Goal: Task Accomplishment & Management: Use online tool/utility

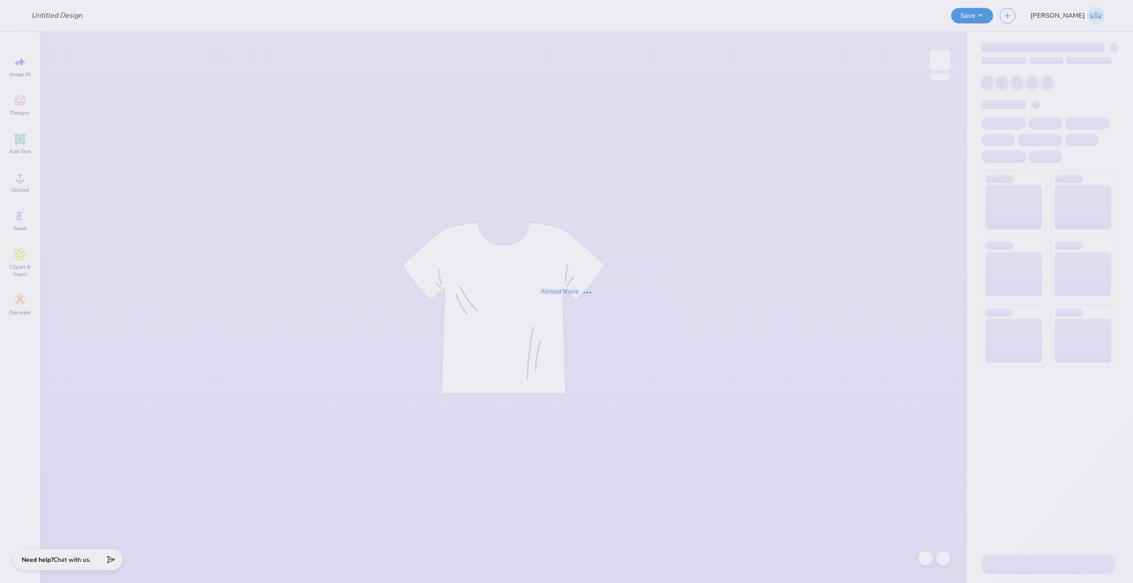
type input "KKG x Pi Kapp '25"
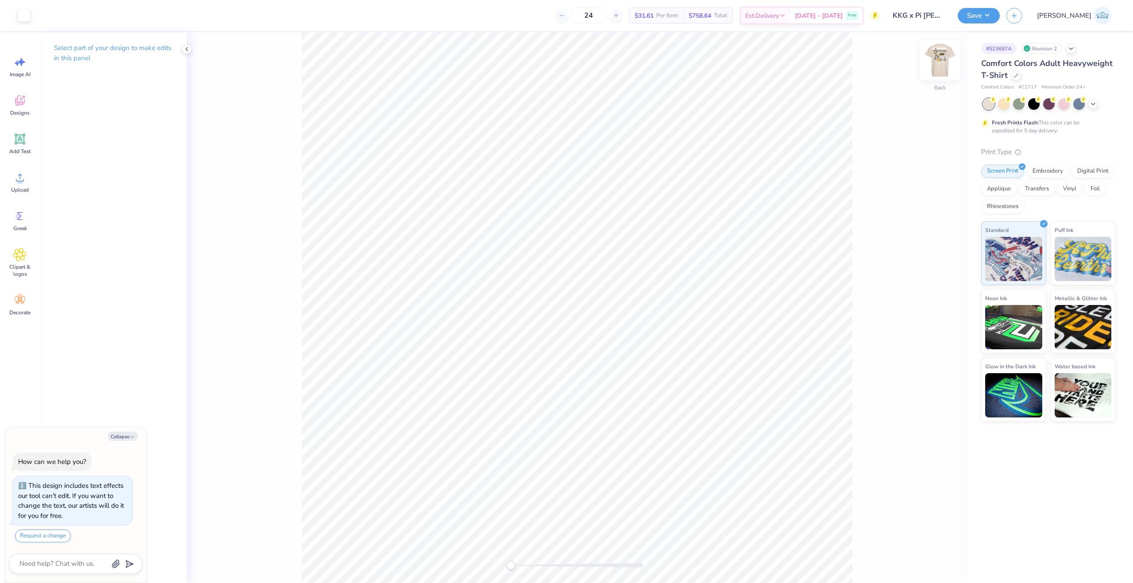
click at [936, 67] on img at bounding box center [940, 59] width 35 height 35
click at [38, 187] on div "Image AI Designs Add Text Upload Greek Clipart & logos Decorate" at bounding box center [20, 307] width 40 height 551
click at [35, 185] on div "Upload" at bounding box center [20, 182] width 32 height 33
click at [25, 184] on div "Upload" at bounding box center [20, 182] width 32 height 33
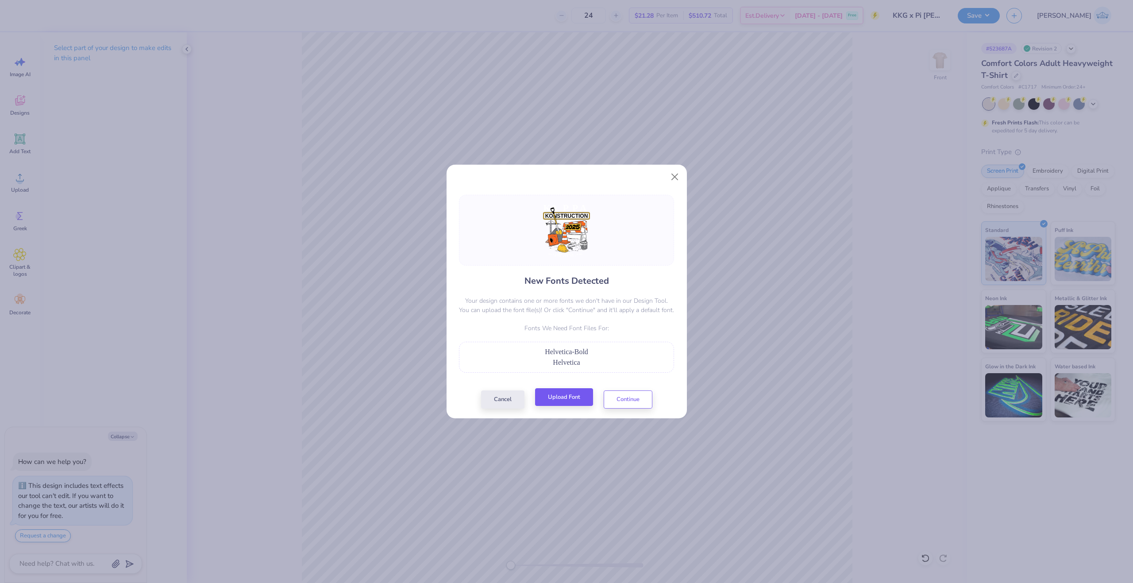
drag, startPoint x: 544, startPoint y: 410, endPoint x: 548, endPoint y: 404, distance: 7.4
click at [544, 410] on div "New Fonts Detected Your design contains one or more fonts we don't have in our …" at bounding box center [567, 302] width 240 height 234
click at [548, 403] on button "Upload Font" at bounding box center [564, 397] width 58 height 18
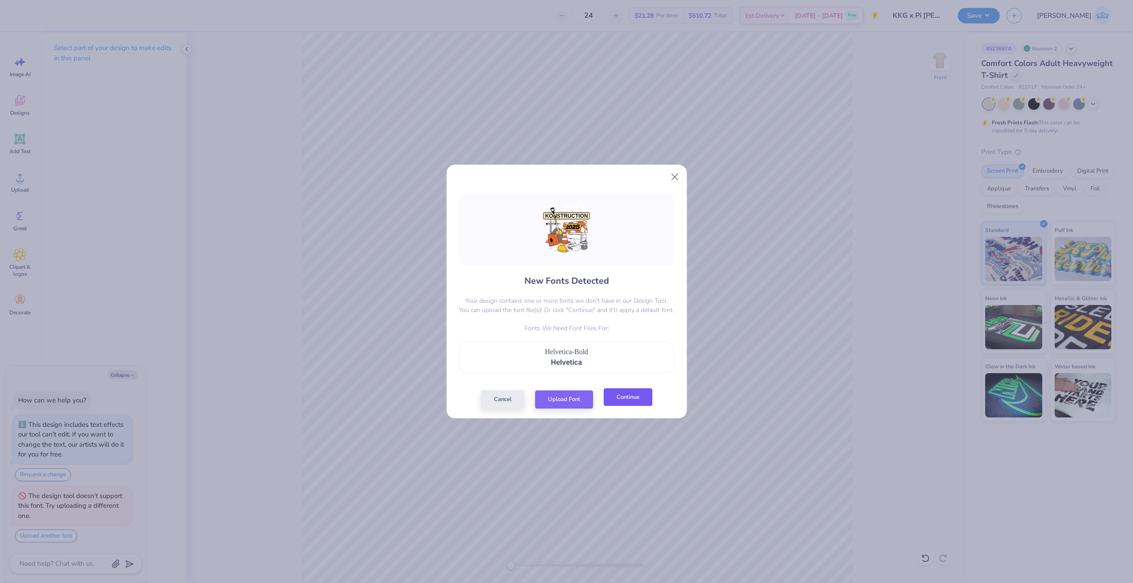
click at [622, 399] on button "Continue" at bounding box center [628, 397] width 49 height 18
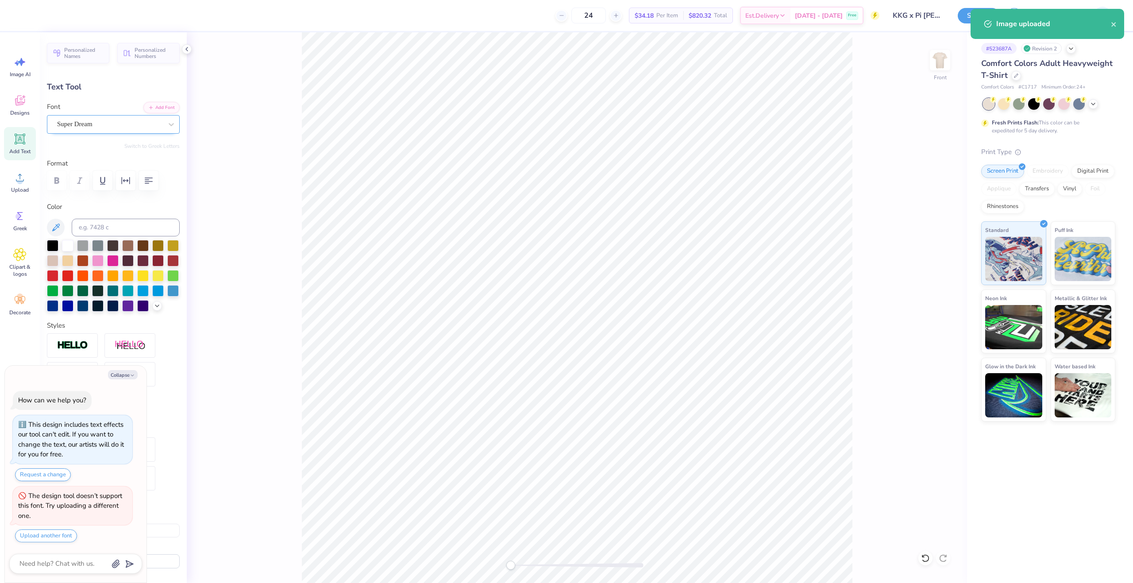
click at [89, 130] on div at bounding box center [109, 124] width 105 height 12
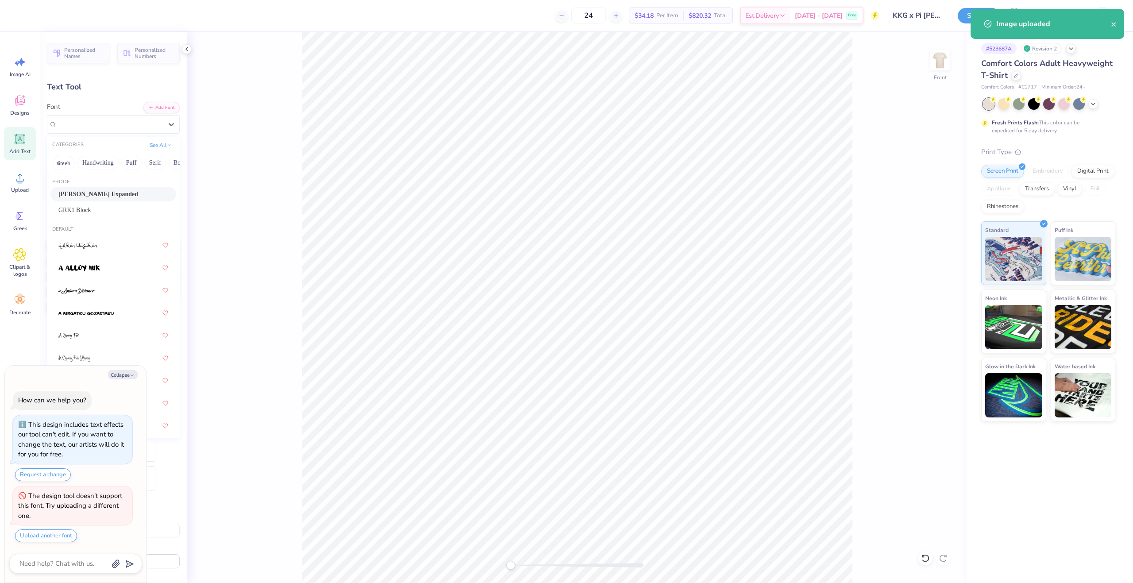
click at [101, 194] on span "Akira Expanded" at bounding box center [98, 193] width 80 height 9
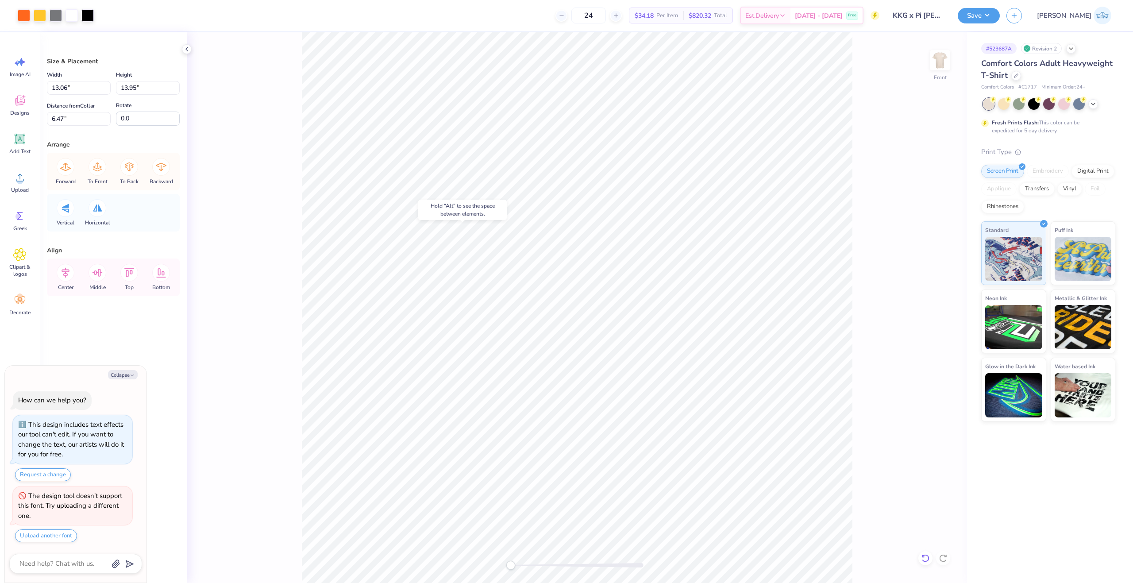
click at [927, 559] on icon at bounding box center [925, 558] width 9 height 9
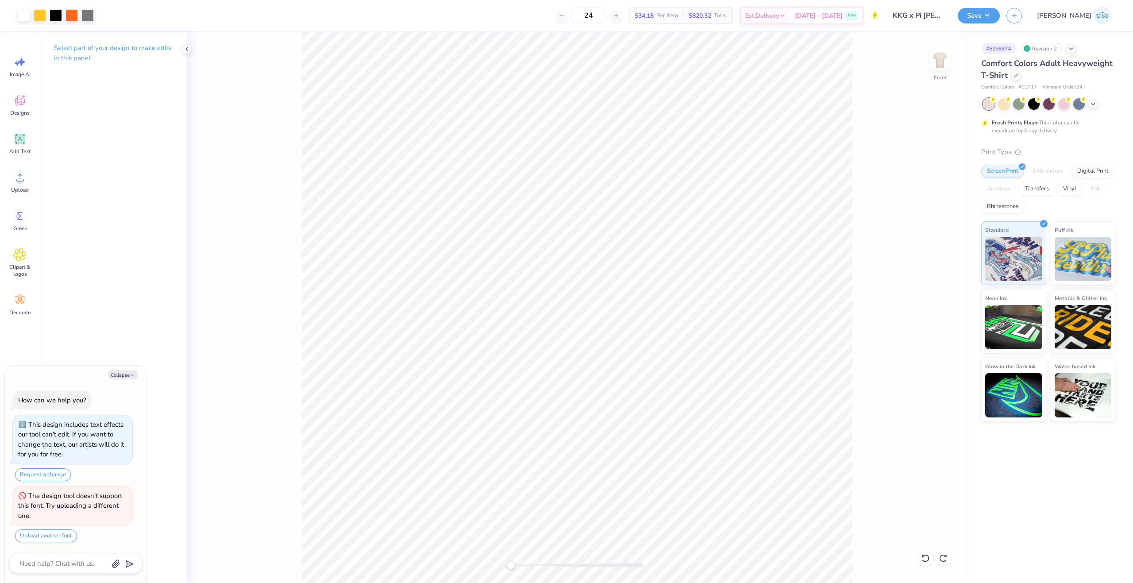
type textarea "x"
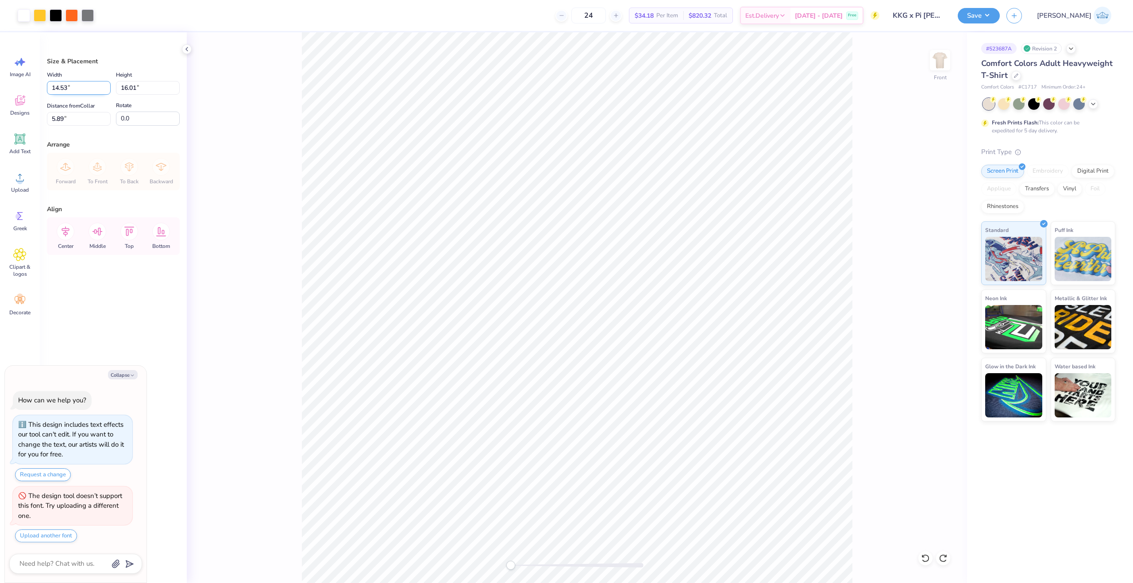
click at [70, 90] on input "14.53" at bounding box center [79, 88] width 64 height 14
type input "12"
type textarea "x"
type input "12.00"
type input "13.22"
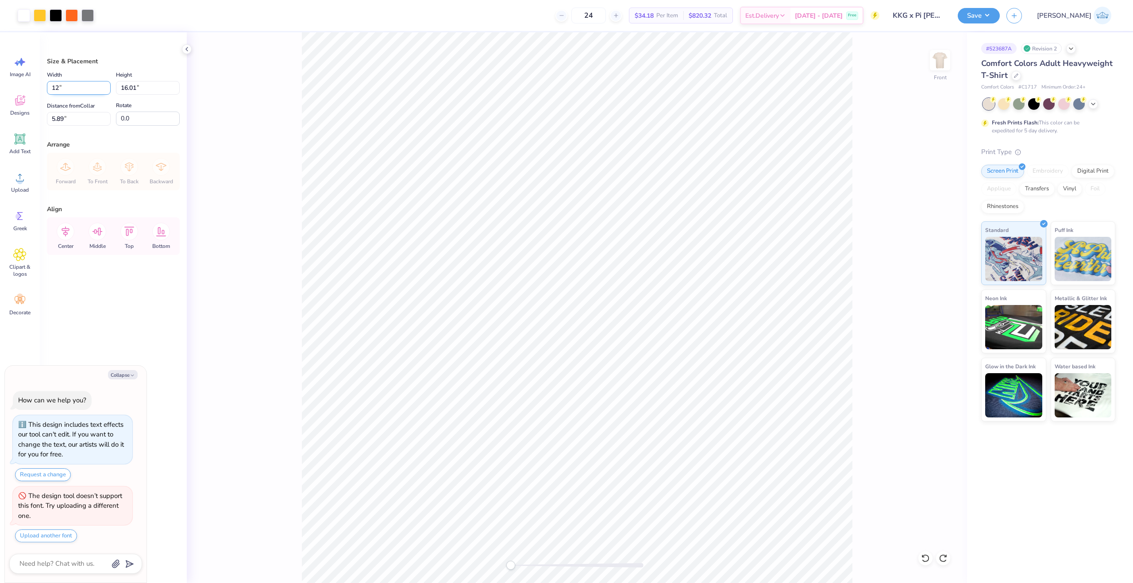
type input "7.29"
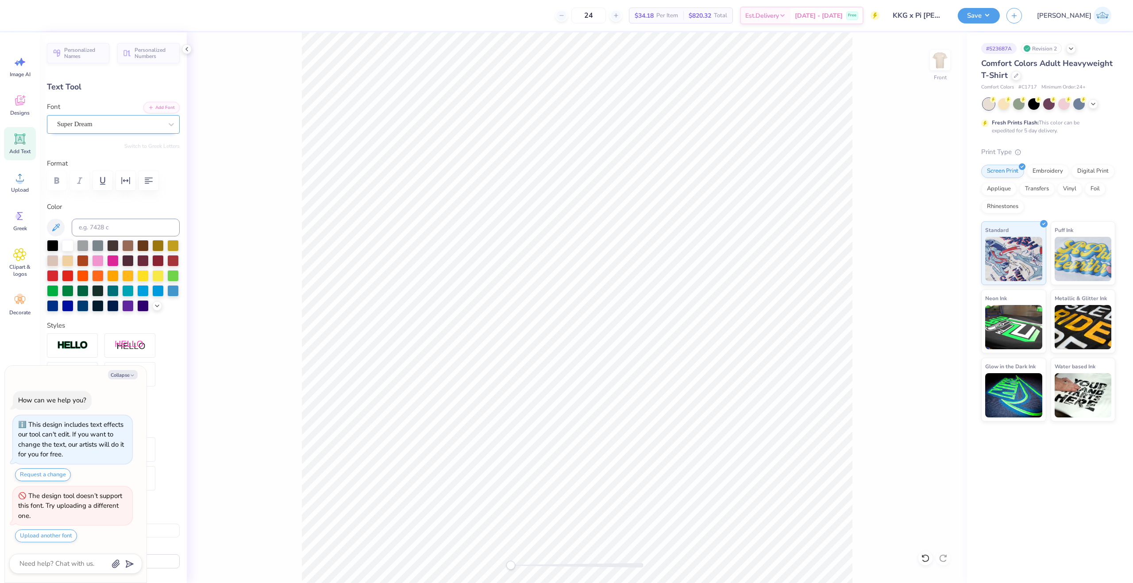
click at [97, 130] on div at bounding box center [109, 124] width 105 height 12
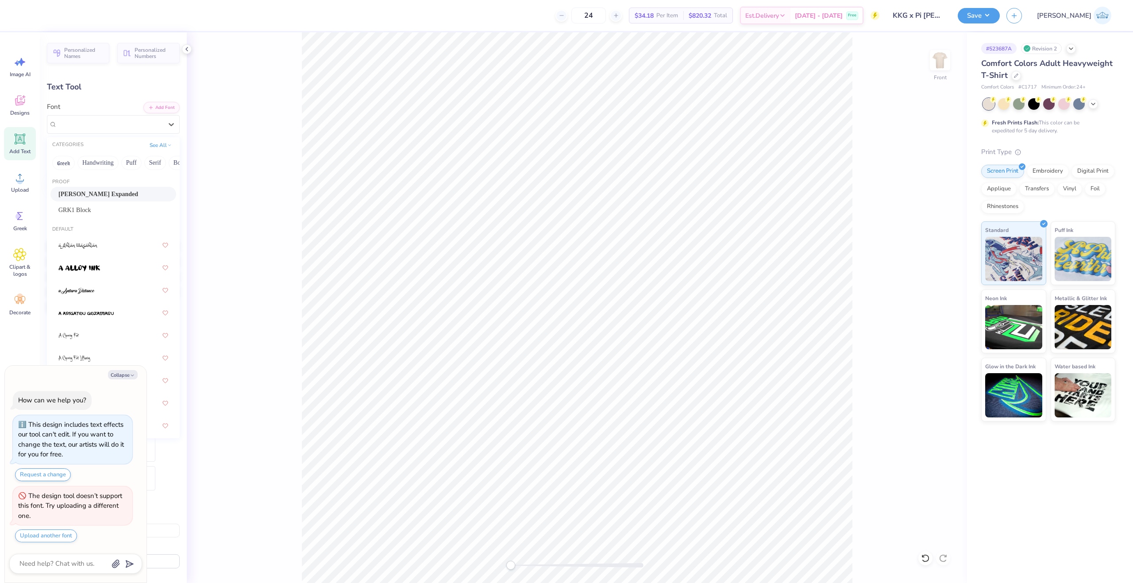
click at [101, 189] on span "Akira Expanded" at bounding box center [98, 193] width 80 height 9
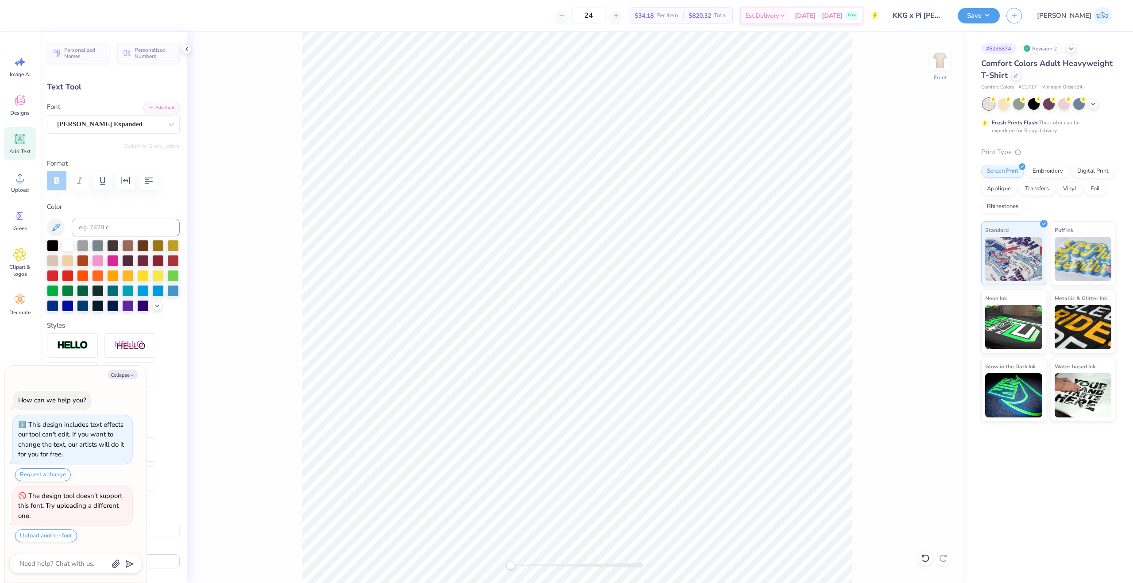
type textarea "x"
type input "3.16"
type input "19.97"
click at [88, 132] on div "Super Dream" at bounding box center [113, 124] width 133 height 19
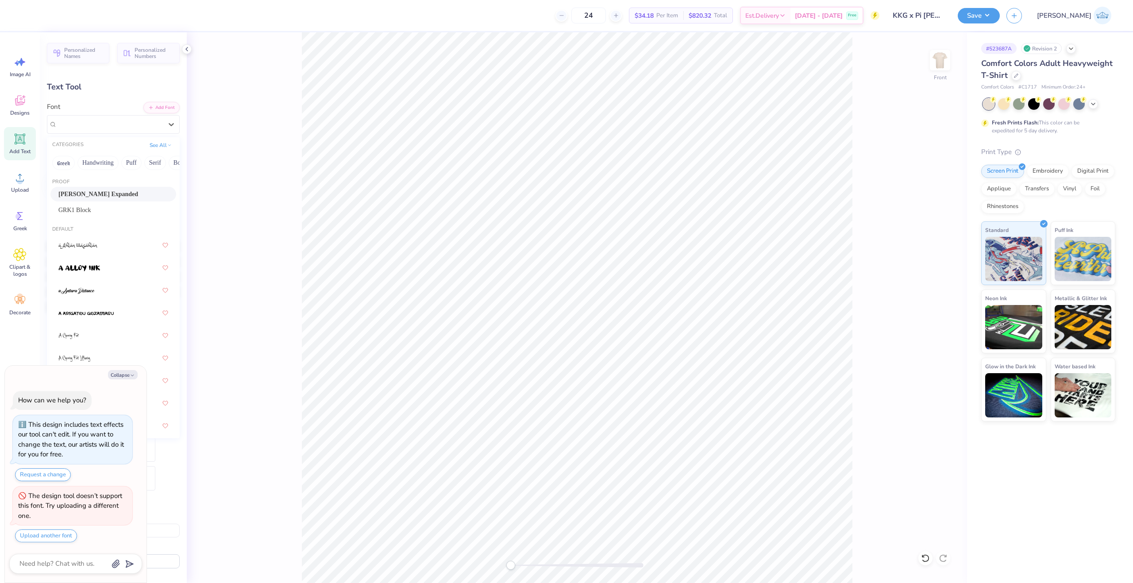
click at [100, 188] on div "Akira Expanded" at bounding box center [113, 194] width 126 height 15
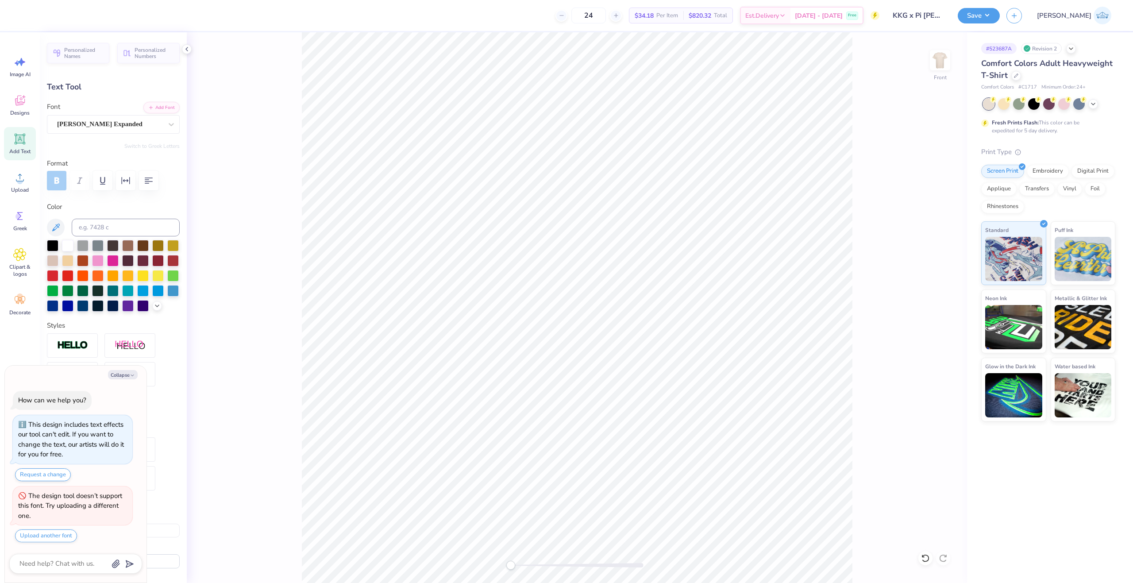
type textarea "x"
type input "9.10"
type input "0.39"
type input "19.51"
click at [120, 372] on button "Collapse" at bounding box center [123, 374] width 30 height 9
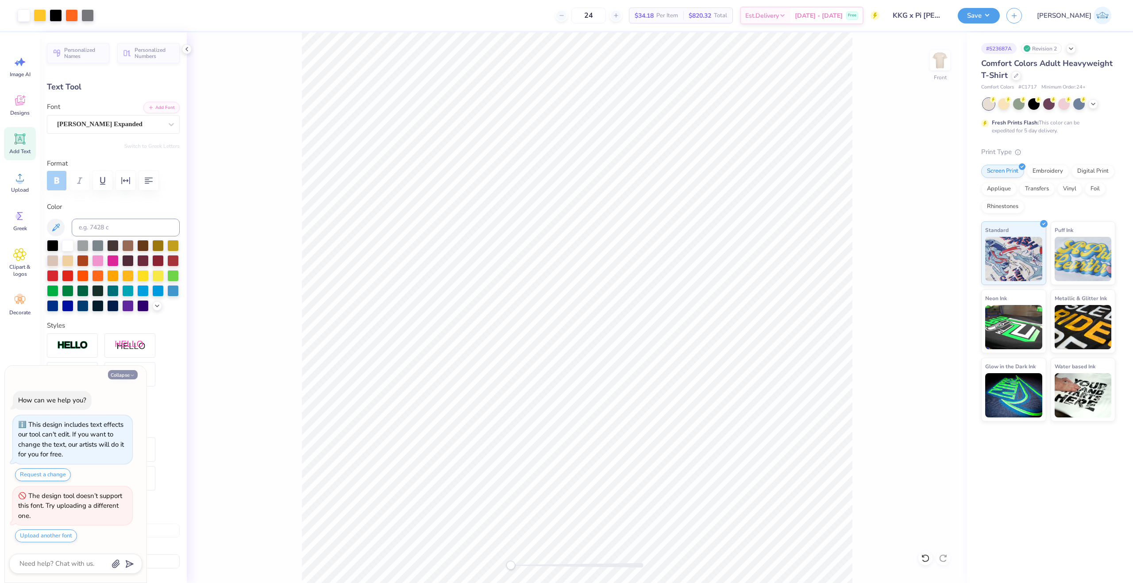
type textarea "x"
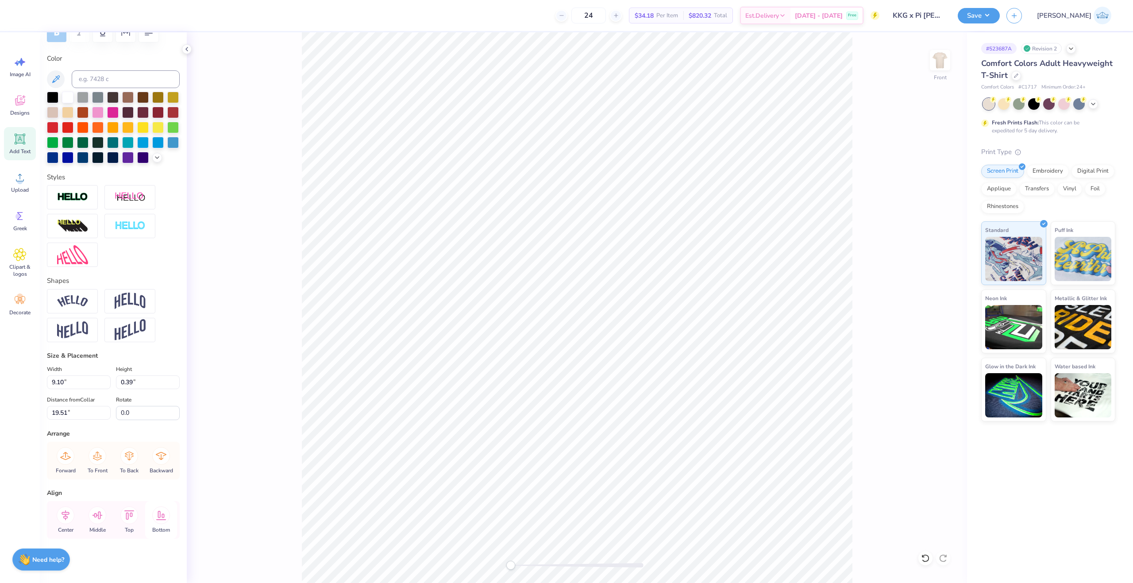
scroll to position [163, 0]
click at [69, 512] on icon at bounding box center [66, 515] width 18 height 18
type input "5.27"
type input "0.38"
type input "20.03"
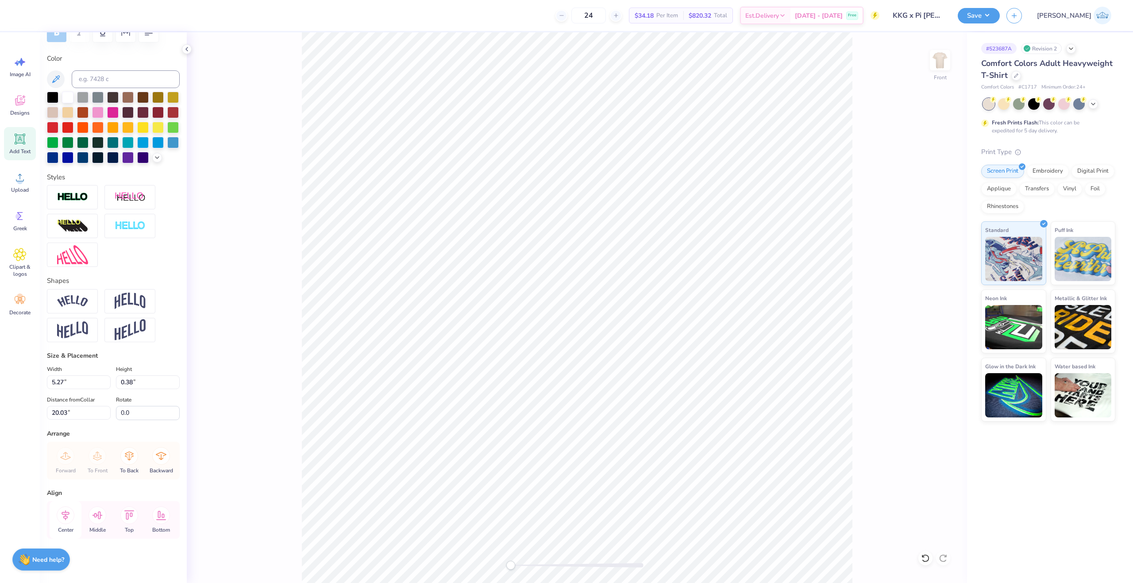
click at [63, 511] on icon at bounding box center [66, 515] width 18 height 18
type input "9.10"
type input "0.39"
type input "19.51"
click at [69, 514] on icon at bounding box center [66, 515] width 8 height 10
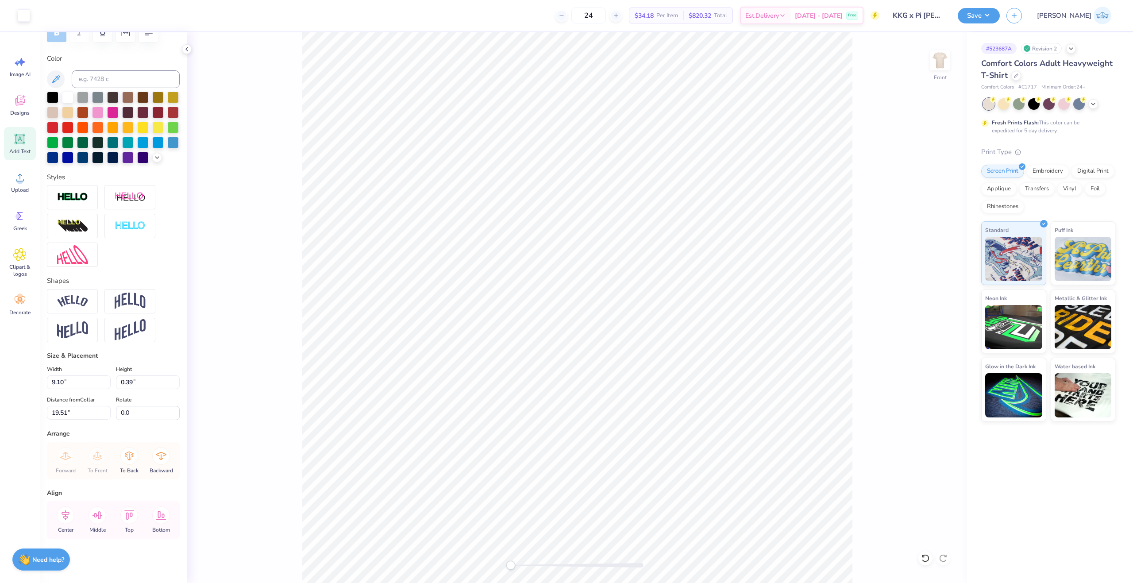
type input "5.27"
type input "0.38"
type input "20.03"
click at [63, 516] on icon at bounding box center [66, 515] width 18 height 18
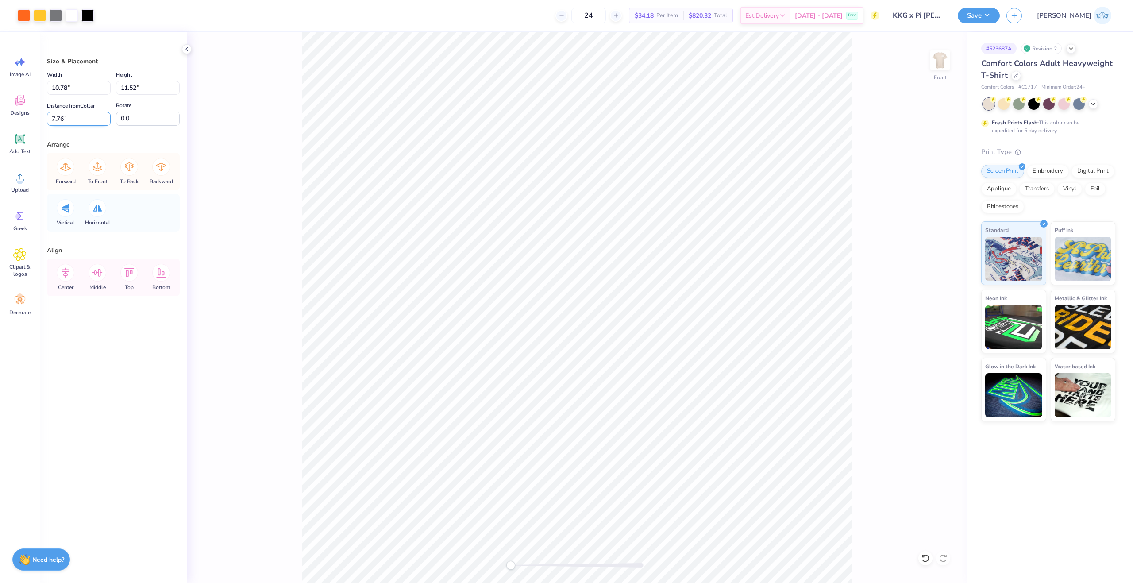
click at [61, 121] on input "7.76" at bounding box center [79, 119] width 64 height 14
click at [163, 272] on icon at bounding box center [161, 273] width 18 height 18
click at [163, 270] on icon at bounding box center [161, 273] width 18 height 18
type input "15.48"
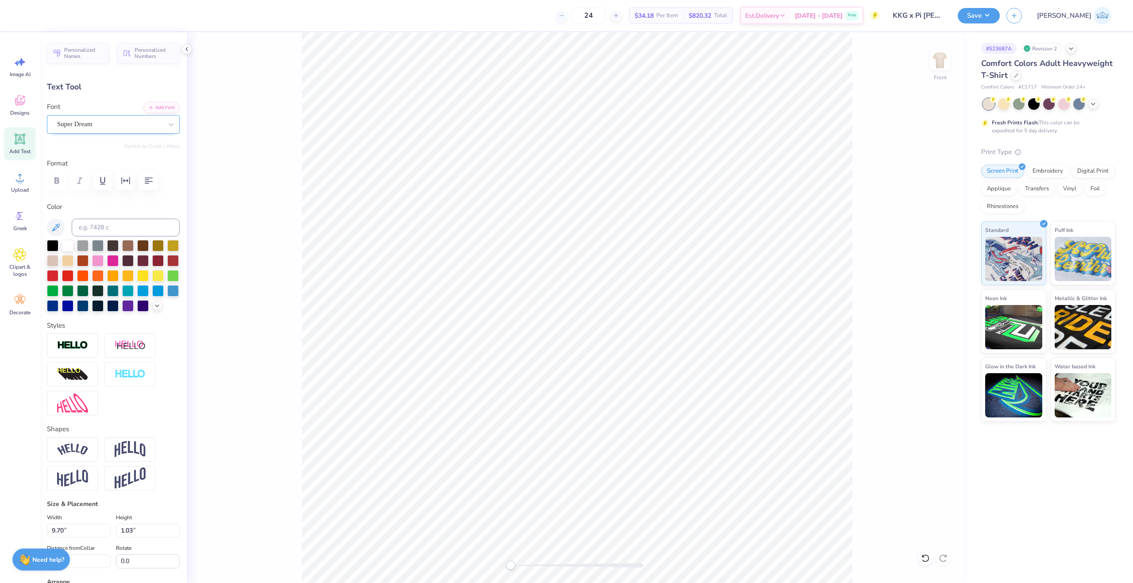
click at [99, 128] on div "Super Dream" at bounding box center [109, 124] width 107 height 14
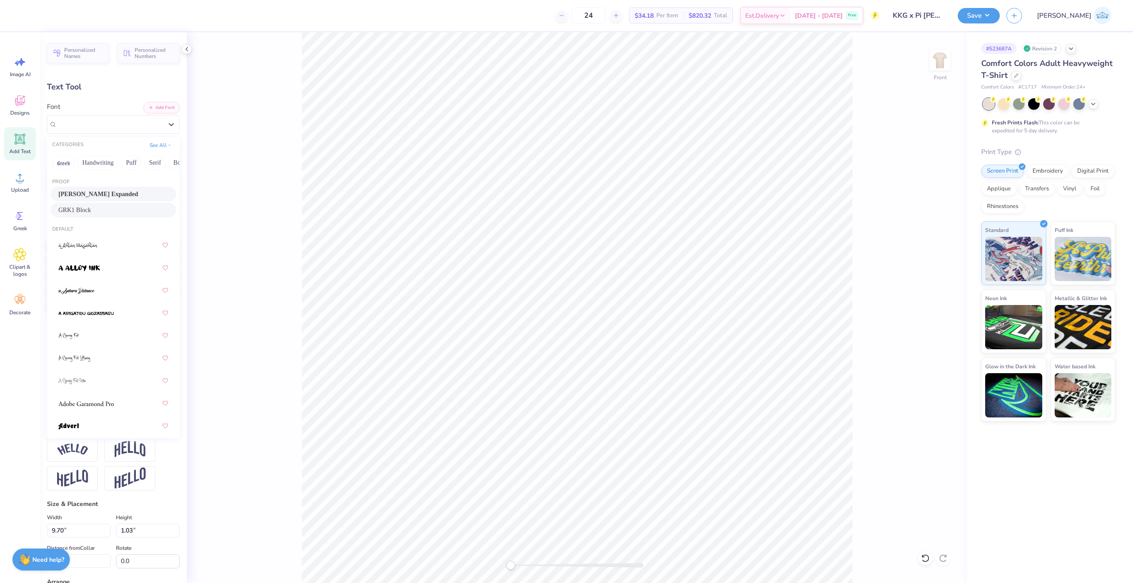
click at [91, 208] on span "GRK1 Block" at bounding box center [74, 209] width 33 height 9
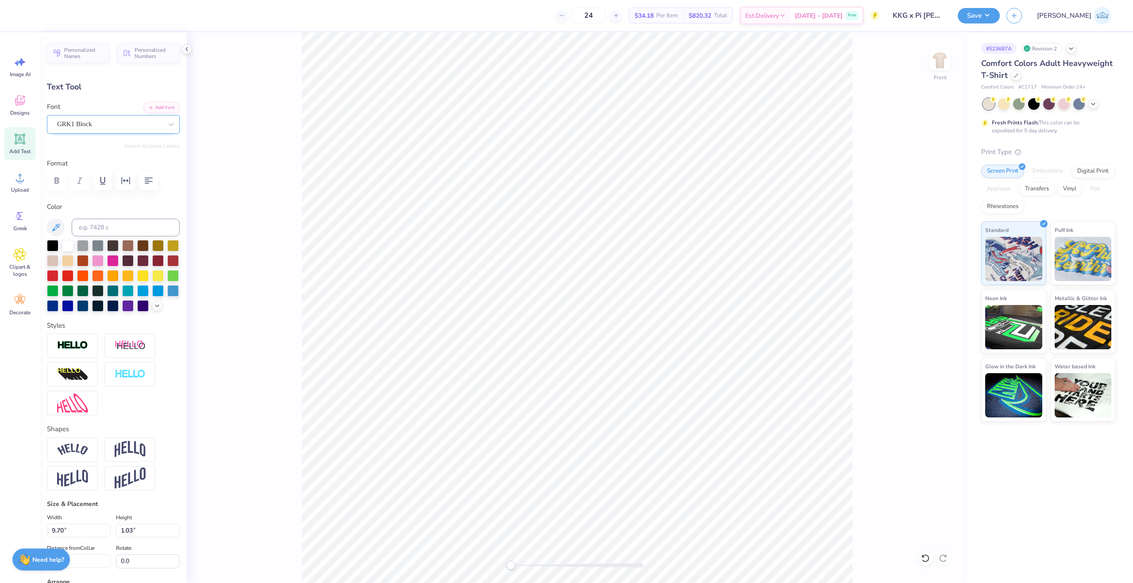
click at [115, 126] on div "GRK1 Block" at bounding box center [109, 124] width 107 height 14
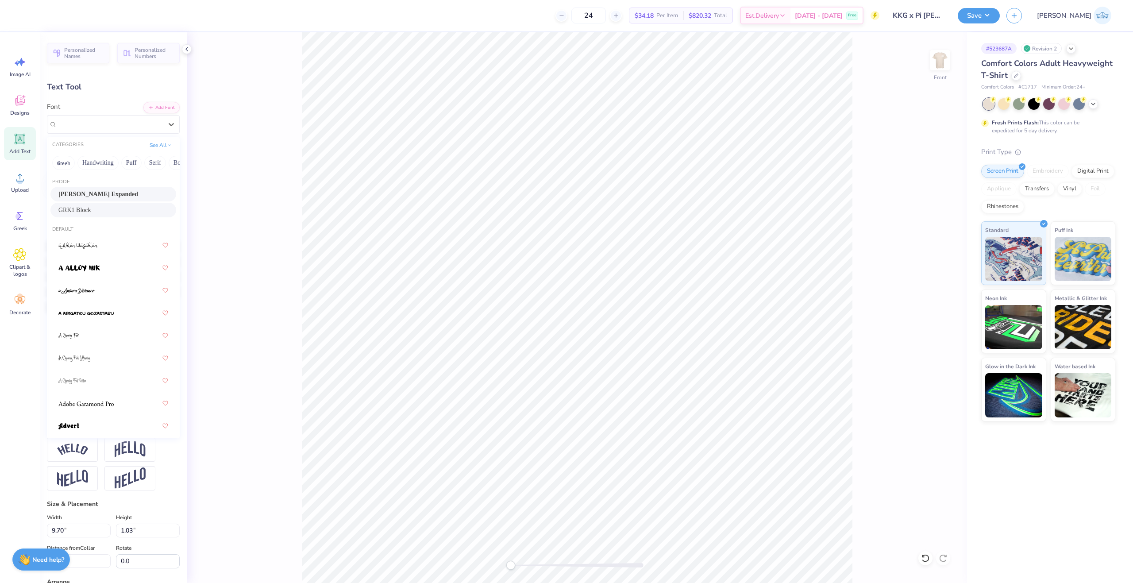
click at [121, 196] on span "Akira Expanded" at bounding box center [98, 193] width 80 height 9
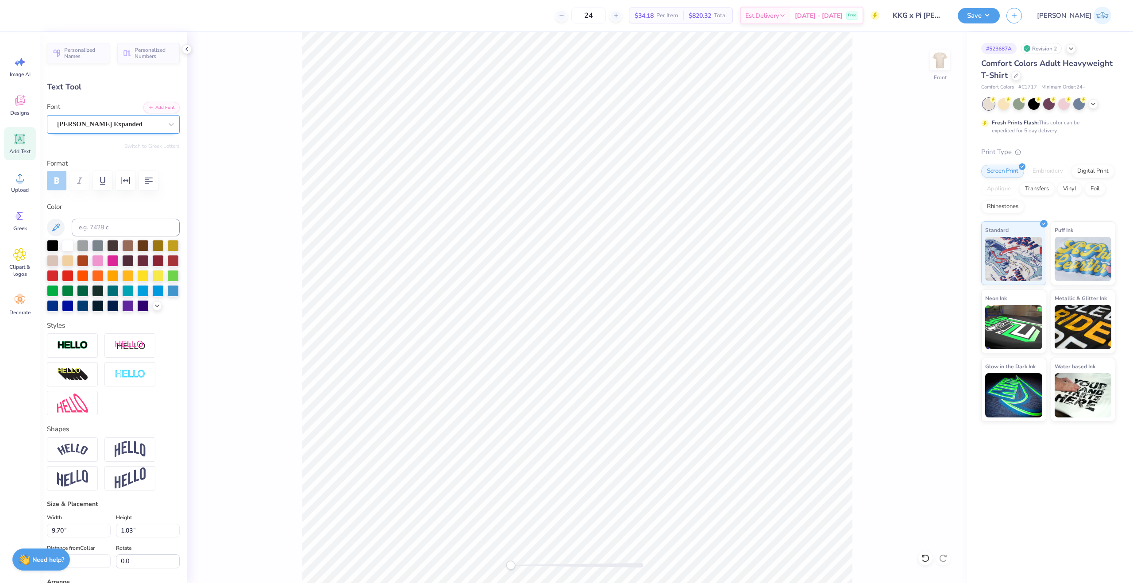
click at [127, 128] on div "Akira Expanded" at bounding box center [109, 124] width 107 height 14
type input "helv"
click at [159, 101] on div "Personalized Names Personalized Numbers Text Tool Add Font Font Akira Expanded …" at bounding box center [113, 307] width 147 height 551
click at [159, 111] on button "Add Font" at bounding box center [161, 107] width 36 height 12
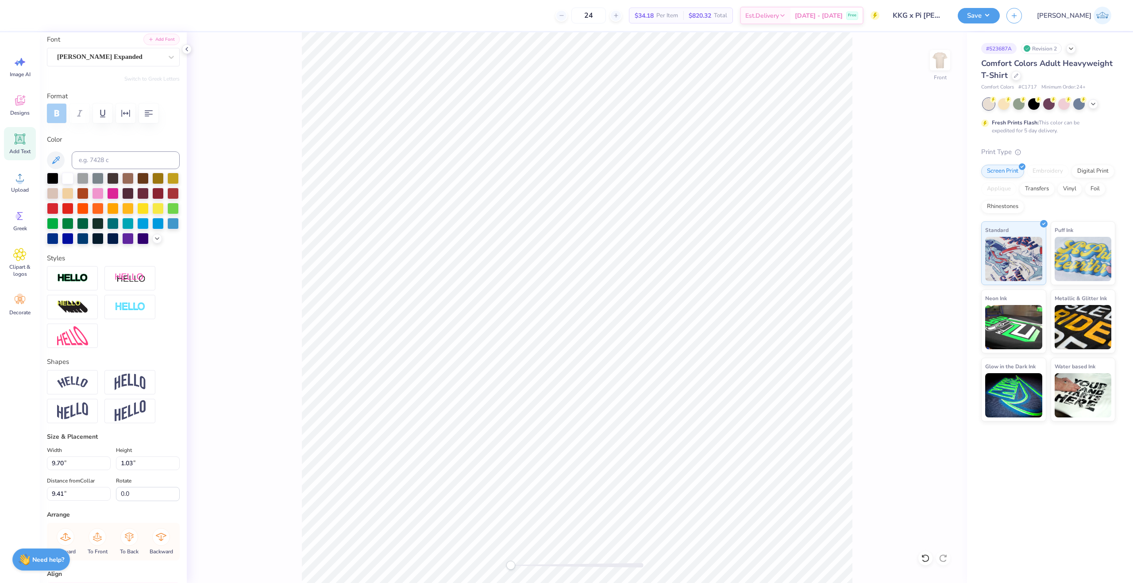
scroll to position [0, 0]
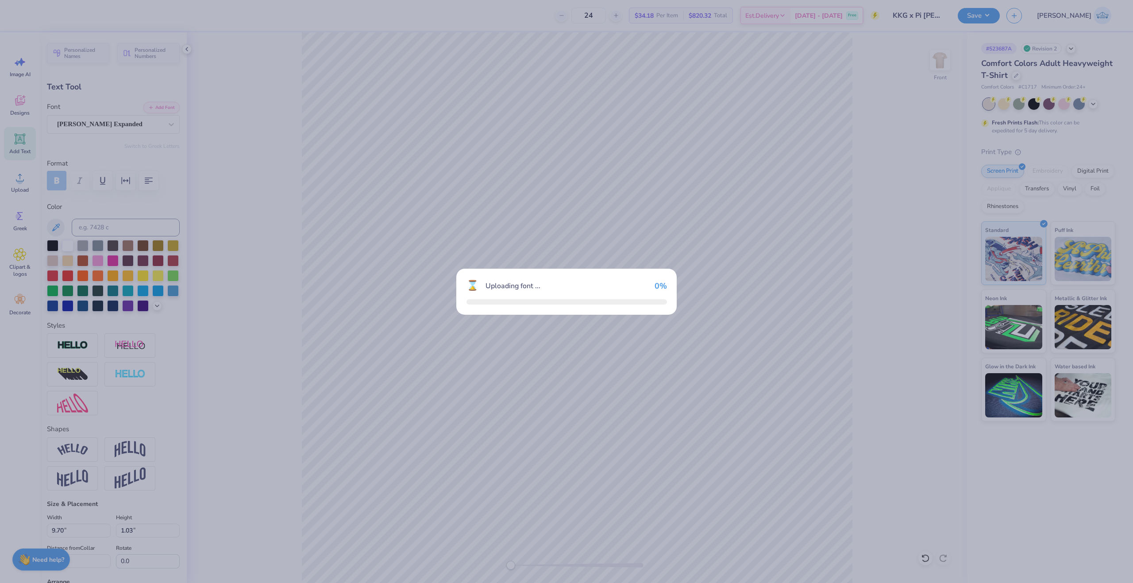
type textarea "x"
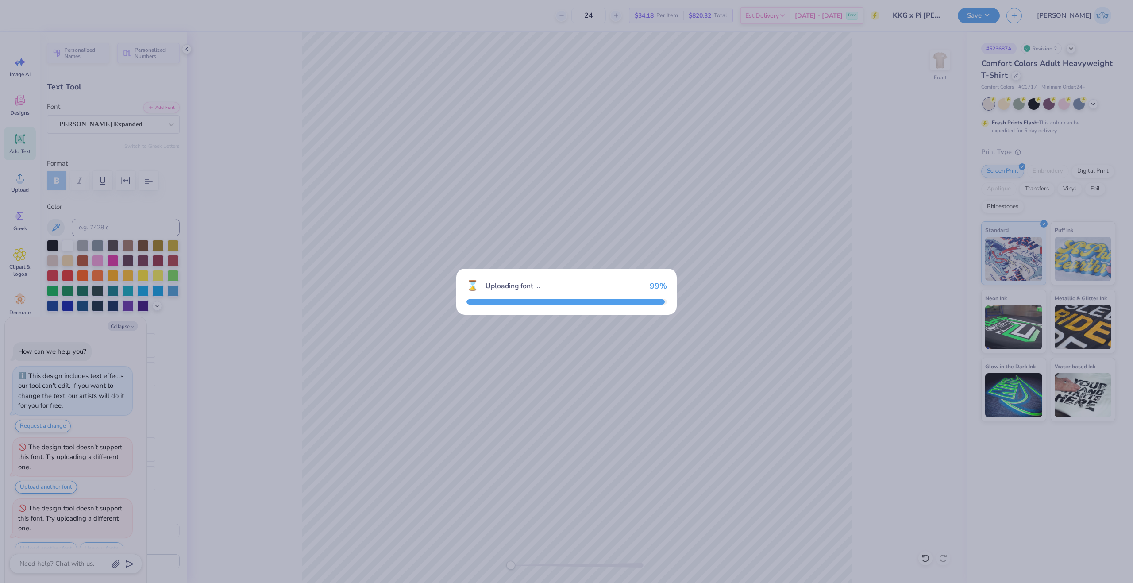
click at [918, 112] on div "⌛ Uploading font ... 99 %" at bounding box center [566, 291] width 1133 height 583
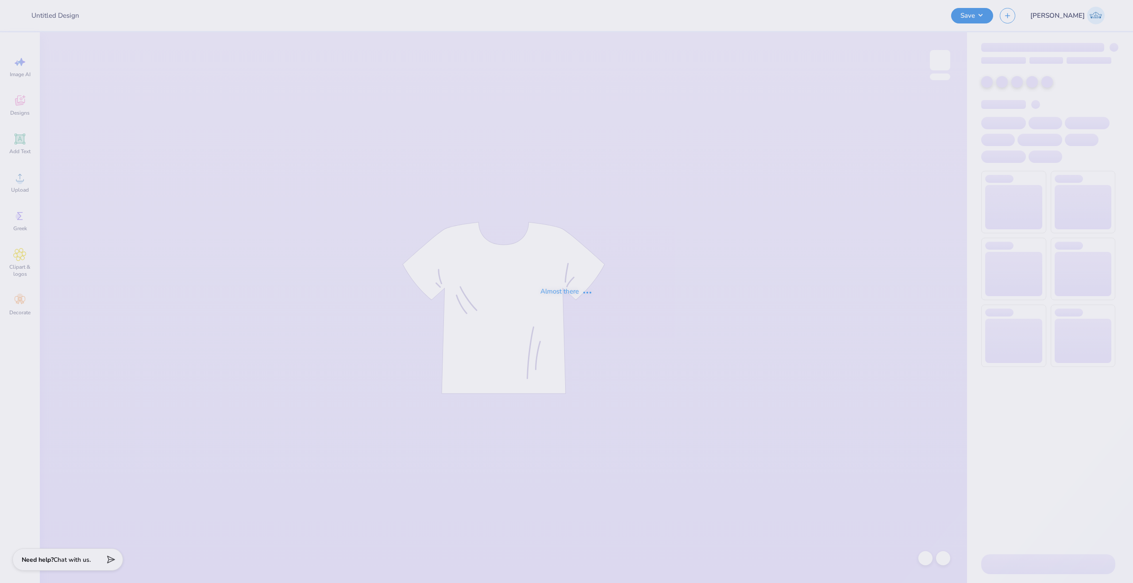
type input "KKG x Pi [PERSON_NAME] '25"
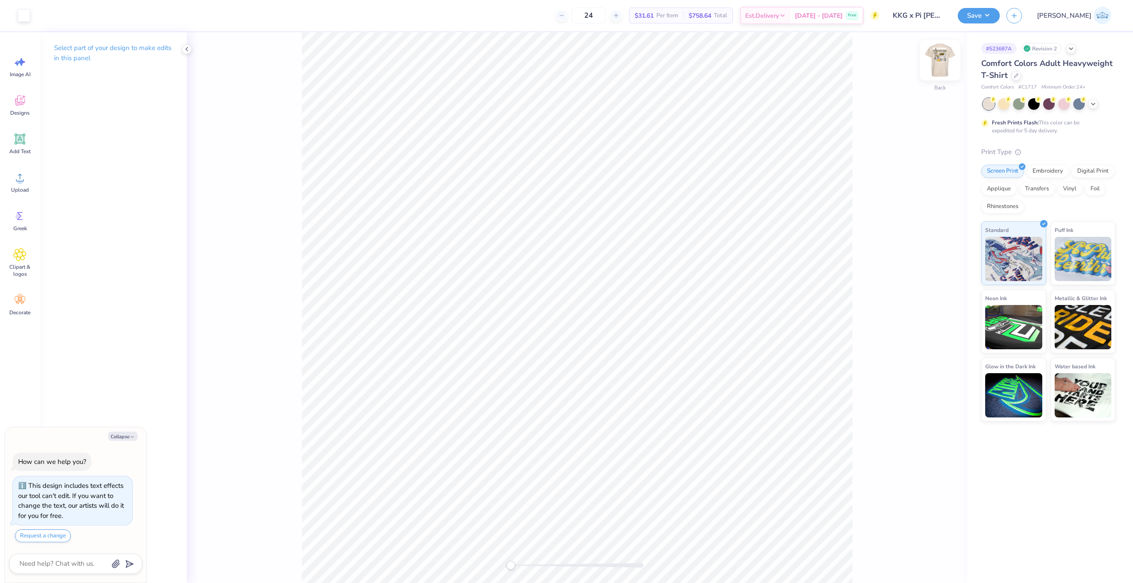
click at [932, 60] on img at bounding box center [940, 59] width 35 height 35
click at [11, 182] on div "Upload" at bounding box center [20, 182] width 32 height 33
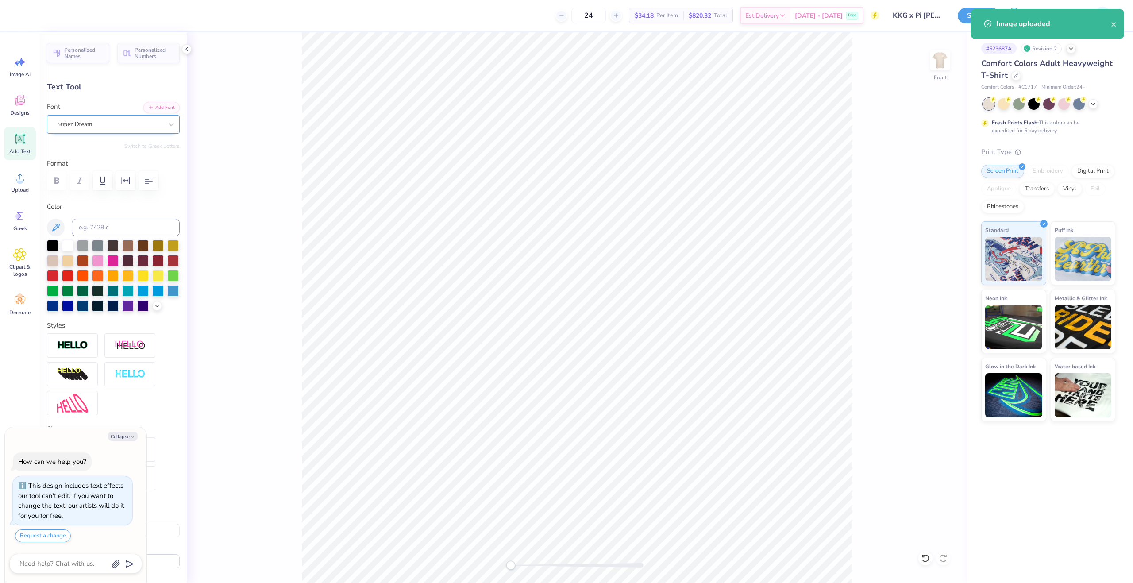
click at [112, 122] on div "Super Dream" at bounding box center [109, 124] width 107 height 14
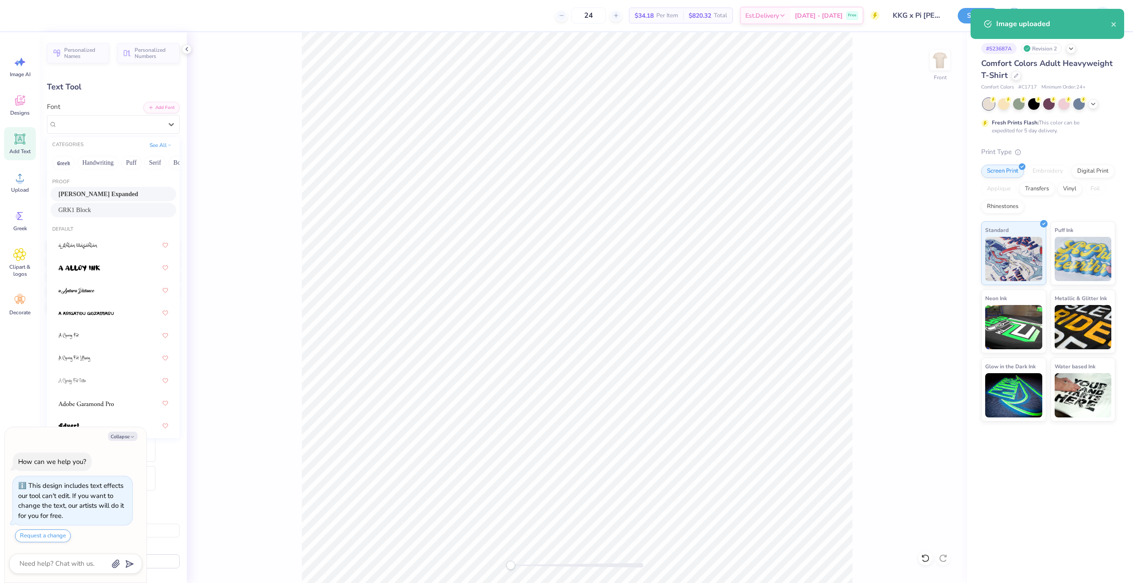
click at [93, 192] on span "Akira Expanded" at bounding box center [98, 193] width 80 height 9
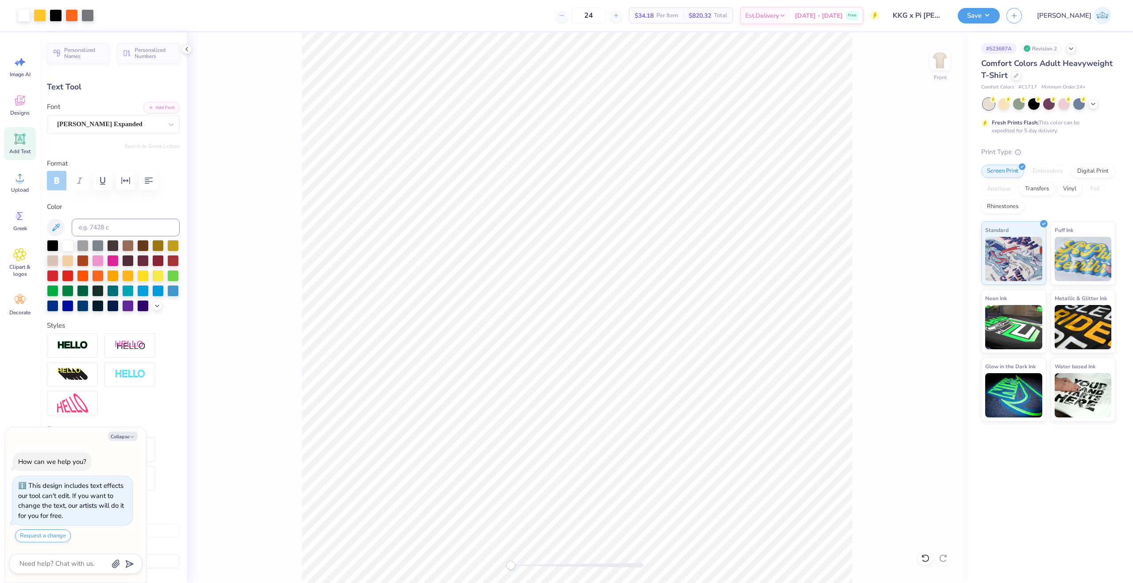
type textarea "x"
type input "14.40"
type input "2.01"
type input "5.89"
type textarea "x"
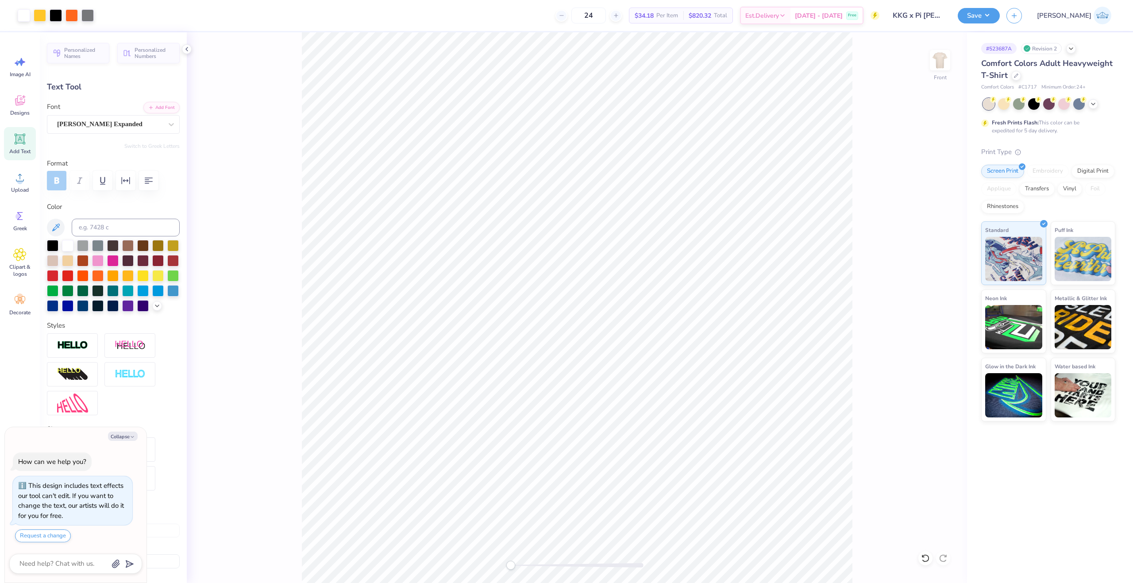
type input "6.45"
type input "0.65"
type input "20.64"
click at [95, 124] on div "Super Dream" at bounding box center [109, 124] width 107 height 14
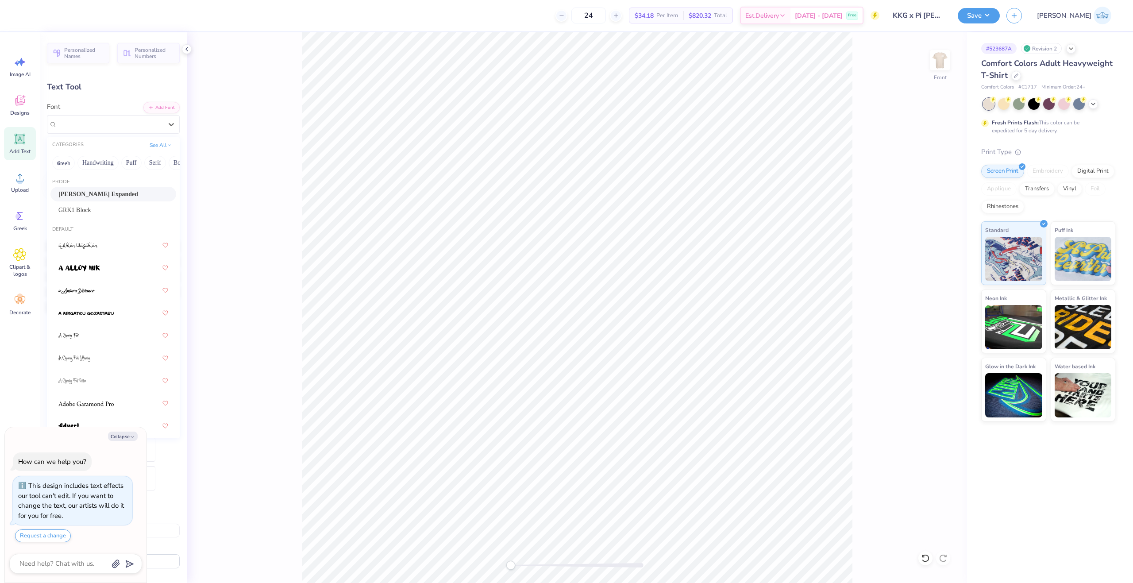
click at [108, 193] on span "Akira Expanded" at bounding box center [98, 193] width 80 height 9
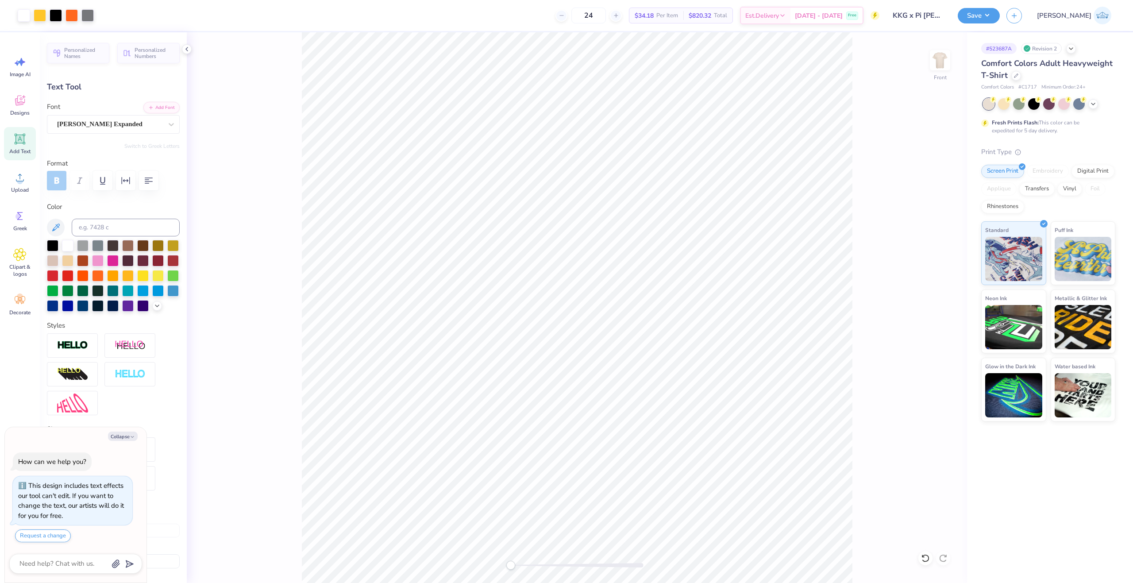
type textarea "x"
type input "3.82"
type input "21.25"
click at [71, 126] on div "Super Dream" at bounding box center [109, 124] width 107 height 14
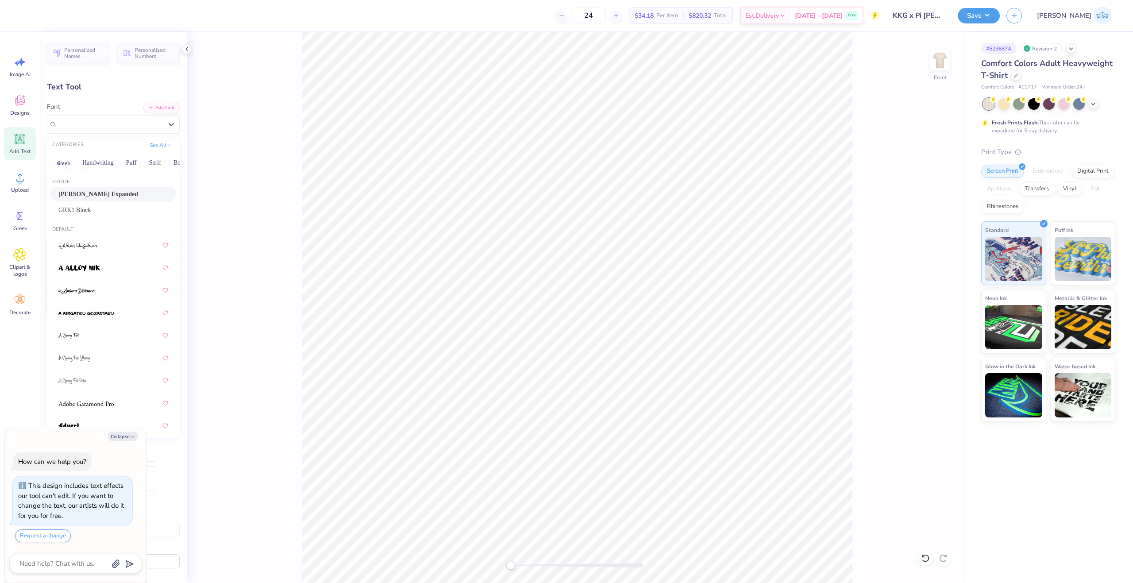
click at [93, 196] on span "Akira Expanded" at bounding box center [98, 193] width 80 height 9
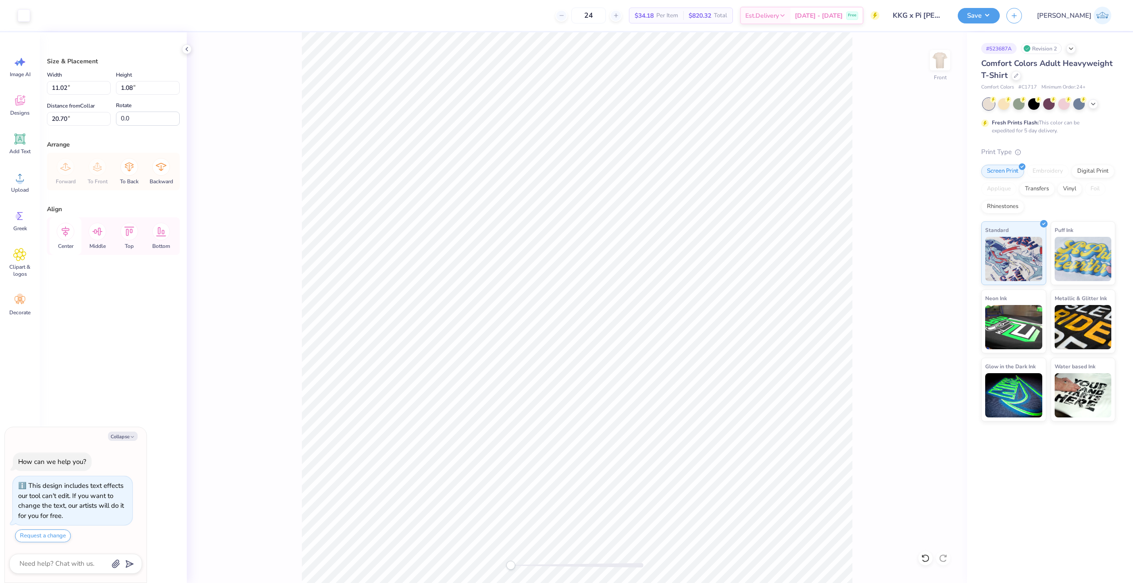
click at [62, 227] on icon at bounding box center [66, 232] width 18 height 18
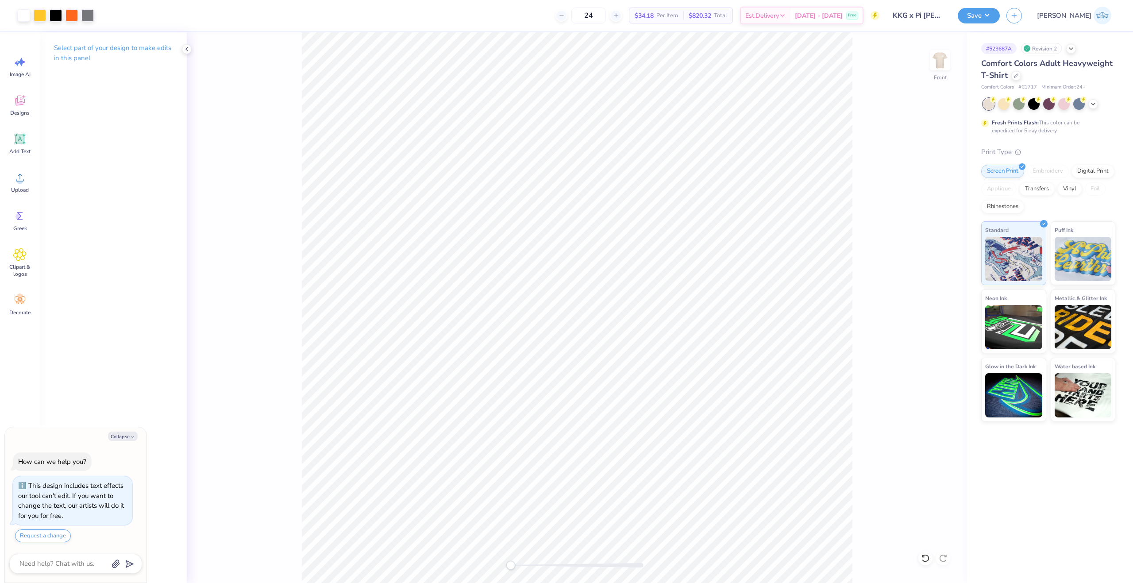
click at [826, 583] on html "Art colors 24 $34.18 Per Item $820.32 Total Est. Delivery Oct 7 - 10 Free Desig…" at bounding box center [566, 291] width 1133 height 583
type textarea "x"
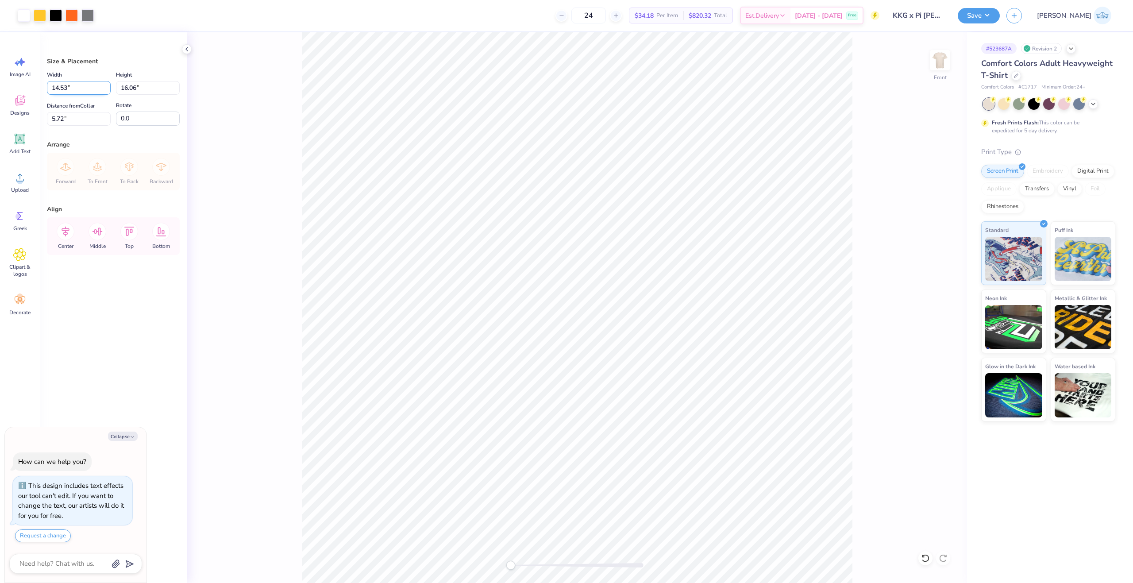
click at [54, 92] on input "14.53" at bounding box center [79, 88] width 64 height 14
type input "12"
type textarea "x"
type input "12.00"
type input "13.26"
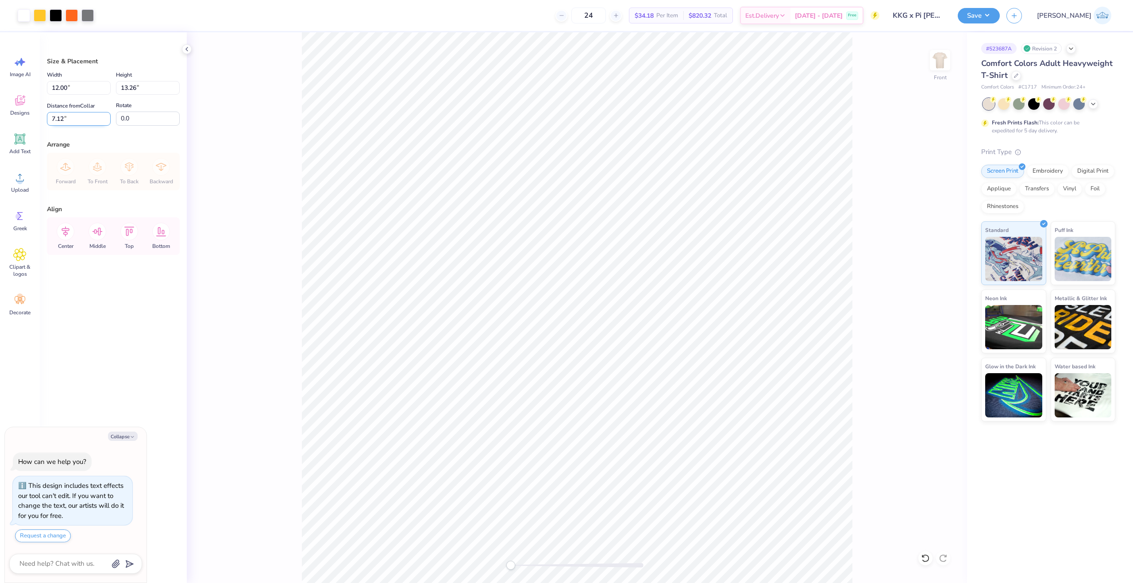
click at [62, 116] on input "7.12" at bounding box center [79, 119] width 64 height 14
type input "3"
type textarea "x"
type input "3.00"
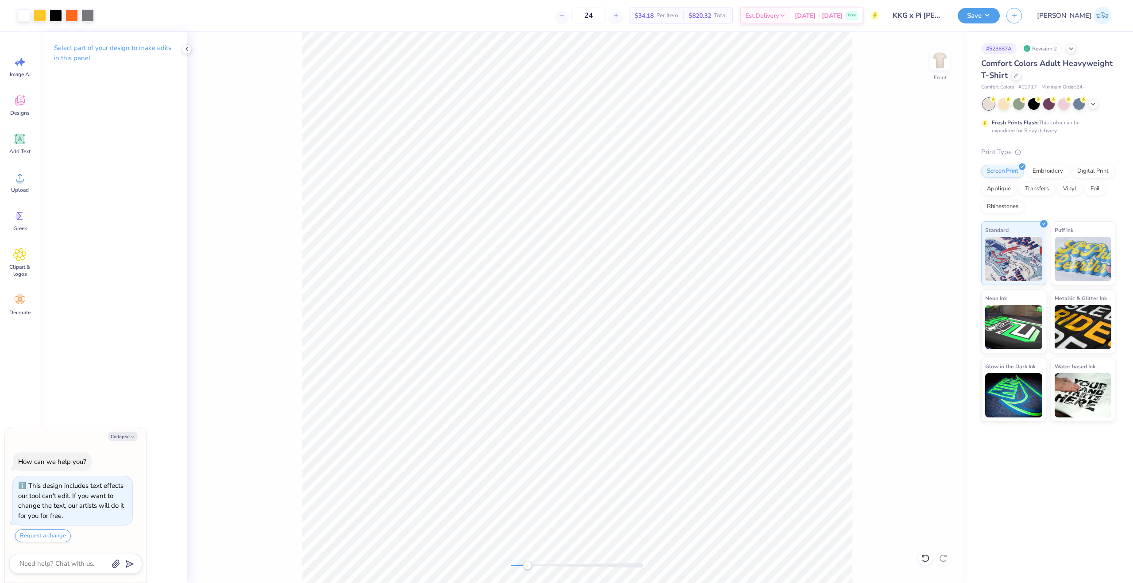
click at [527, 566] on div at bounding box center [577, 565] width 133 height 4
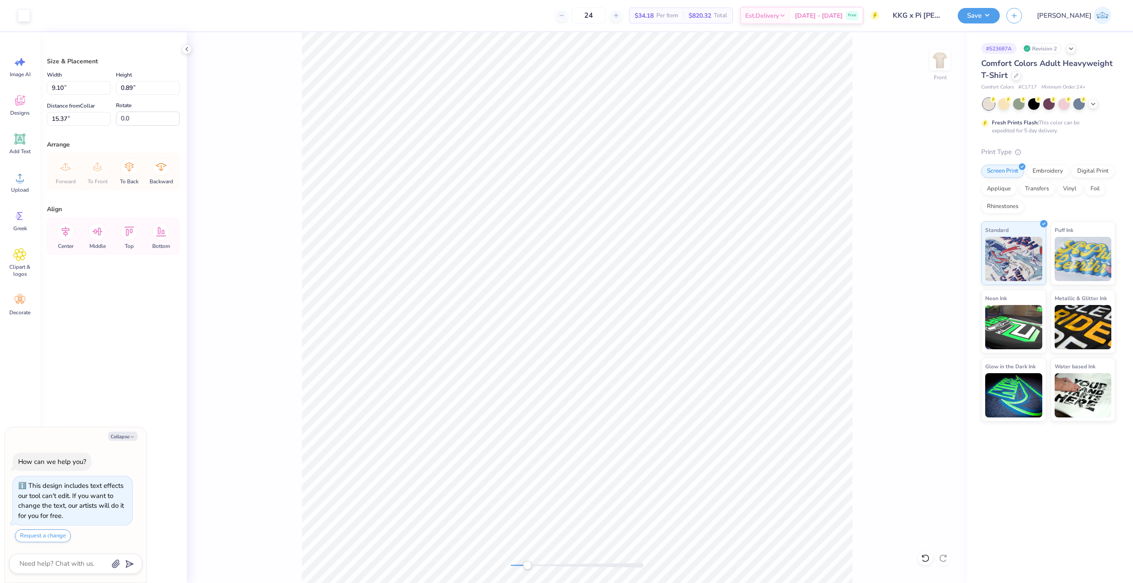
type textarea "x"
type input "8.45"
type input "0.83"
click at [60, 234] on icon at bounding box center [66, 232] width 18 height 18
type textarea "x"
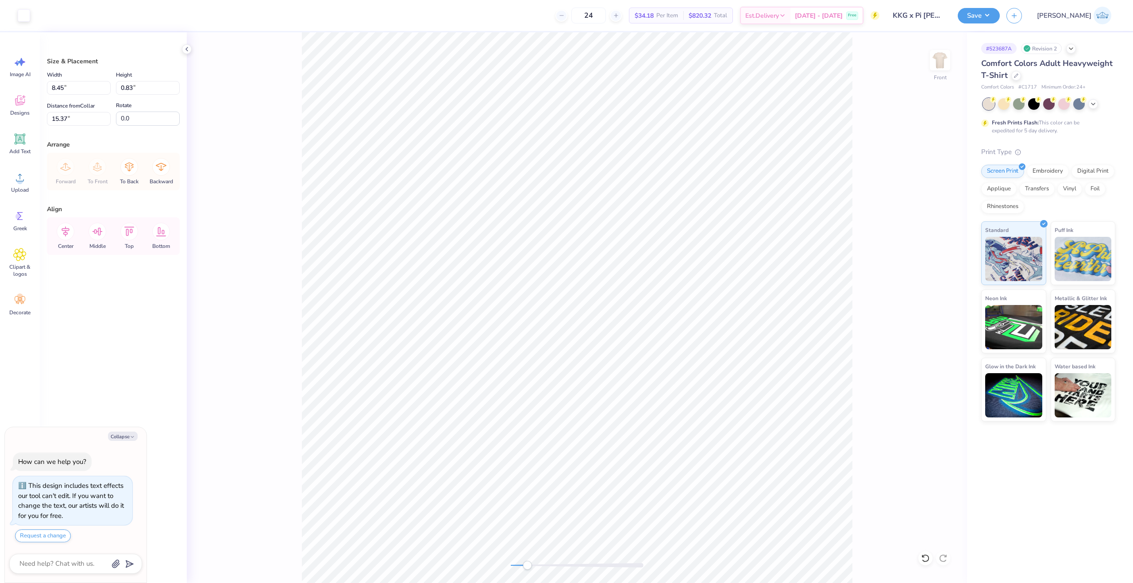
type input "8.20"
type input "0.81"
click at [72, 230] on icon at bounding box center [66, 232] width 18 height 18
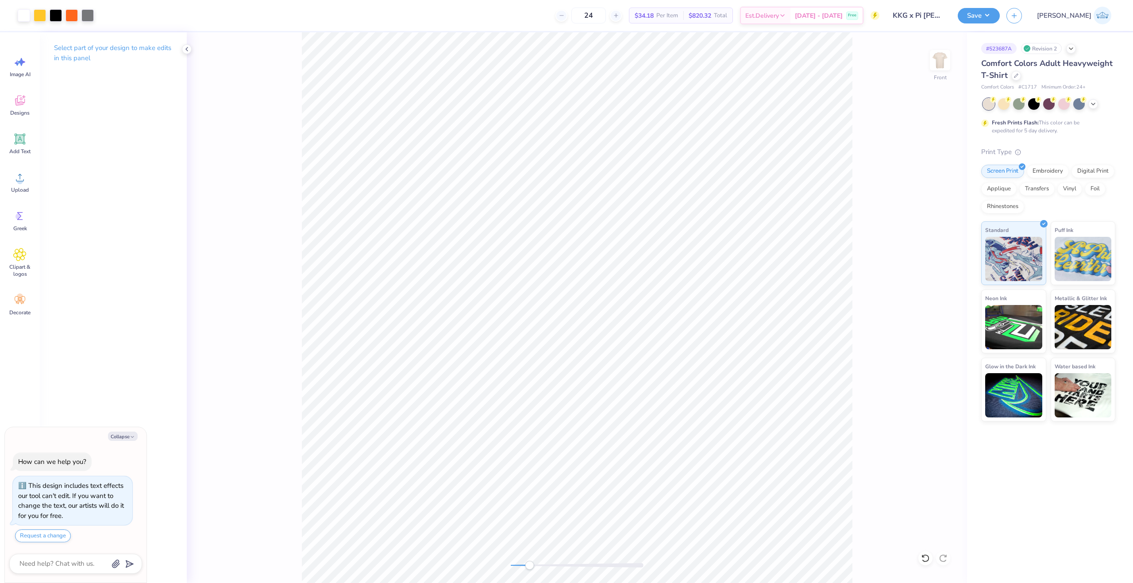
click at [468, 560] on div "Front" at bounding box center [577, 307] width 780 height 551
click at [536, 573] on div "Front" at bounding box center [577, 307] width 780 height 551
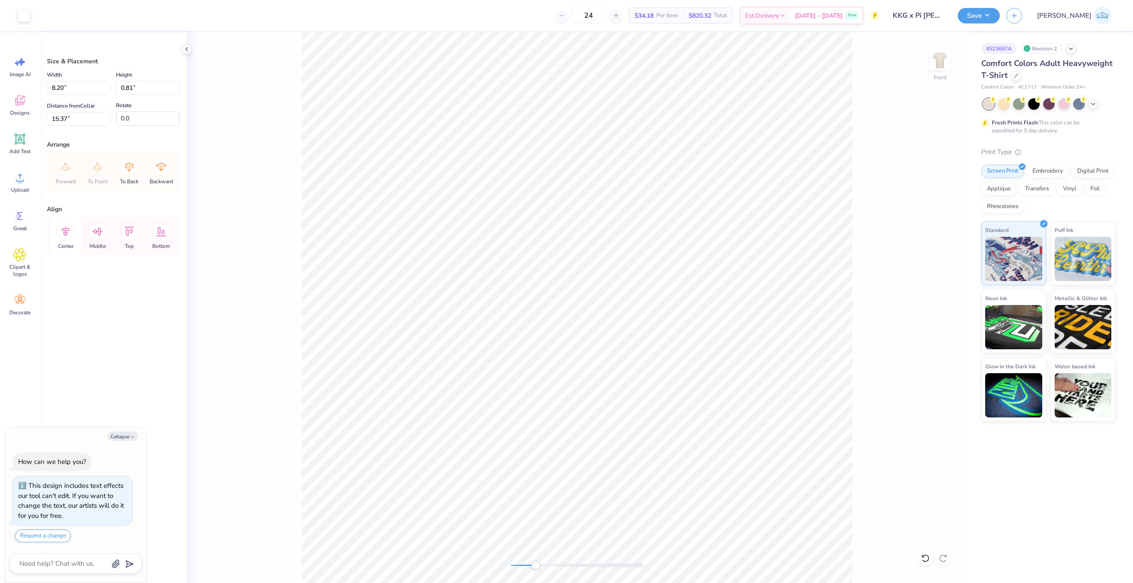
type textarea "x"
type input "7.87"
type input "0.77"
click at [68, 232] on icon at bounding box center [66, 232] width 18 height 18
click at [482, 568] on div "Front" at bounding box center [577, 307] width 780 height 551
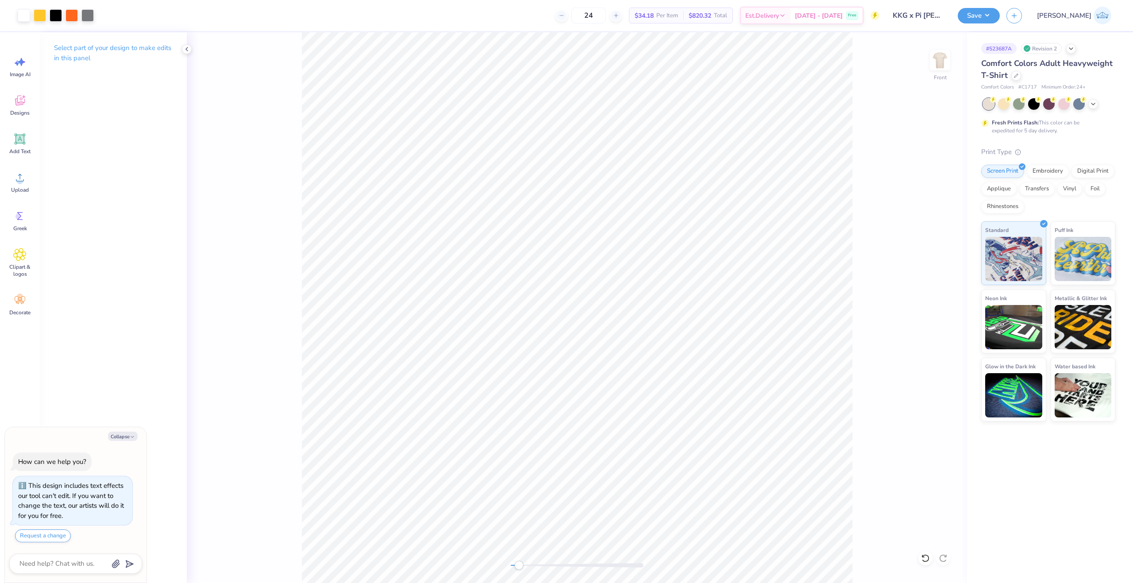
click at [445, 552] on div "Front" at bounding box center [577, 307] width 780 height 551
click at [945, 62] on img at bounding box center [940, 59] width 35 height 35
click at [1000, 9] on button "Save" at bounding box center [979, 14] width 42 height 15
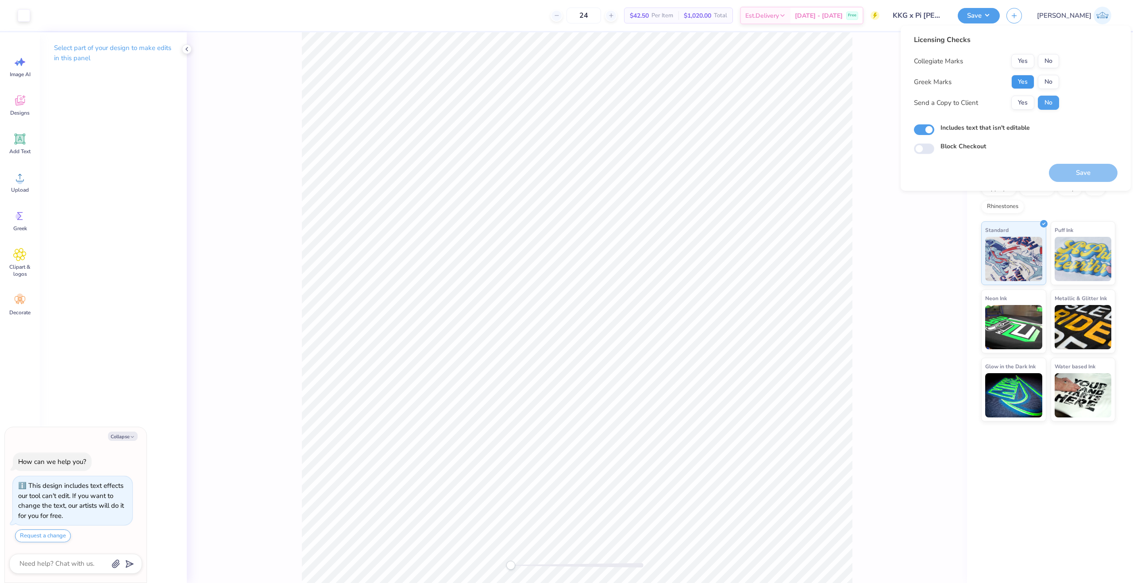
click at [1020, 80] on button "Yes" at bounding box center [1023, 82] width 23 height 14
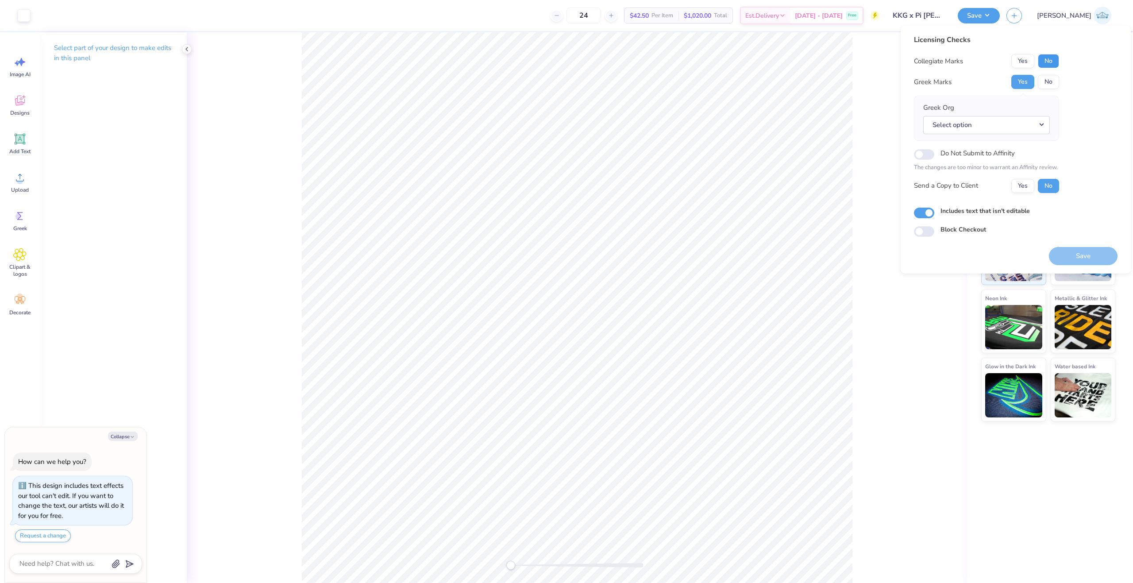
click at [1049, 63] on button "No" at bounding box center [1048, 61] width 21 height 14
click at [1019, 186] on button "Yes" at bounding box center [1023, 186] width 23 height 14
click at [1066, 260] on button "Save" at bounding box center [1083, 256] width 69 height 18
type textarea "x"
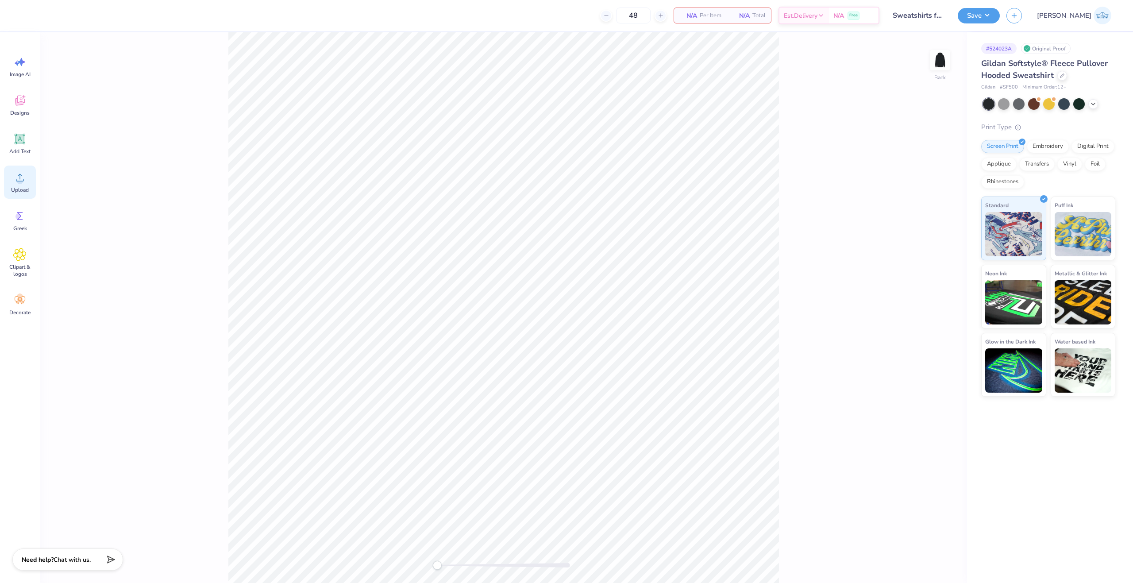
click at [19, 179] on circle at bounding box center [20, 181] width 6 height 6
click at [19, 180] on circle at bounding box center [20, 181] width 6 height 6
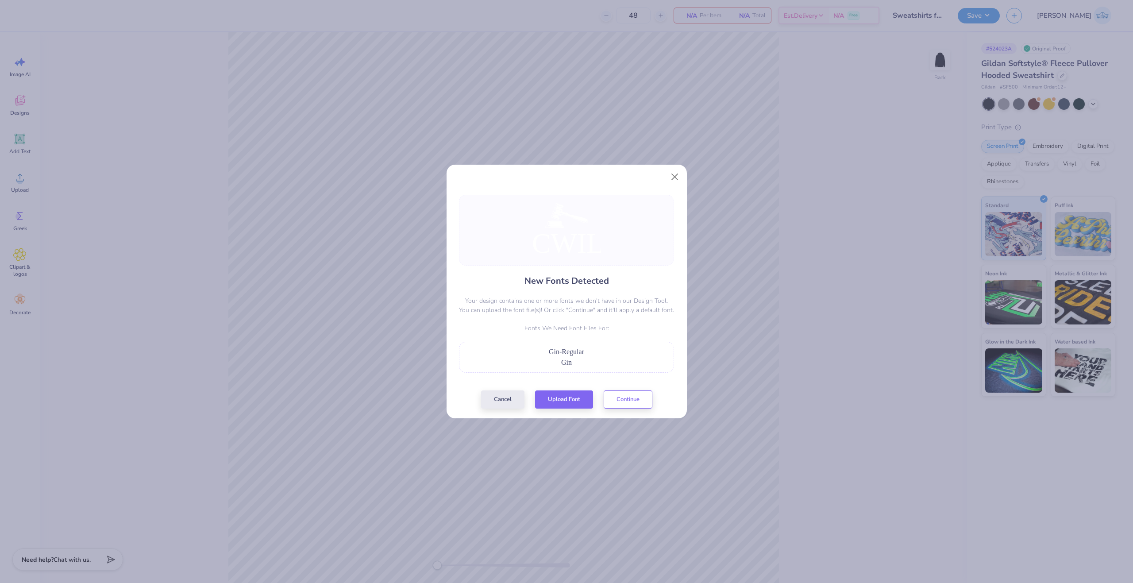
click at [549, 389] on div "New Fonts Detected Your design contains one or more fonts we don't have in our …" at bounding box center [566, 302] width 220 height 214
click at [555, 401] on button "Upload Font" at bounding box center [564, 397] width 58 height 18
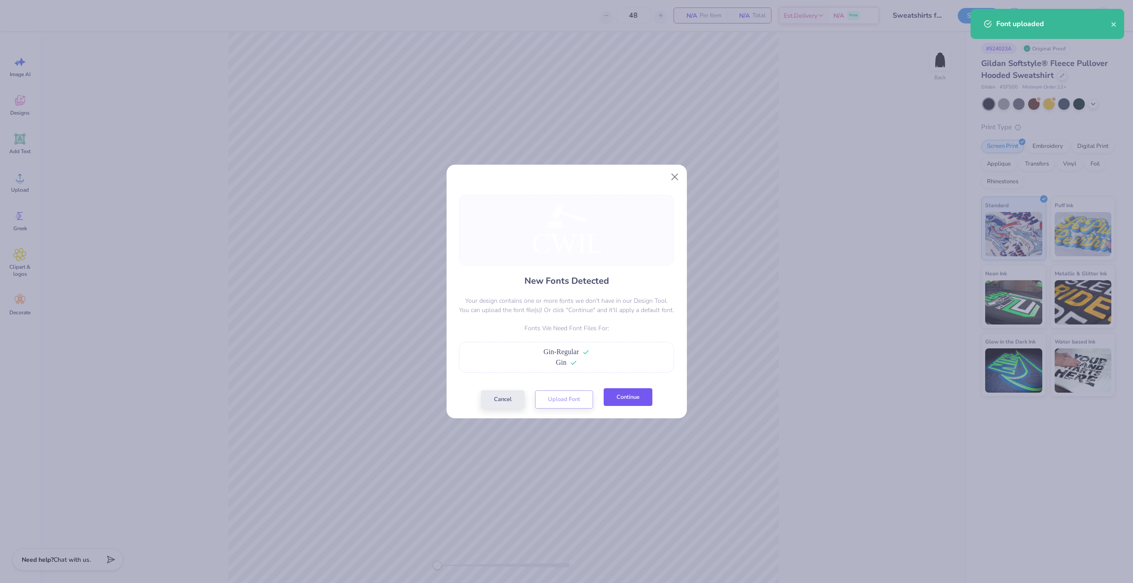
click at [632, 402] on button "Continue" at bounding box center [628, 397] width 49 height 18
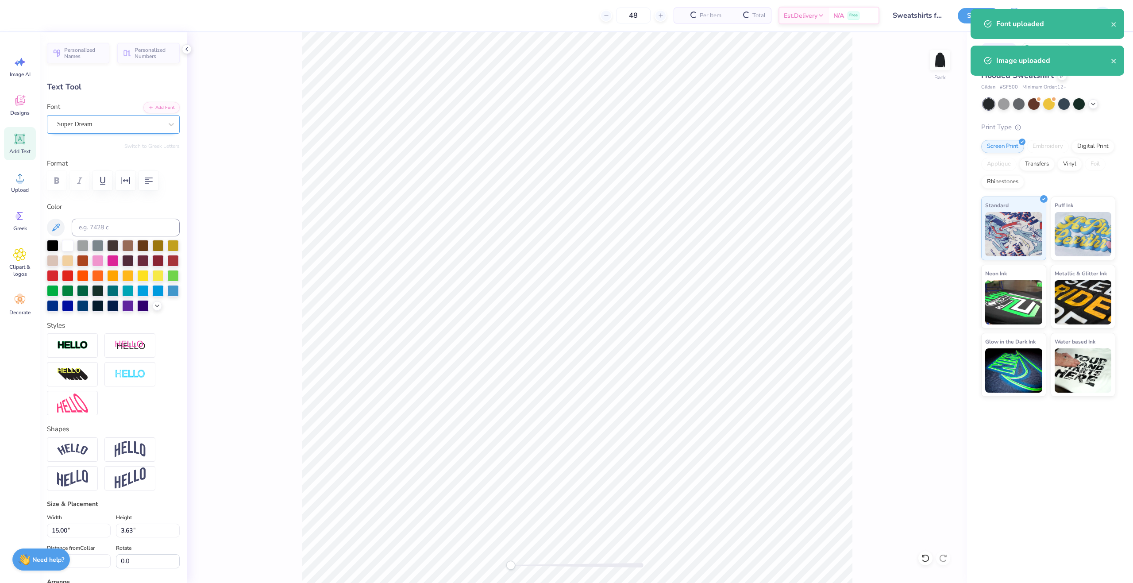
click at [89, 124] on div "Super Dream" at bounding box center [109, 124] width 107 height 14
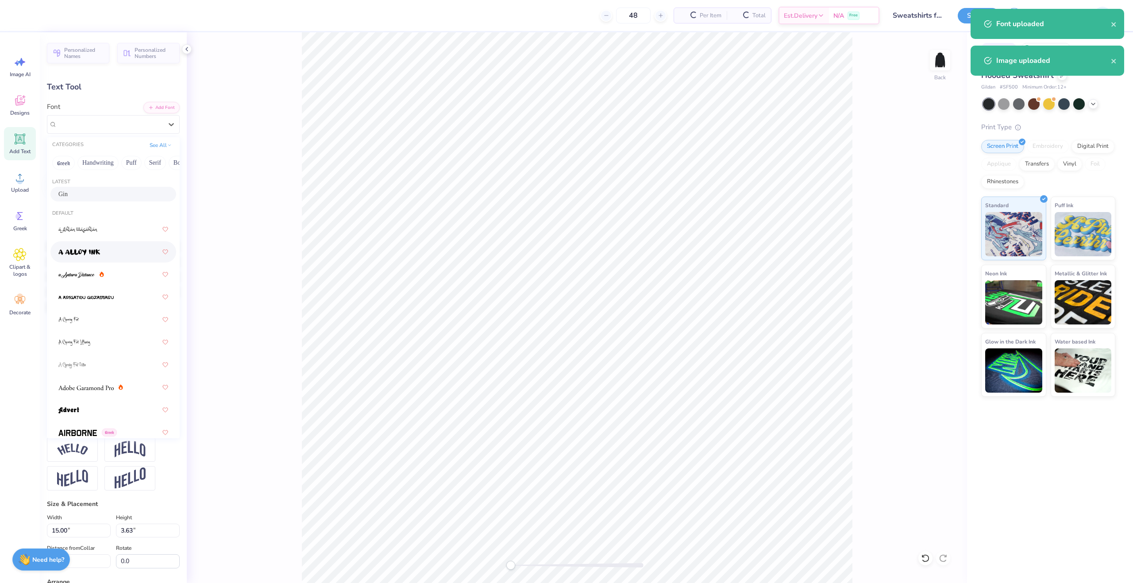
click at [78, 200] on div "Gin" at bounding box center [113, 194] width 126 height 15
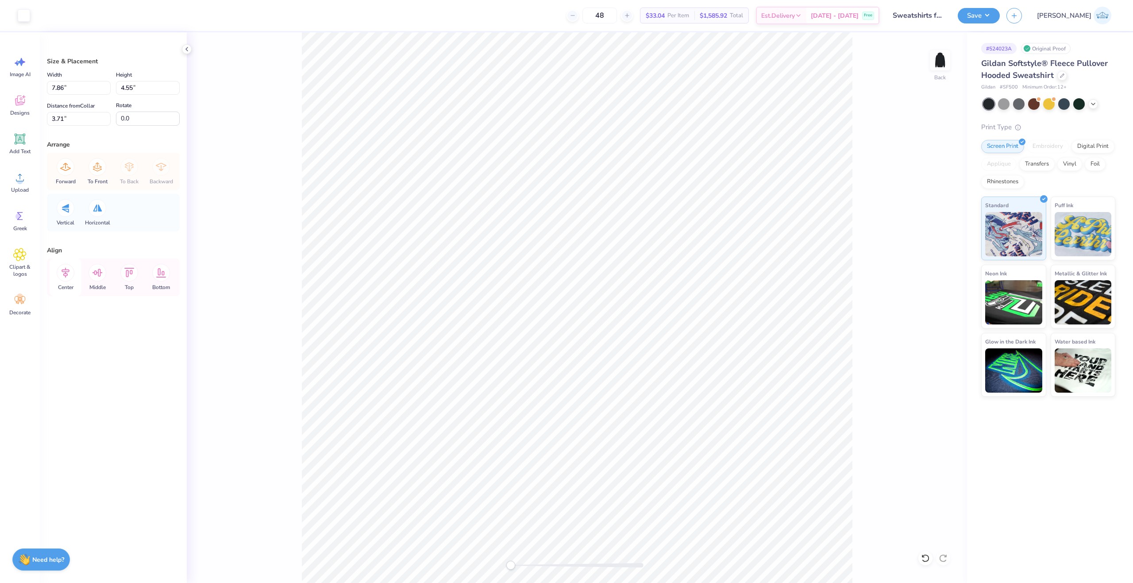
click at [72, 277] on icon at bounding box center [66, 273] width 18 height 18
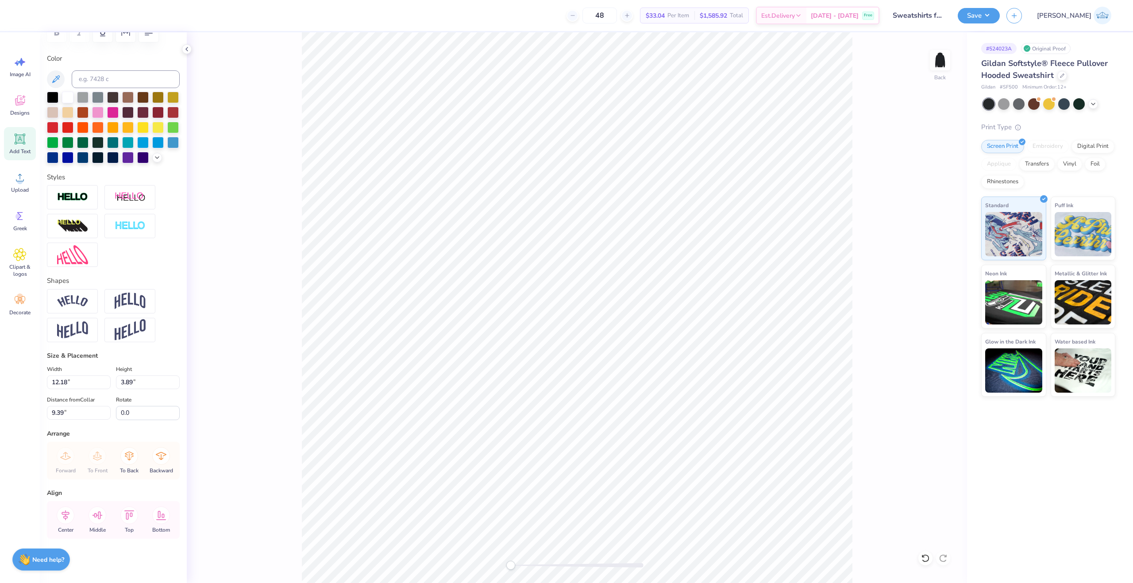
scroll to position [163, 0]
click at [68, 515] on icon at bounding box center [66, 515] width 18 height 18
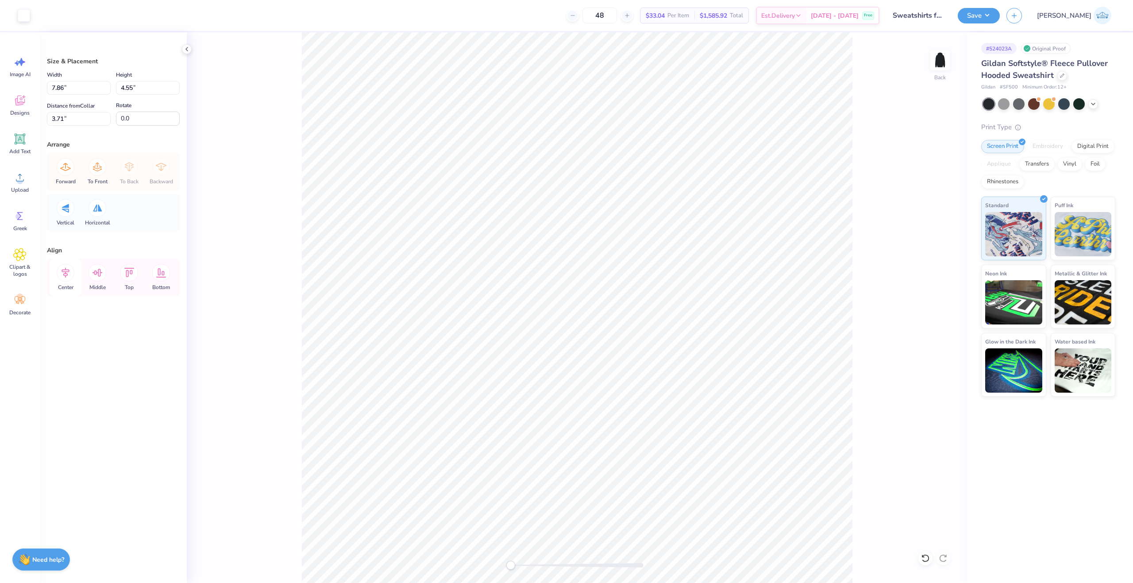
click at [65, 274] on icon at bounding box center [66, 273] width 18 height 18
click at [70, 84] on input "12.18" at bounding box center [79, 88] width 64 height 14
type input "7.00"
type input "5.25"
type input "5.65"
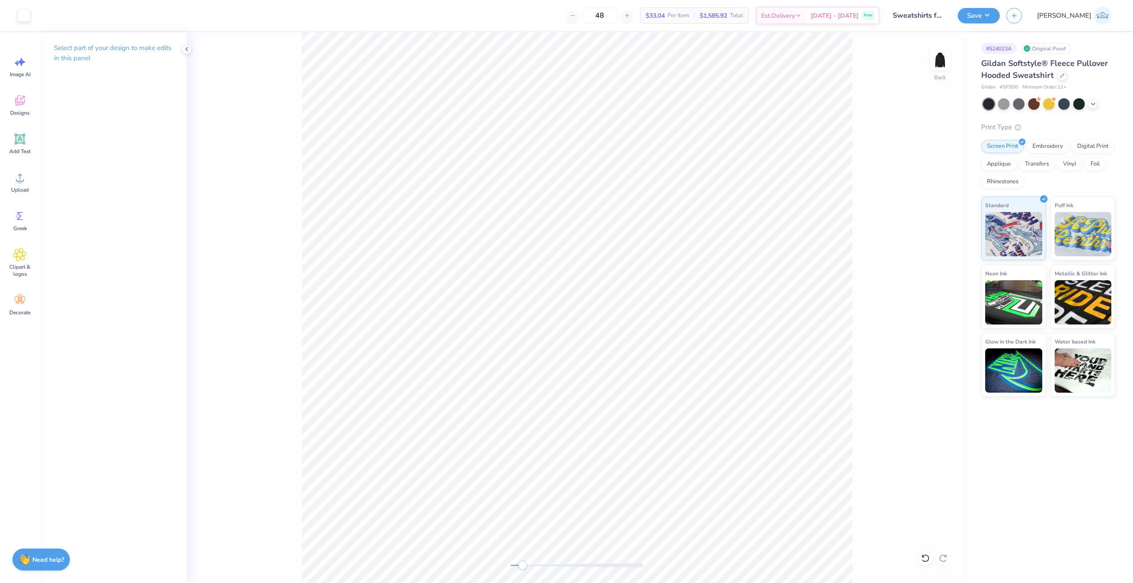
drag, startPoint x: 515, startPoint y: 563, endPoint x: 522, endPoint y: 563, distance: 7.1
click at [522, 563] on div at bounding box center [577, 565] width 133 height 4
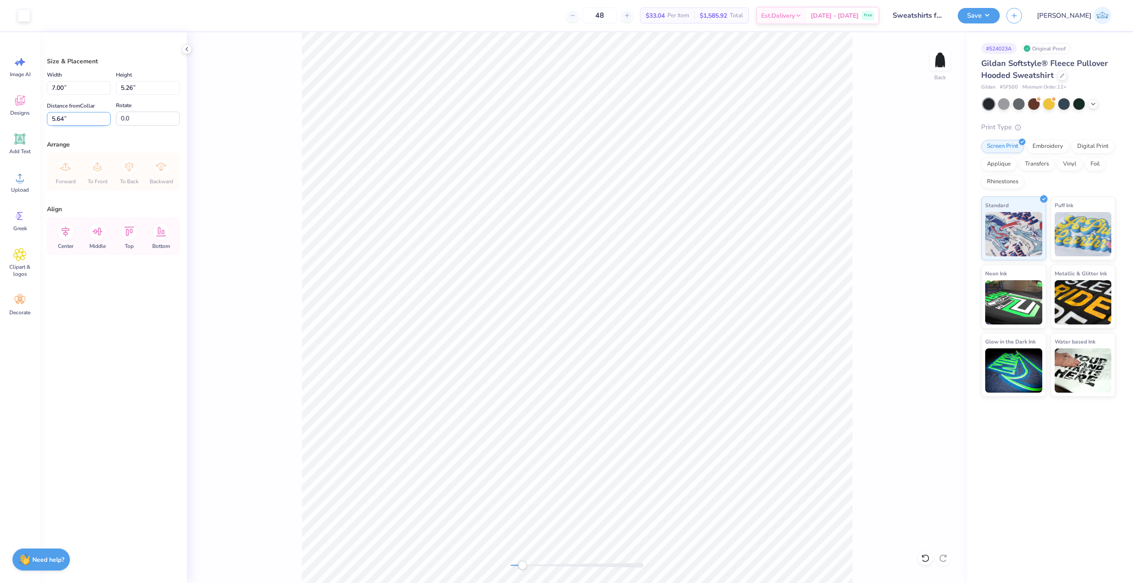
click at [62, 116] on input "5.64" at bounding box center [79, 119] width 64 height 14
type input "3.00"
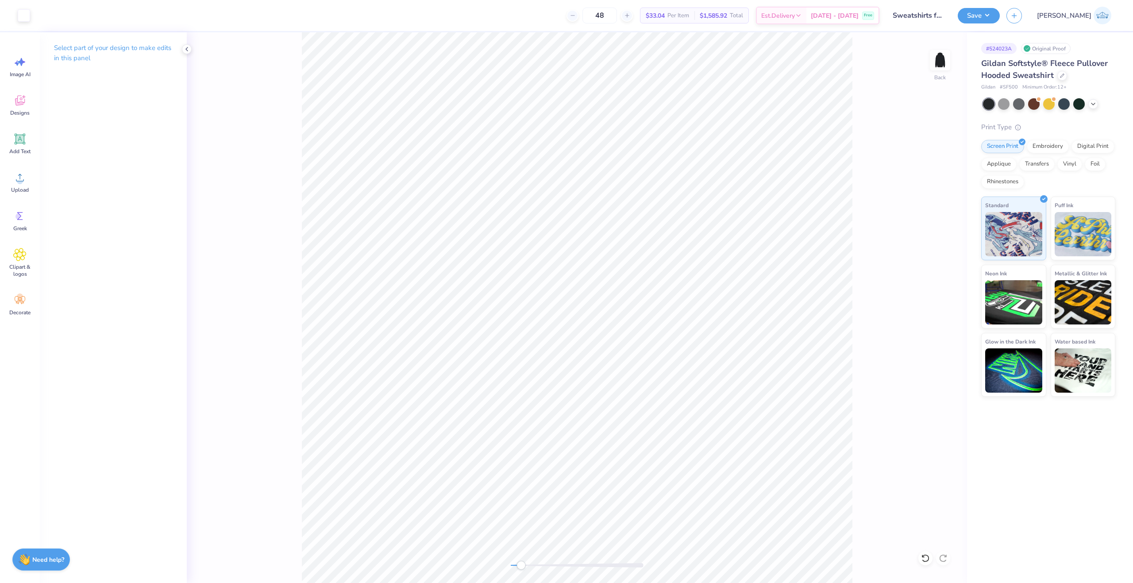
click at [522, 571] on div "Back" at bounding box center [577, 307] width 780 height 551
click at [387, 566] on div "Back" at bounding box center [577, 307] width 780 height 551
click at [916, 66] on div "Back" at bounding box center [577, 307] width 780 height 551
click at [945, 64] on img at bounding box center [940, 59] width 35 height 35
click at [26, 178] on icon at bounding box center [19, 177] width 13 height 13
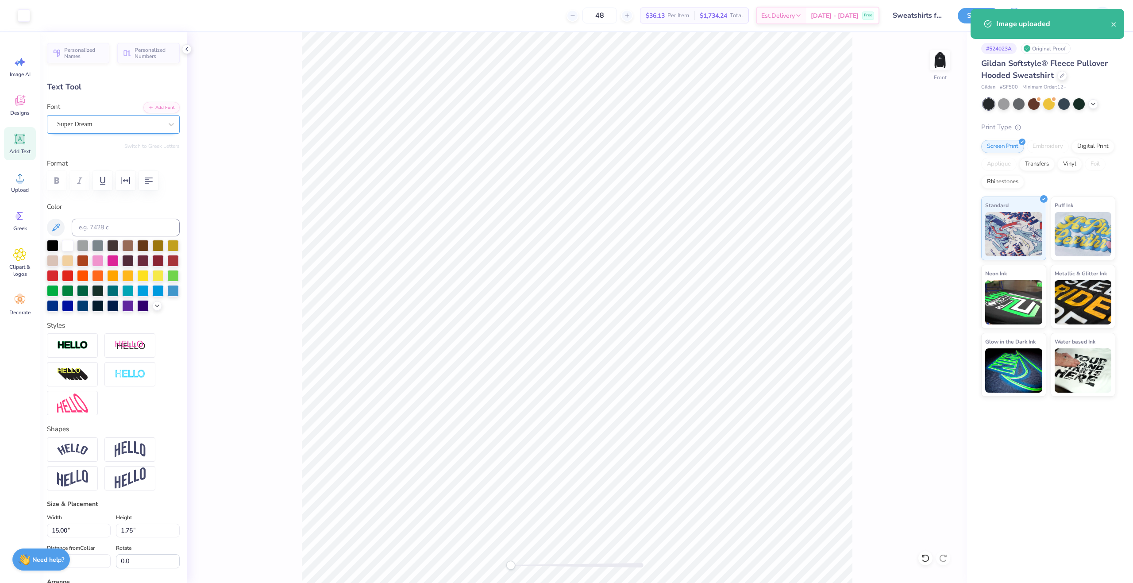
click at [95, 124] on div "Super Dream" at bounding box center [109, 124] width 107 height 14
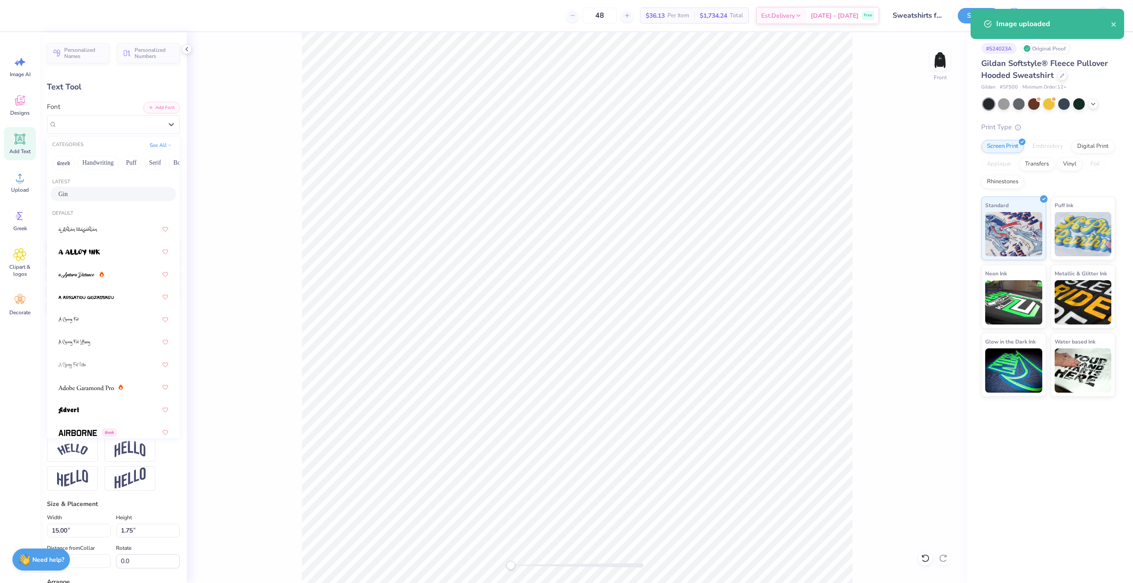
click at [99, 197] on div "Gin" at bounding box center [113, 193] width 110 height 9
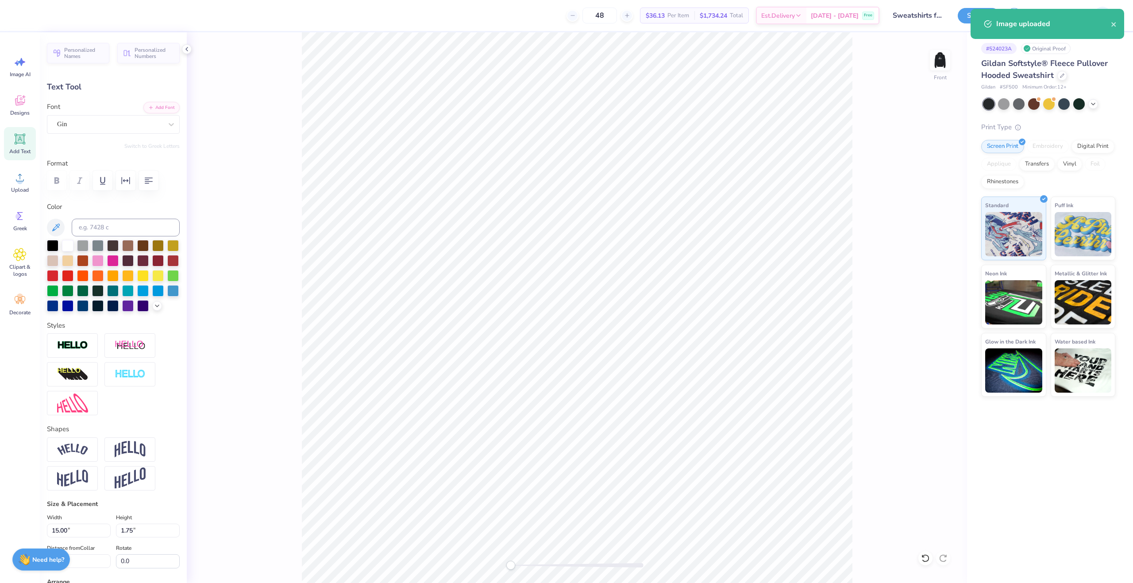
type input "14.16"
type input "0.81"
type input "16.70"
click at [130, 135] on div "Personalized Names Personalized Numbers Text Tool Add Font Font Super Dream Swi…" at bounding box center [113, 307] width 147 height 551
click at [125, 127] on div "Super Dream" at bounding box center [109, 124] width 107 height 14
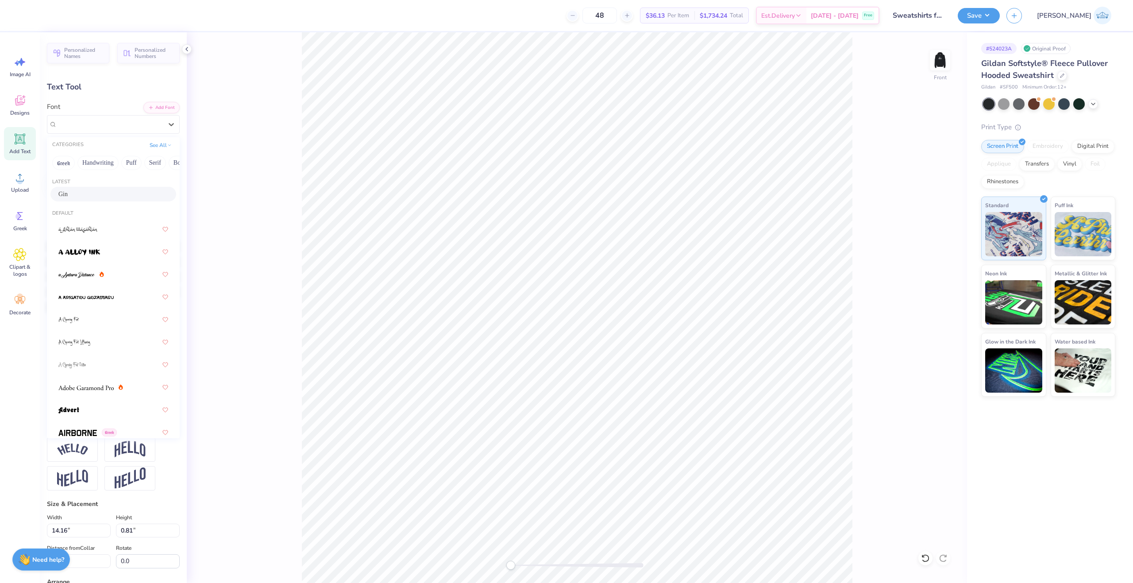
click at [123, 198] on div "Gin" at bounding box center [113, 193] width 110 height 9
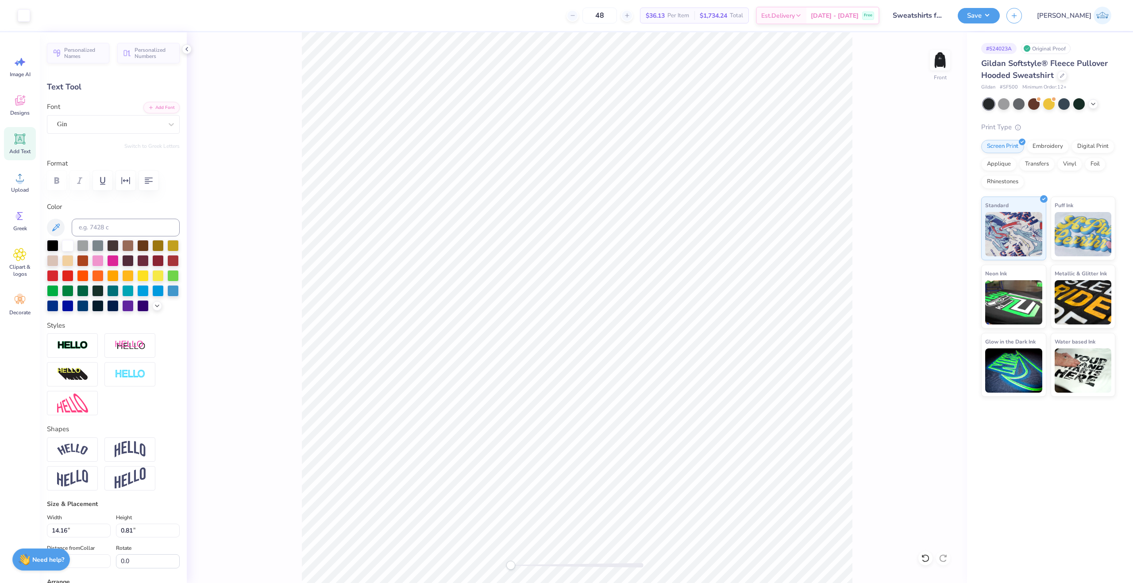
type input "12.00"
type input "1.80"
type input "14.99"
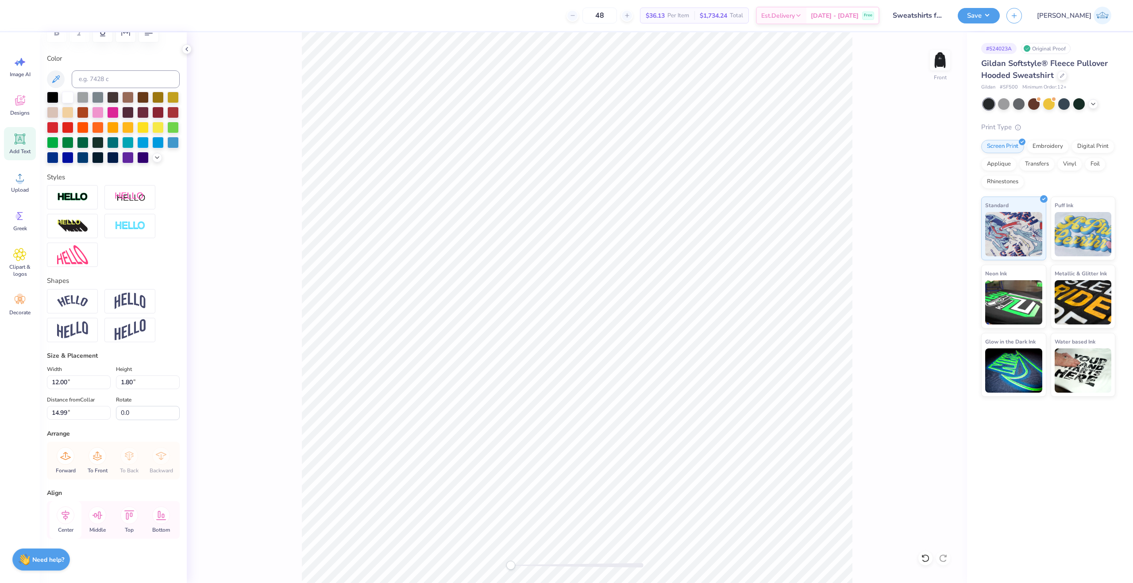
click at [66, 514] on icon at bounding box center [66, 515] width 8 height 10
type input "11.56"
type input "0.83"
type input "16.76"
click at [64, 513] on icon at bounding box center [66, 515] width 18 height 18
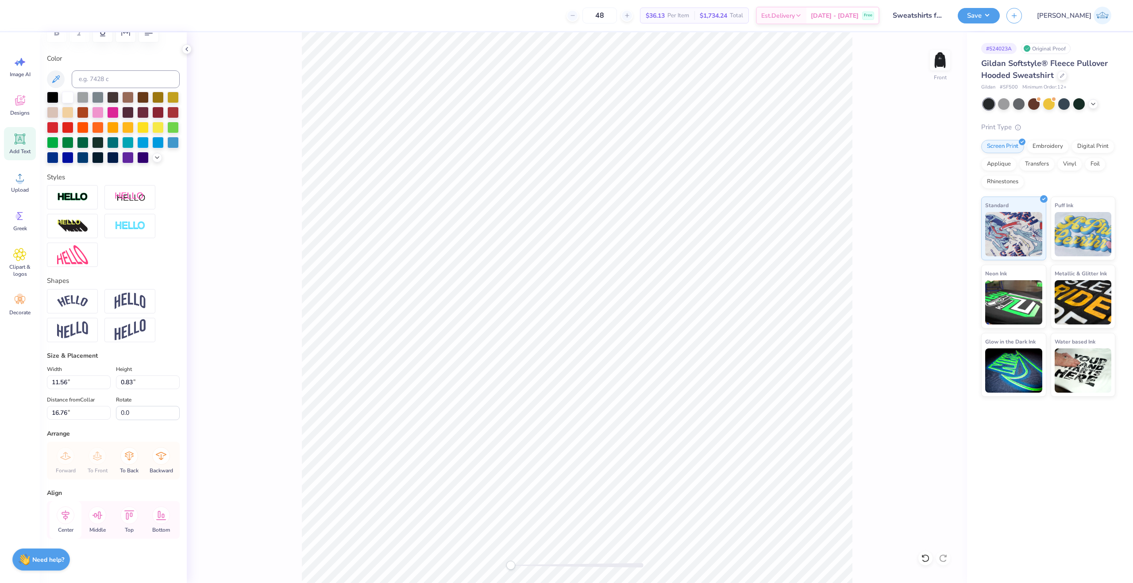
click at [65, 513] on icon at bounding box center [66, 515] width 18 height 18
click at [531, 573] on div "Front" at bounding box center [577, 307] width 780 height 551
click at [547, 567] on div "Accessibility label" at bounding box center [549, 565] width 9 height 9
click at [542, 566] on div "Accessibility label" at bounding box center [545, 565] width 9 height 9
click at [537, 564] on div "Accessibility label" at bounding box center [541, 565] width 9 height 9
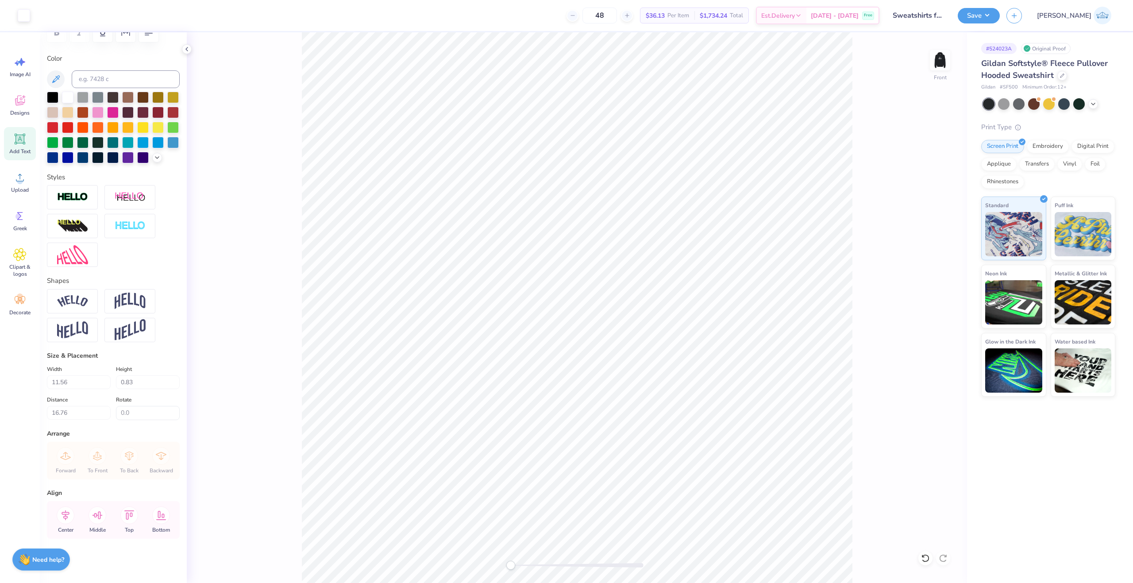
click at [461, 563] on div "Front" at bounding box center [577, 307] width 780 height 551
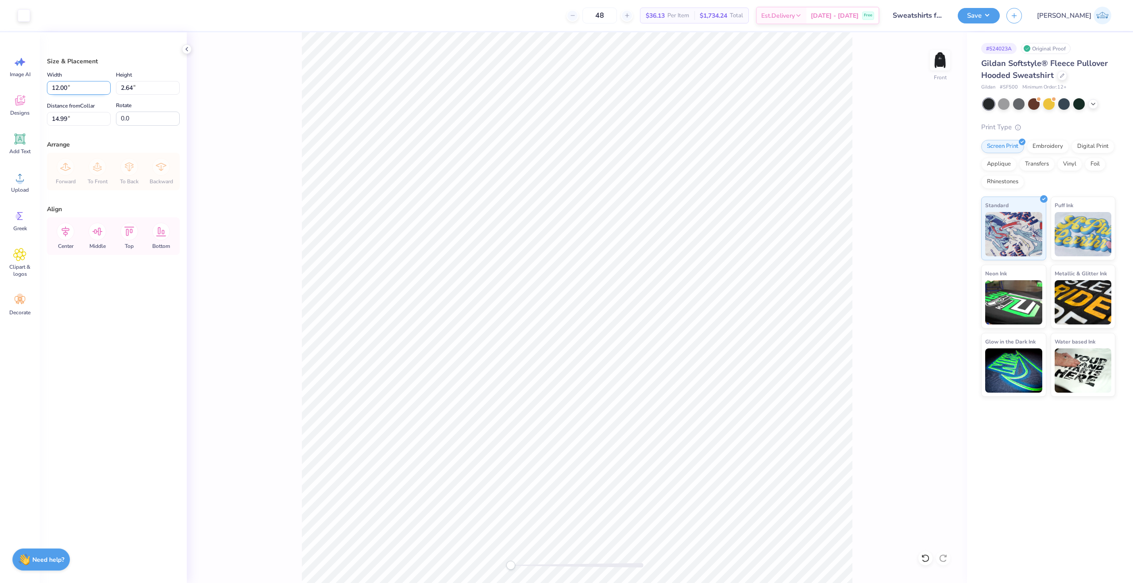
click at [62, 87] on input "12.00" at bounding box center [79, 88] width 64 height 14
click at [58, 120] on input "14.99" at bounding box center [79, 119] width 64 height 14
type input "11.00"
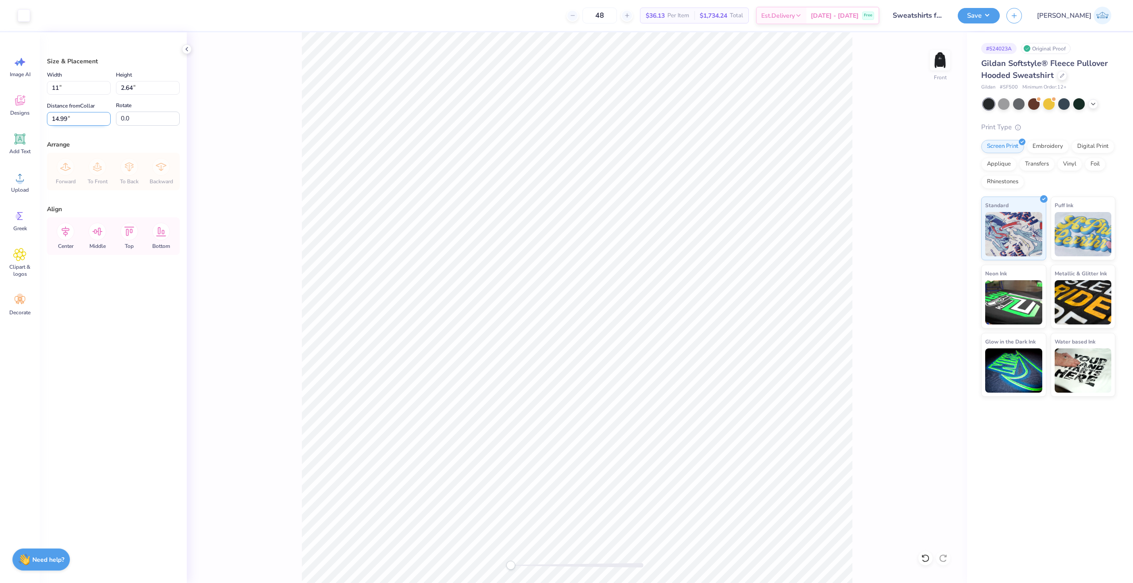
type input "2.42"
click at [58, 120] on input "15.10" at bounding box center [79, 119] width 64 height 14
type input "6.00"
click at [61, 231] on icon at bounding box center [66, 232] width 18 height 18
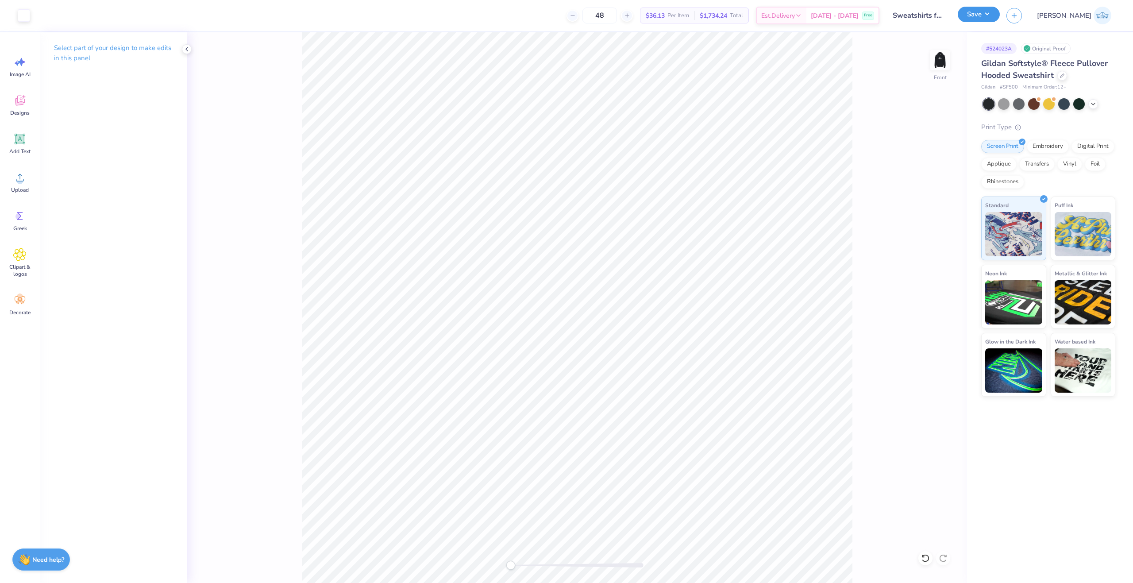
click at [1000, 17] on button "Save" at bounding box center [979, 14] width 42 height 15
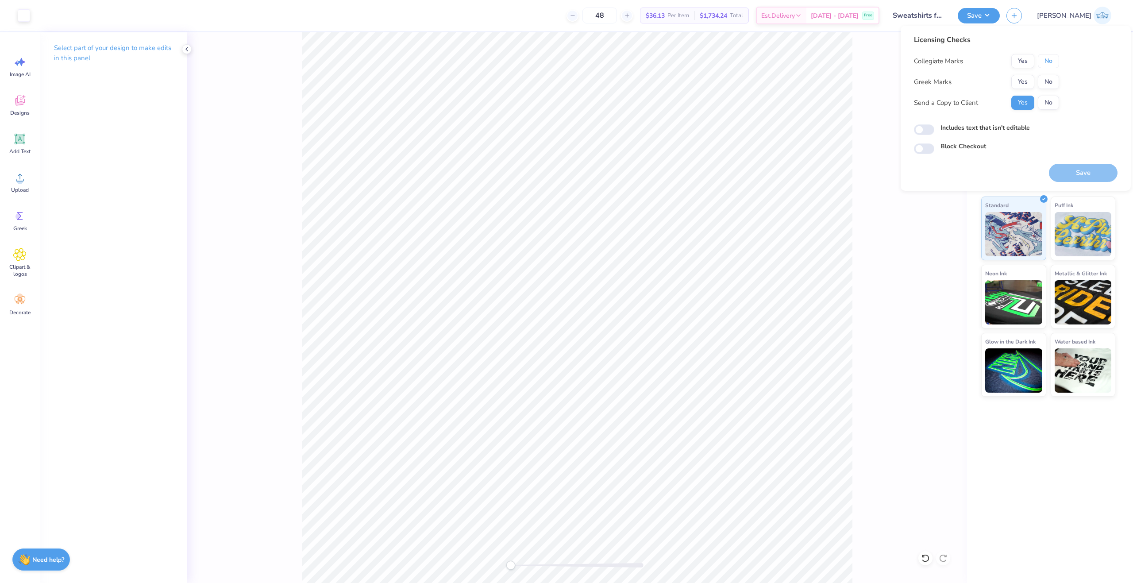
drag, startPoint x: 1042, startPoint y: 62, endPoint x: 1045, endPoint y: 74, distance: 13.0
click at [1043, 62] on button "No" at bounding box center [1048, 61] width 21 height 14
click at [1047, 84] on button "No" at bounding box center [1048, 82] width 21 height 14
click at [1067, 165] on button "Save" at bounding box center [1083, 173] width 69 height 18
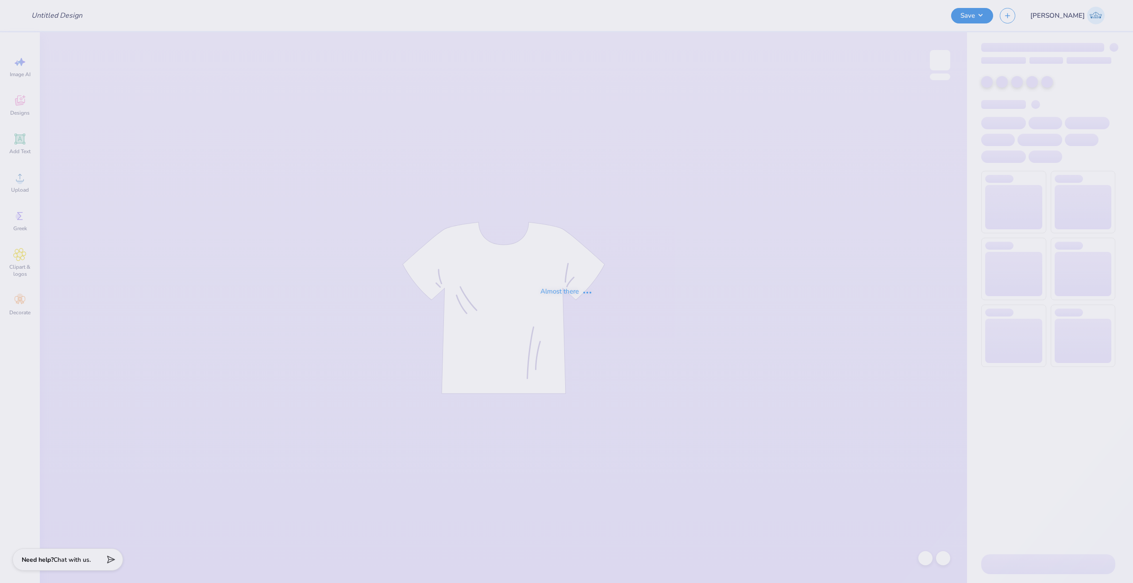
type input "Hoco Hoodie 1"
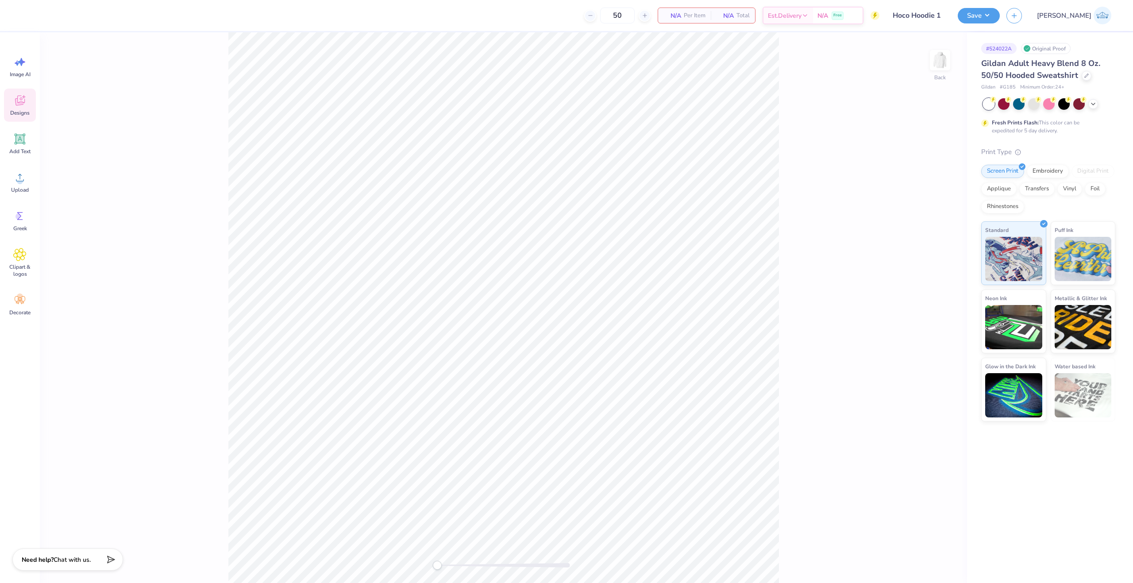
click at [15, 101] on icon at bounding box center [19, 100] width 13 height 13
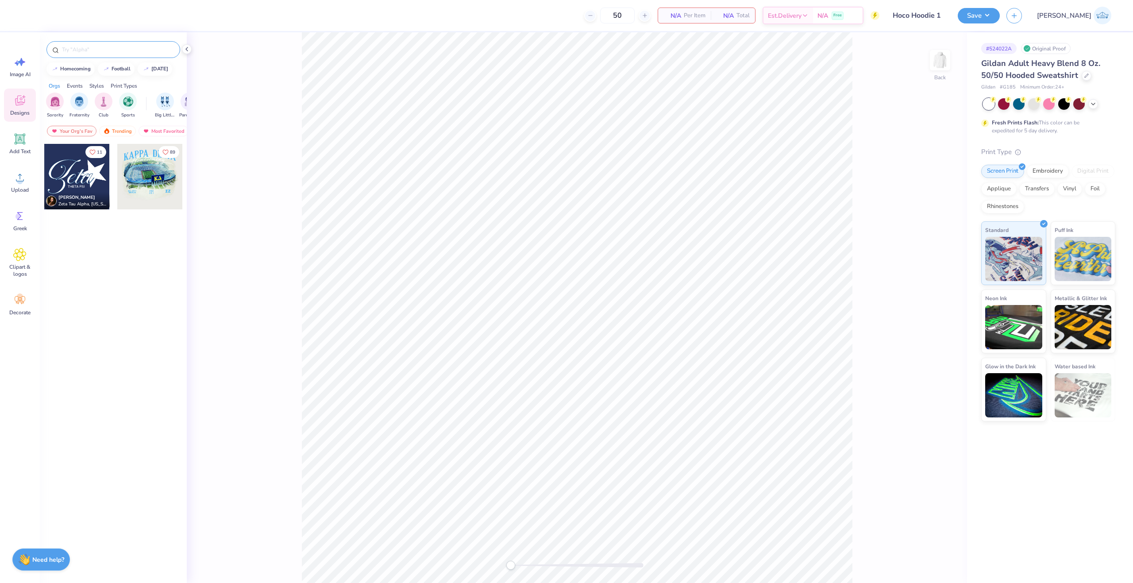
click at [89, 50] on input "text" at bounding box center [117, 49] width 113 height 9
click at [111, 126] on div "Trending" at bounding box center [117, 131] width 37 height 11
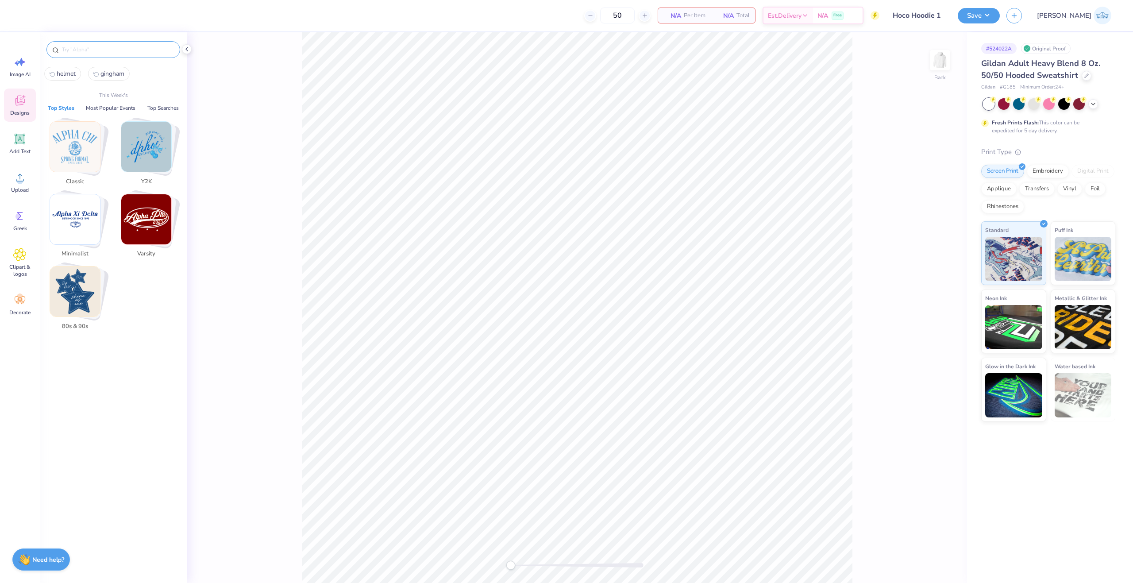
click at [93, 46] on input "text" at bounding box center [117, 49] width 113 height 9
paste input "Sigma Delta Tau Classic Halftone Football and Texts Homecoming Sweater"
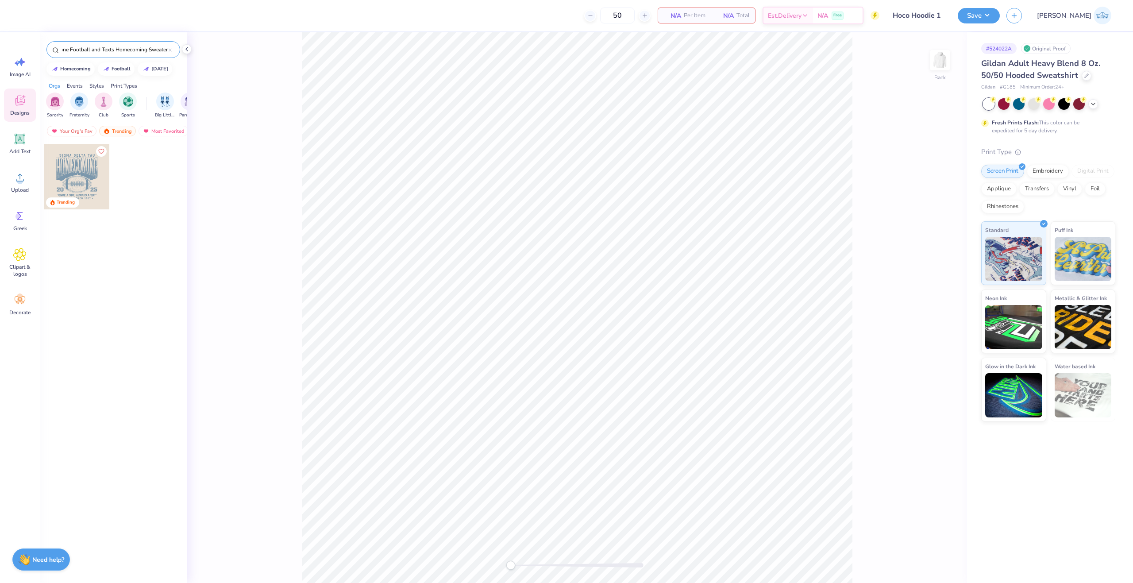
type input "Sigma Delta Tau Classic Halftone Football and Texts Homecoming Sweater"
click at [77, 178] on div at bounding box center [77, 177] width 66 height 66
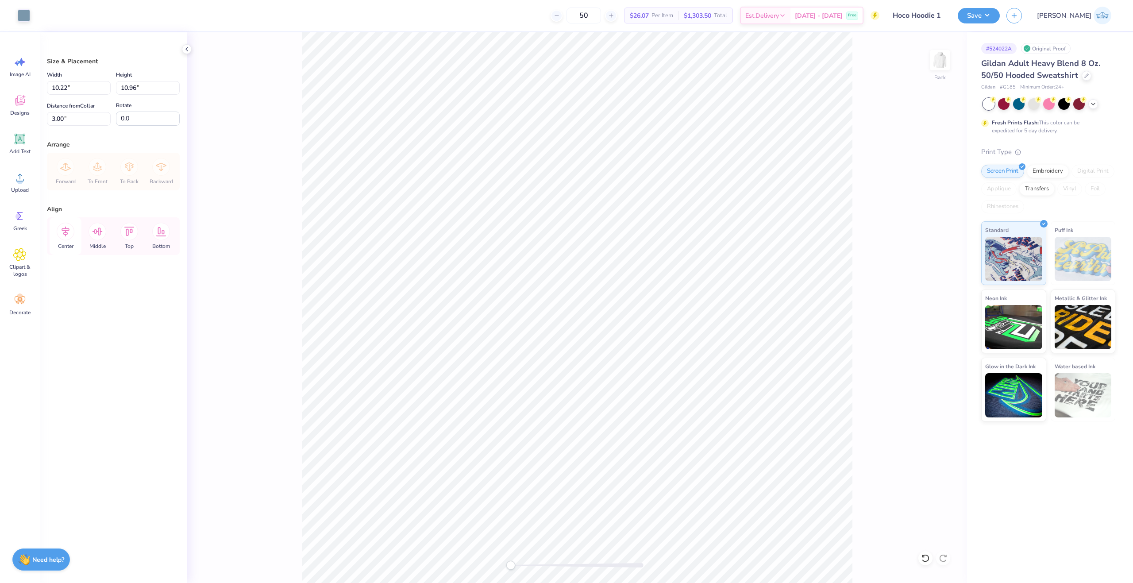
click at [67, 232] on icon at bounding box center [66, 232] width 8 height 10
click at [70, 236] on icon at bounding box center [66, 232] width 18 height 18
drag, startPoint x: 516, startPoint y: 565, endPoint x: 529, endPoint y: 564, distance: 13.3
click at [529, 564] on div at bounding box center [577, 565] width 133 height 4
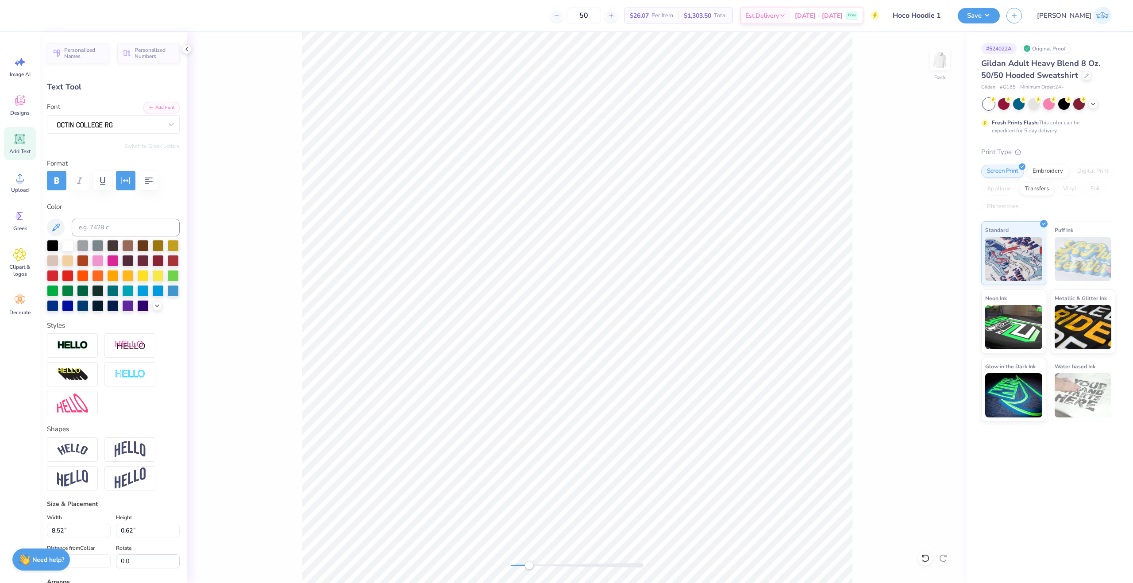
type textarea "Kappa Alpha Theta"
type input "9.58"
type input "0.67"
type input "12.70"
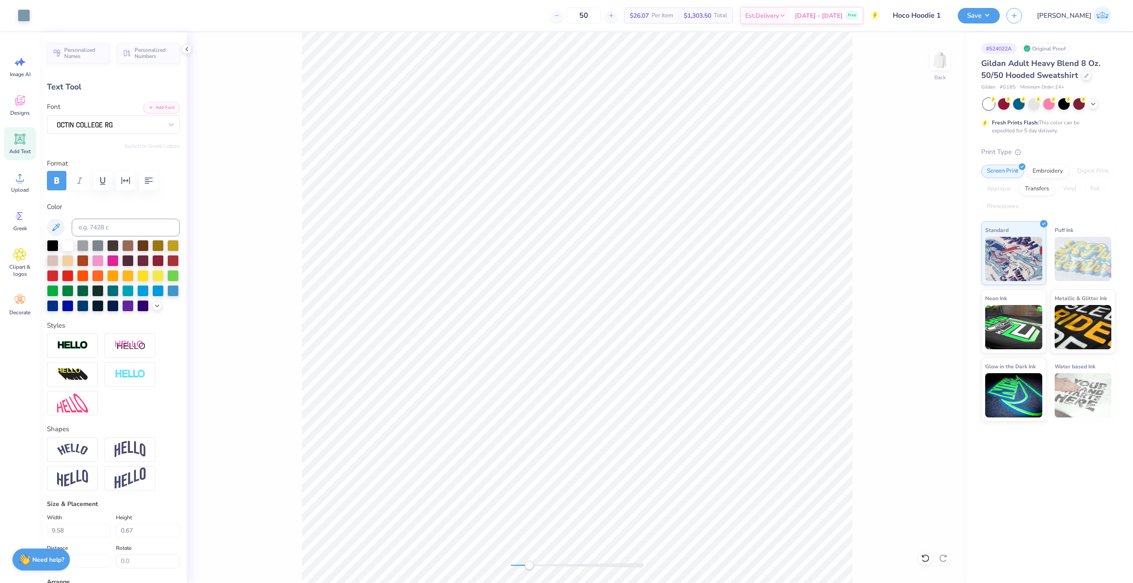
type input "6.57"
type input "0.43"
type input "13.53"
type textarea "ESTABLISHED 1919"
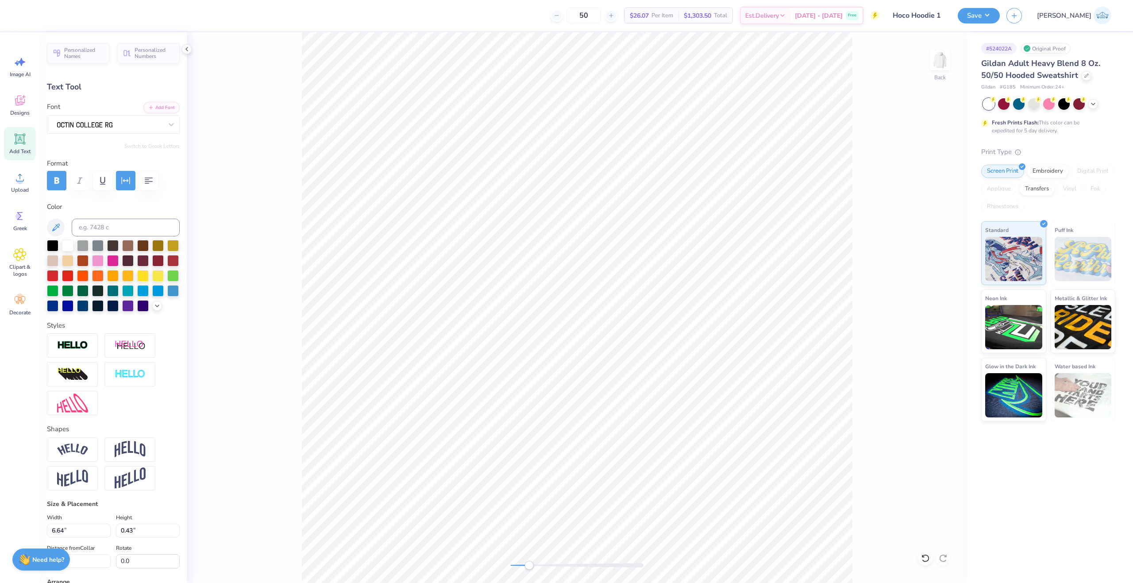
type textarea "ESTABLISHED 1870"
type input "6.72"
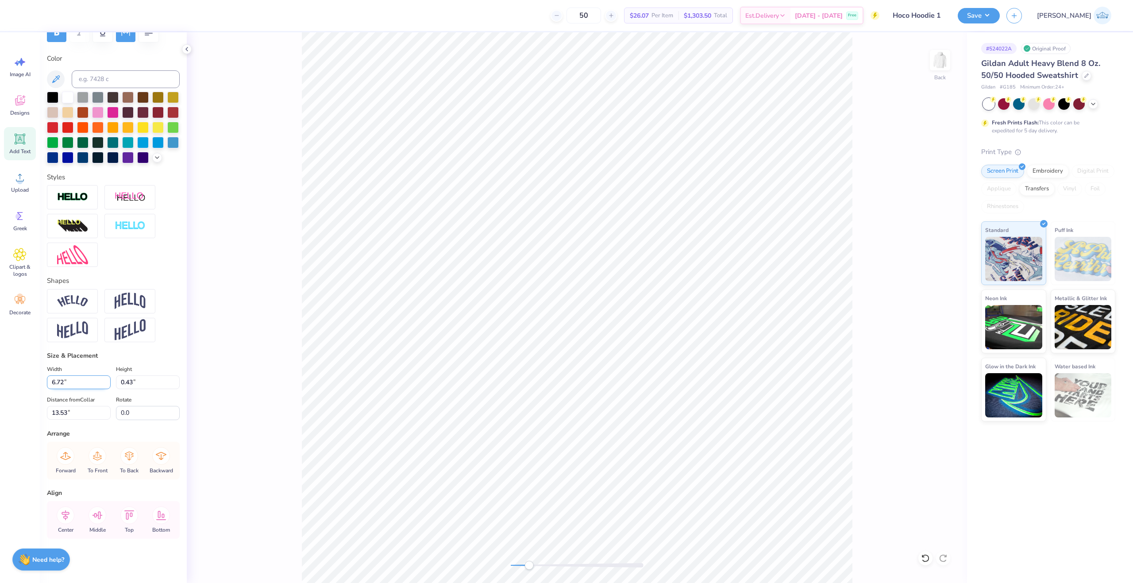
scroll to position [163, 0]
click at [69, 521] on icon at bounding box center [66, 515] width 18 height 18
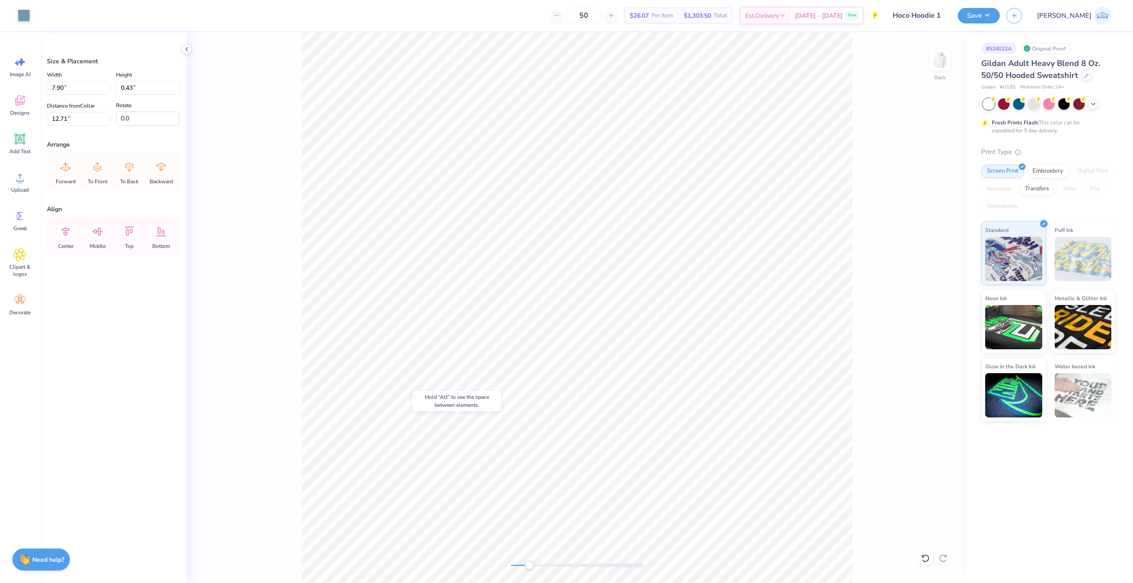
type input "12.71"
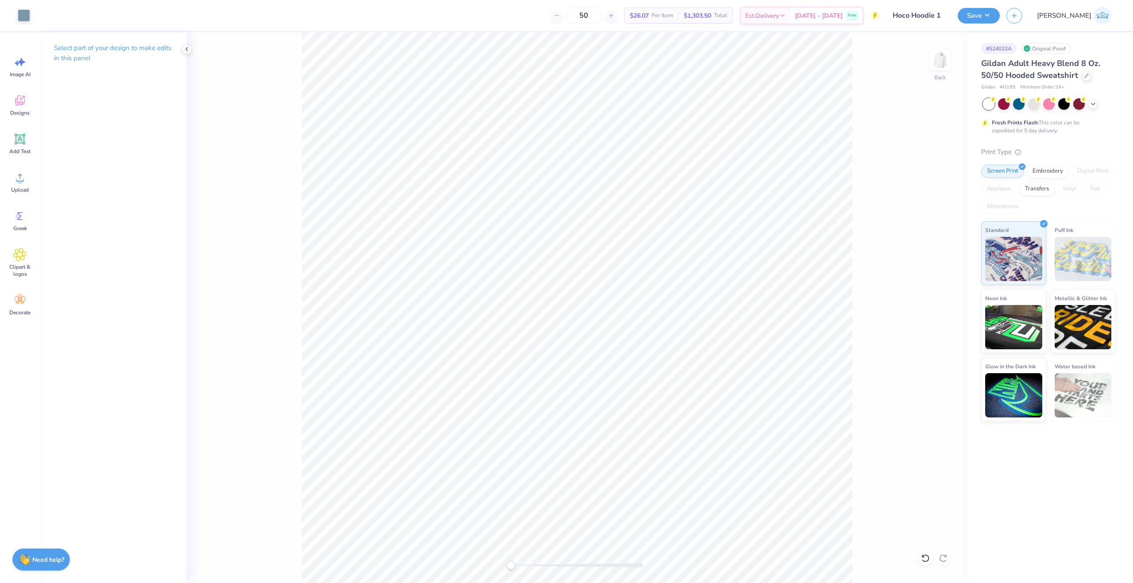
click at [479, 560] on div "Back" at bounding box center [577, 307] width 780 height 551
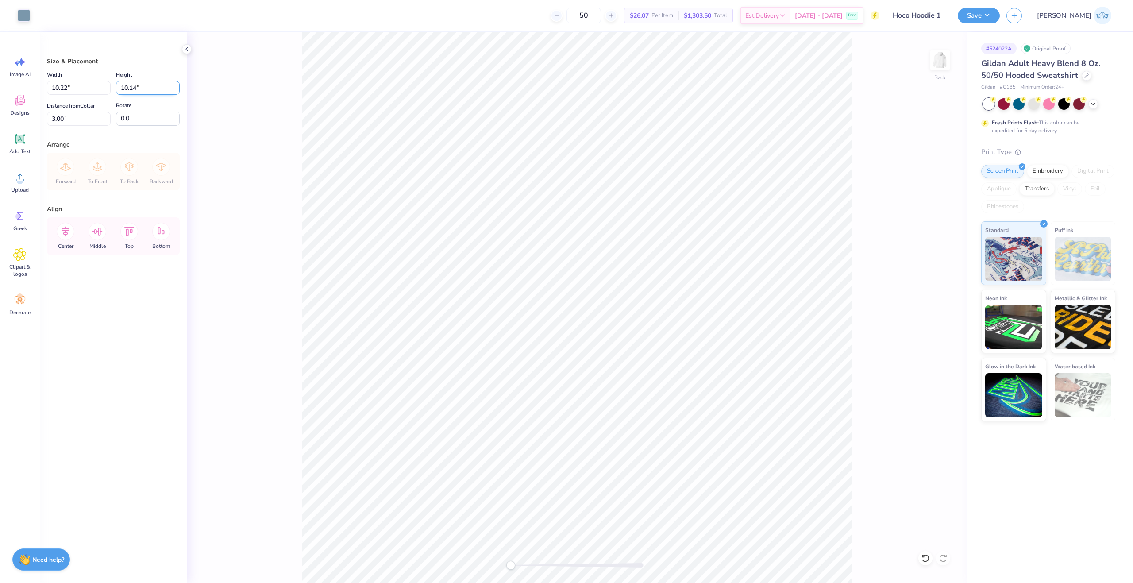
click at [124, 88] on input "10.14" at bounding box center [148, 88] width 64 height 14
type input "10"
type input "10.08"
type input "10.00"
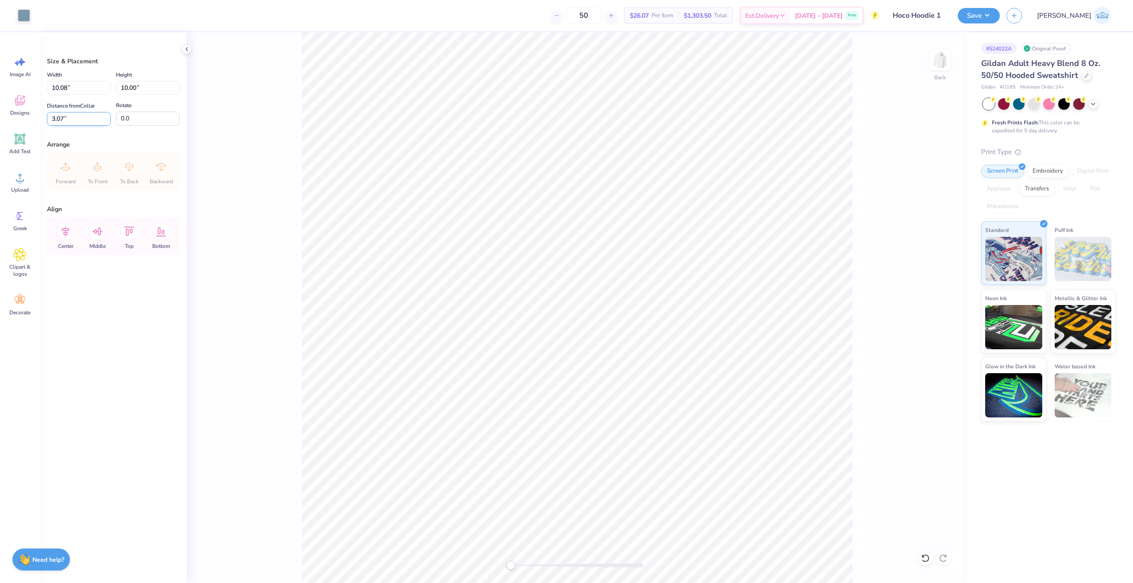
click at [62, 117] on input "3.07" at bounding box center [79, 119] width 64 height 14
type input "3.00"
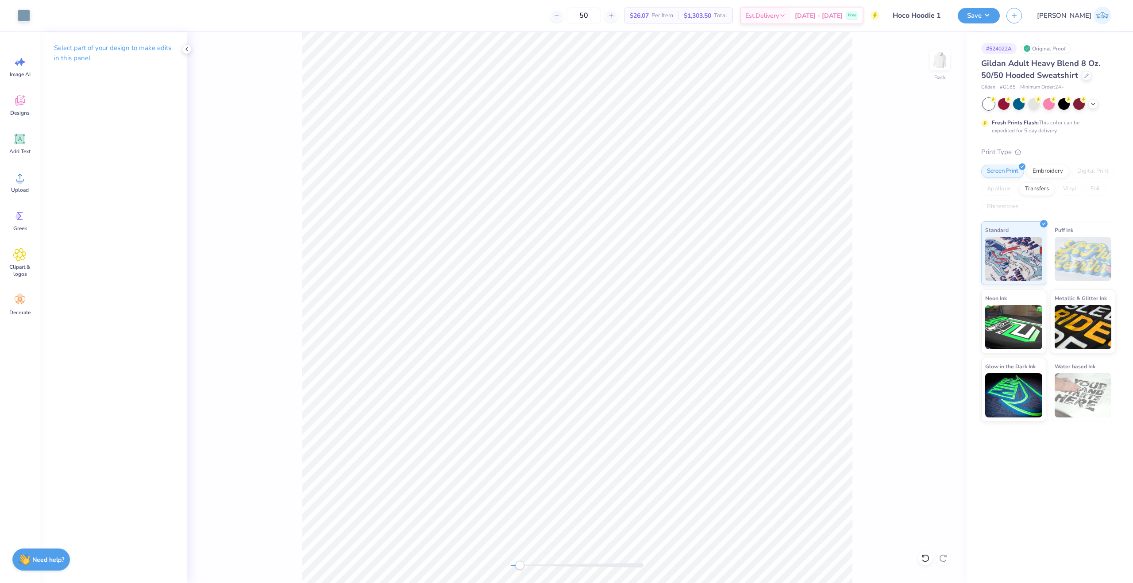
click at [520, 571] on div "Back" at bounding box center [577, 307] width 780 height 551
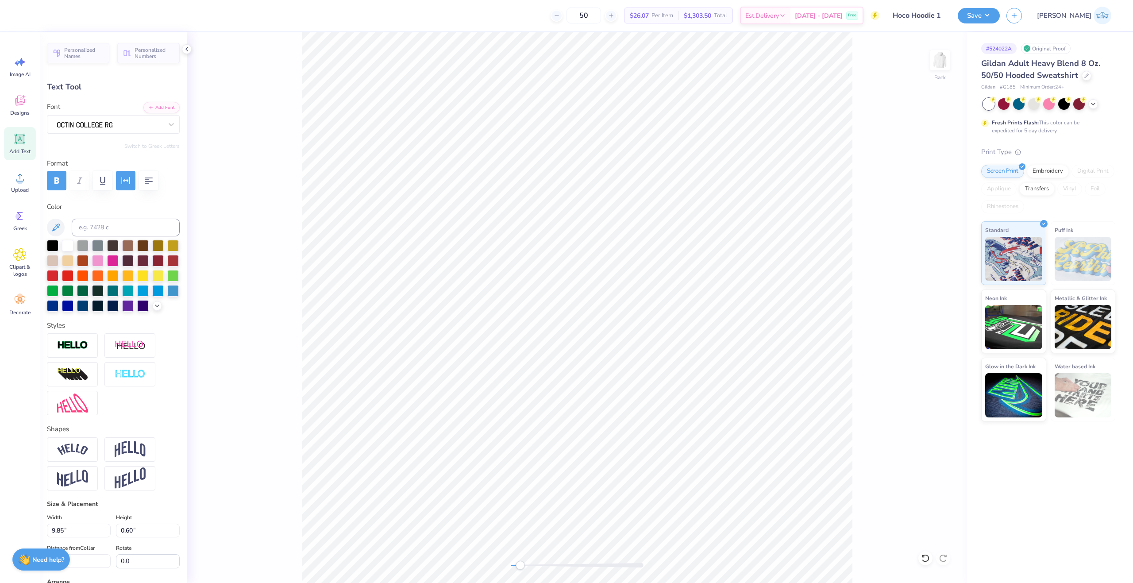
type input "9.85"
type input "0.60"
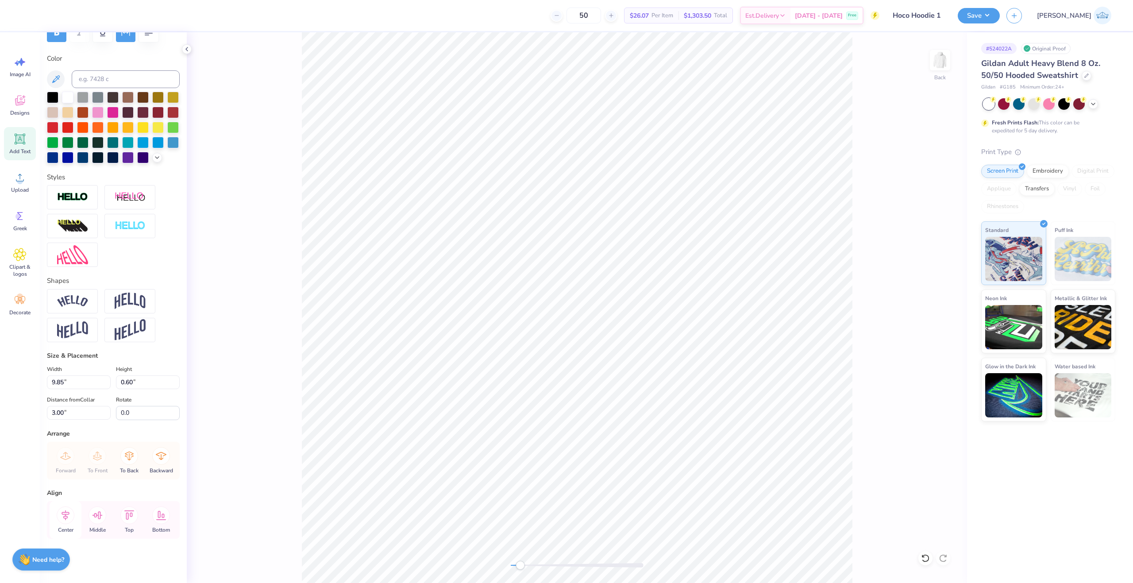
click at [67, 517] on icon at bounding box center [66, 515] width 8 height 10
click at [67, 514] on icon at bounding box center [66, 515] width 8 height 10
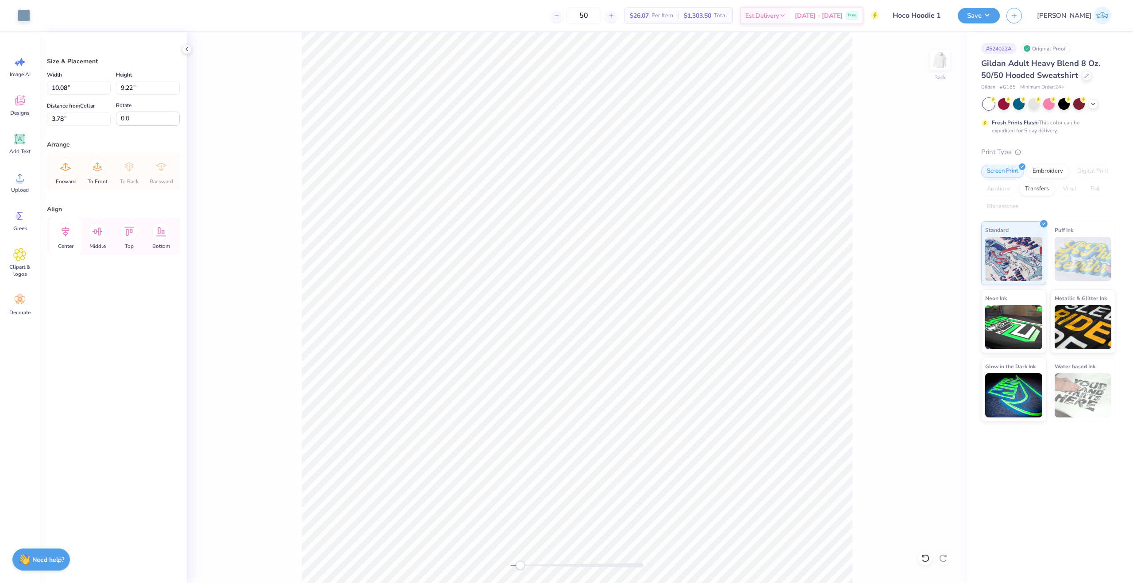
click at [66, 231] on icon at bounding box center [66, 232] width 18 height 18
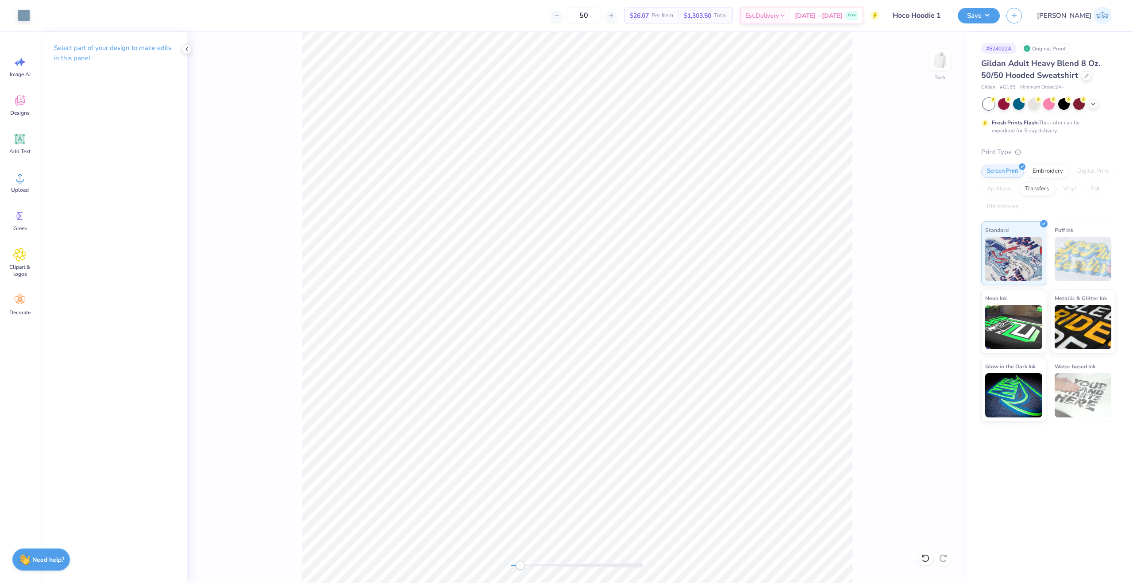
click at [478, 562] on div "Back" at bounding box center [577, 307] width 780 height 551
click at [1000, 11] on button "Save" at bounding box center [979, 14] width 42 height 15
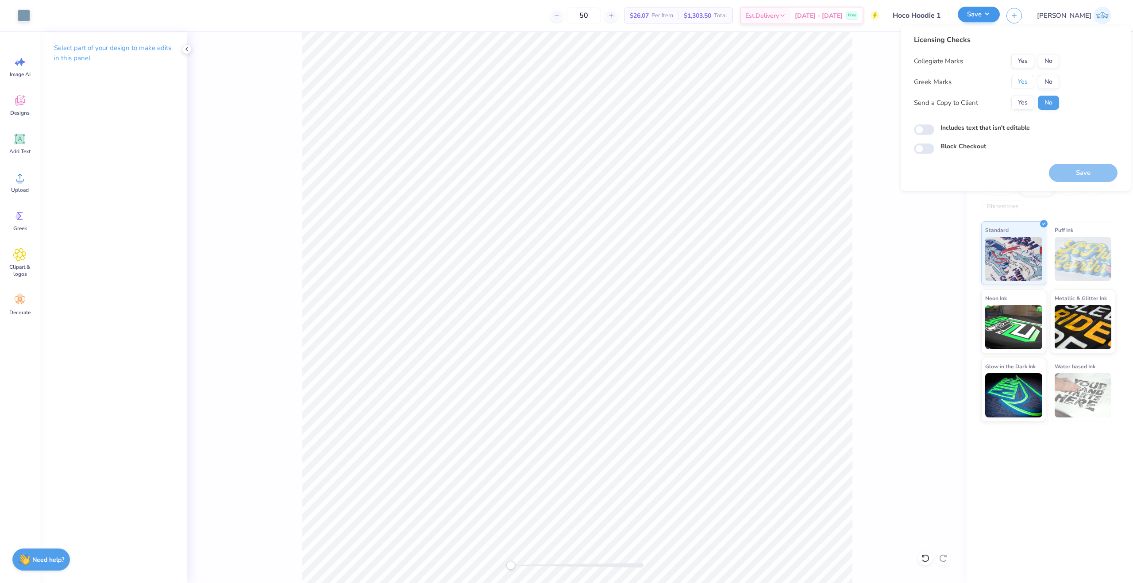
click at [1028, 82] on button "Yes" at bounding box center [1023, 82] width 23 height 14
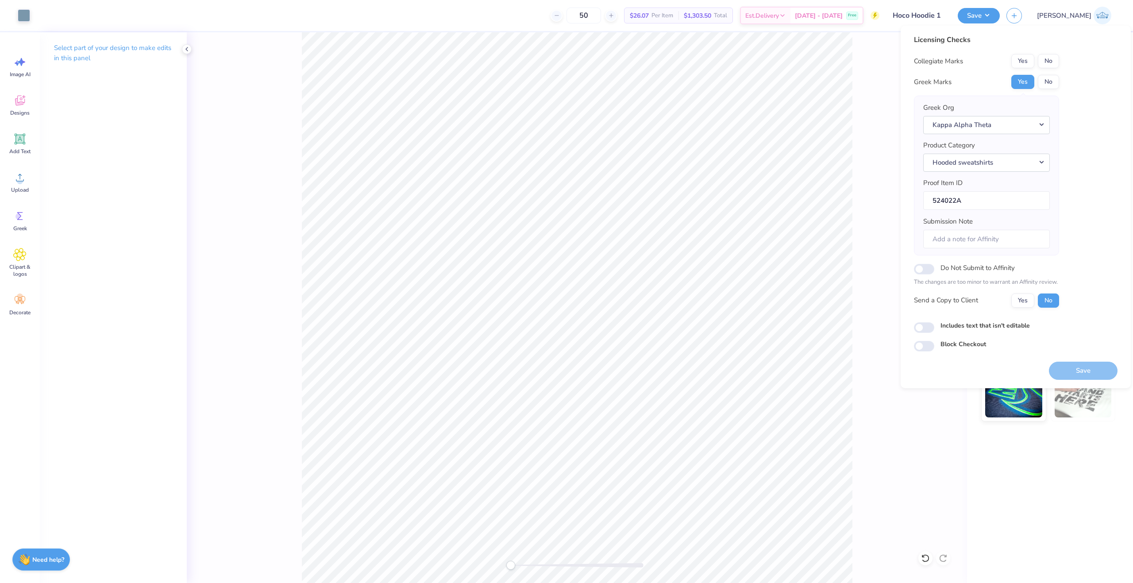
click at [1048, 70] on div "Collegiate Marks Yes No Greek Marks Yes No Greek Org Kappa Alpha Theta Product …" at bounding box center [986, 181] width 145 height 254
click at [1048, 66] on button "No" at bounding box center [1048, 61] width 21 height 14
click at [1015, 297] on button "Yes" at bounding box center [1023, 300] width 23 height 14
click at [1059, 367] on button "Save" at bounding box center [1083, 371] width 69 height 18
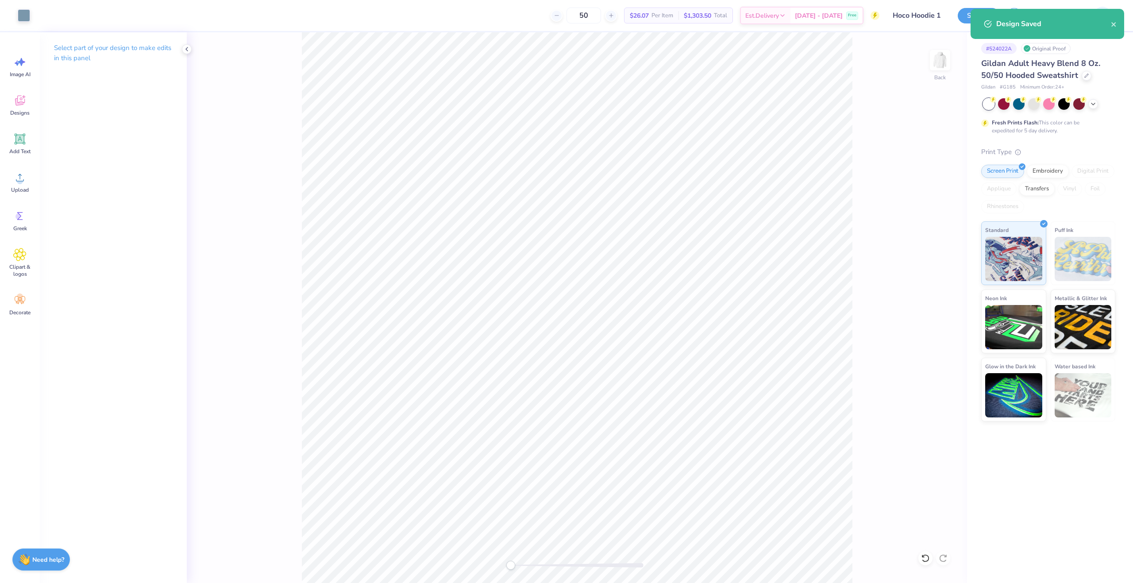
click at [168, 347] on div "Select part of your design to make edits in this panel" at bounding box center [113, 307] width 147 height 551
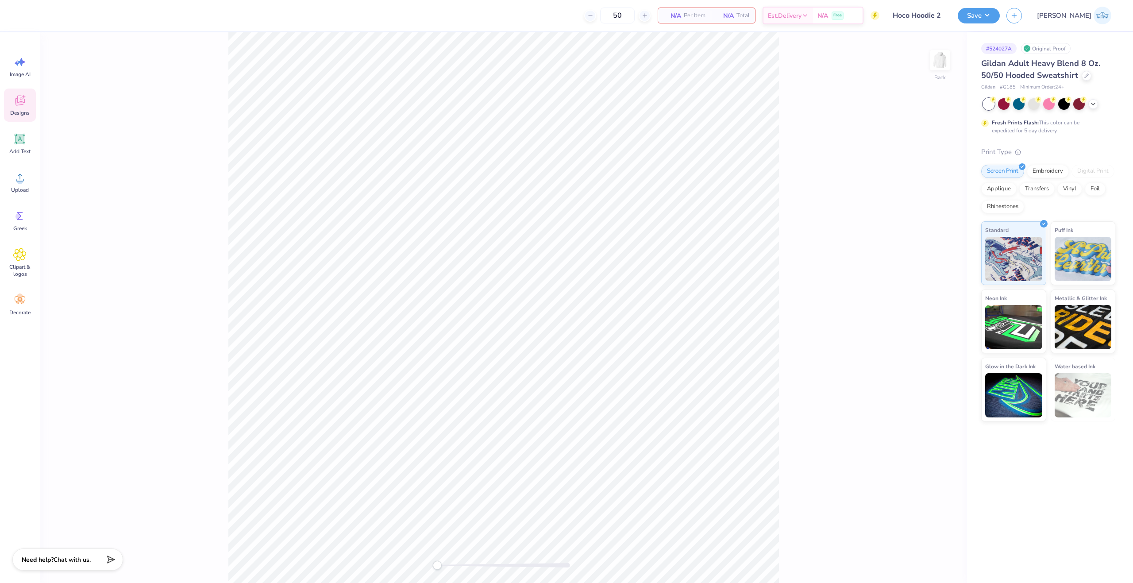
click at [16, 104] on icon at bounding box center [20, 101] width 10 height 10
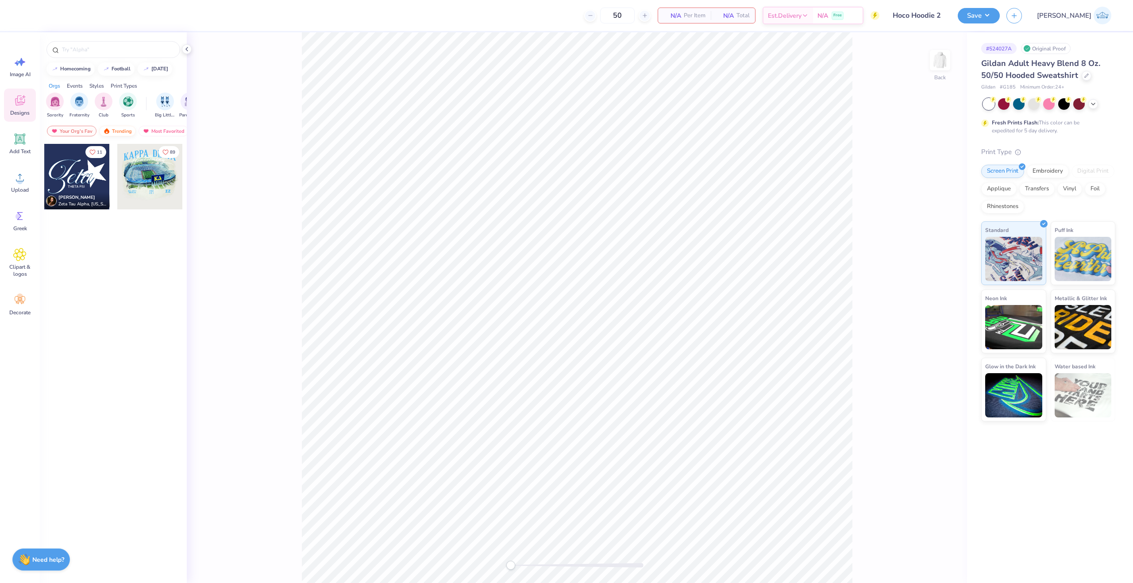
click at [114, 130] on div "Trending" at bounding box center [117, 131] width 37 height 11
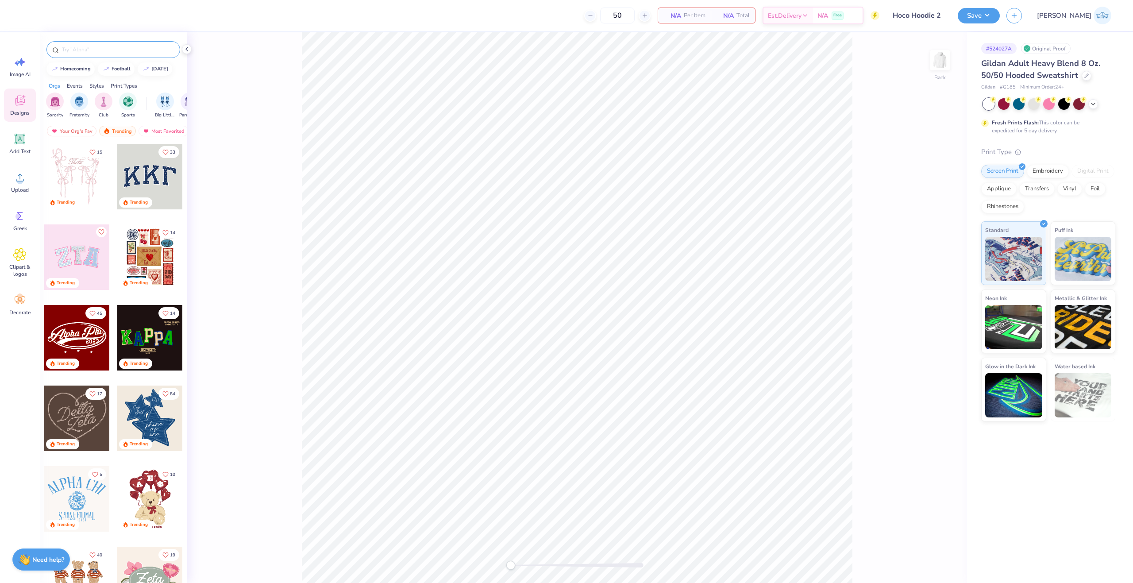
click at [95, 54] on div at bounding box center [113, 49] width 134 height 17
click at [94, 52] on input "text" at bounding box center [117, 49] width 113 height 9
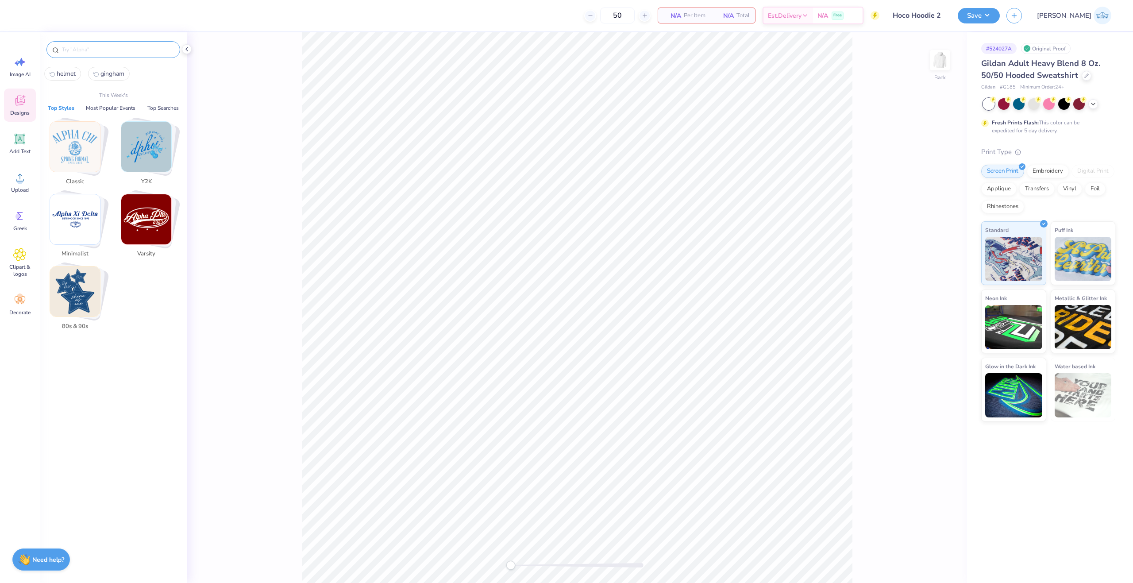
paste input "Alpha Phi Football Helmets Drawing with Athletic Text in Blue and White Homecom…"
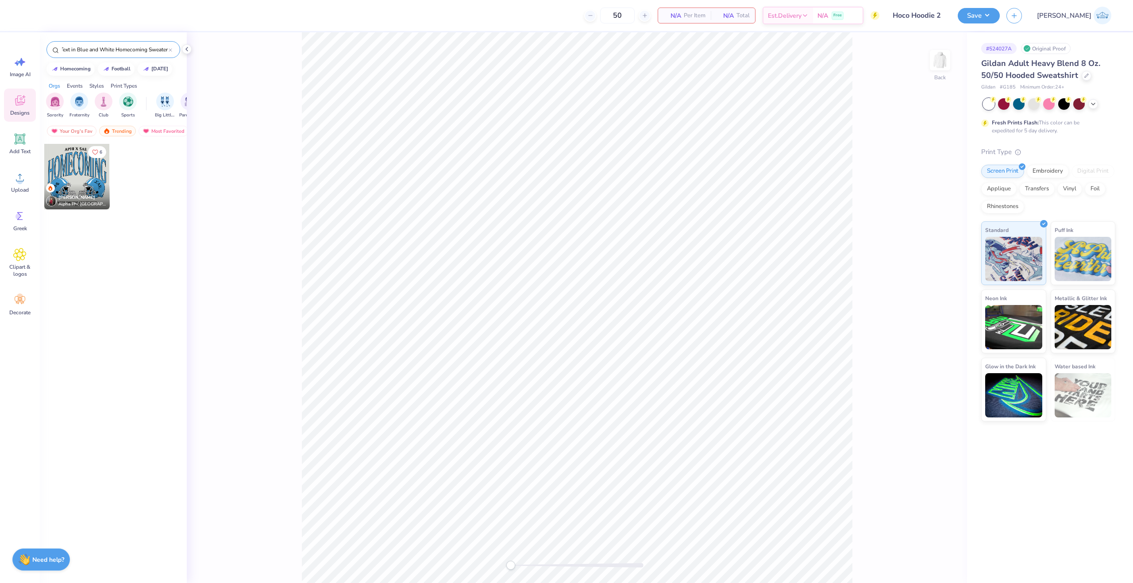
type input "Alpha Phi Football Helmets Drawing with Athletic Text in Blue and White Homecom…"
click at [84, 166] on div at bounding box center [77, 177] width 66 height 66
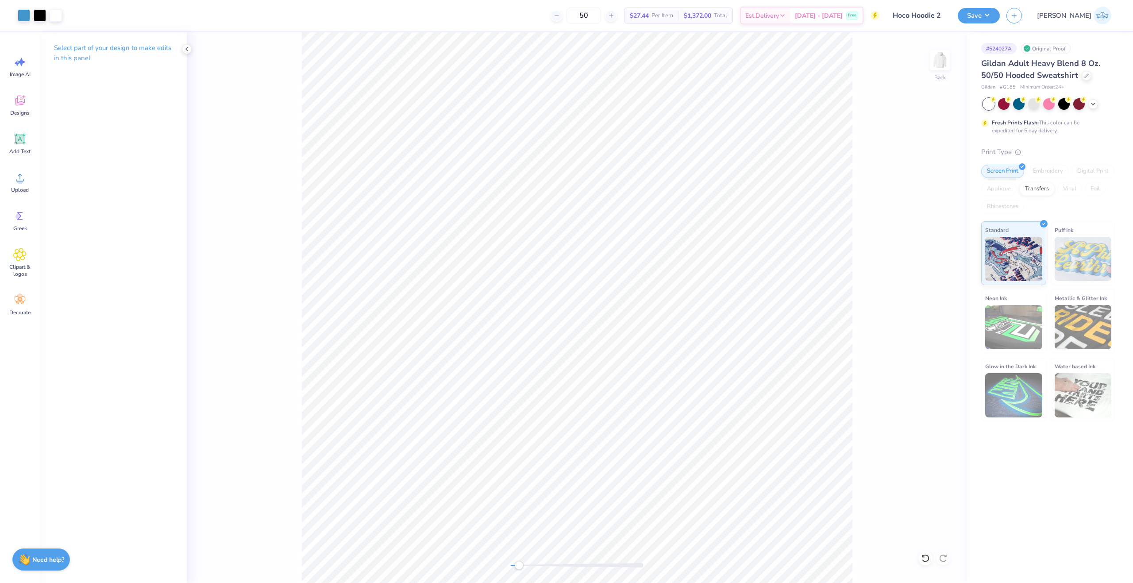
drag, startPoint x: 510, startPoint y: 567, endPoint x: 519, endPoint y: 567, distance: 8.4
click at [519, 567] on div "Accessibility label" at bounding box center [518, 565] width 9 height 9
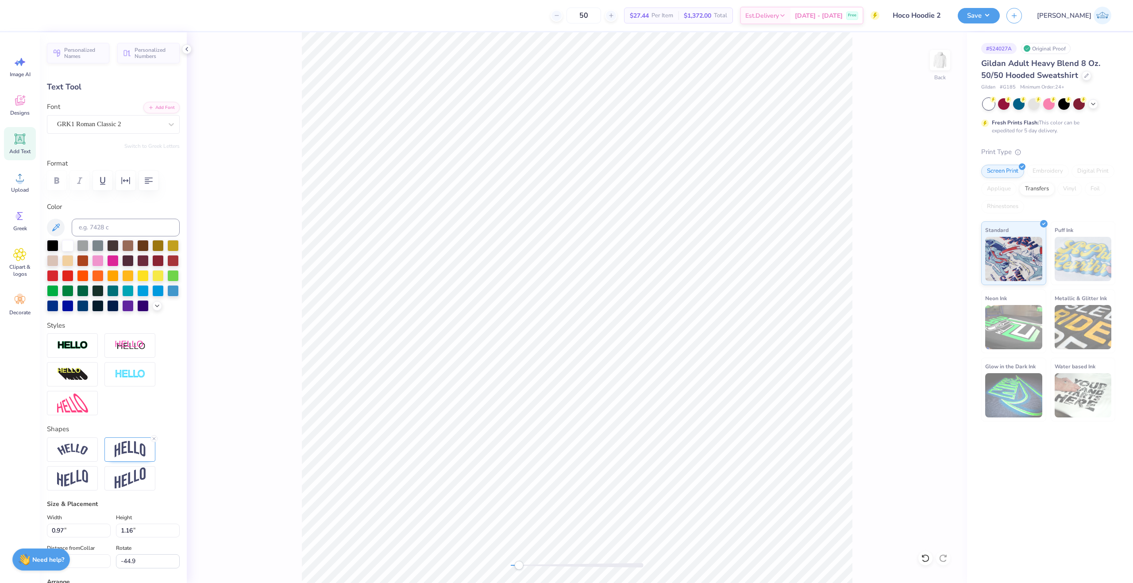
scroll to position [8, 1]
paste textarea "KA"
type textarea "K"
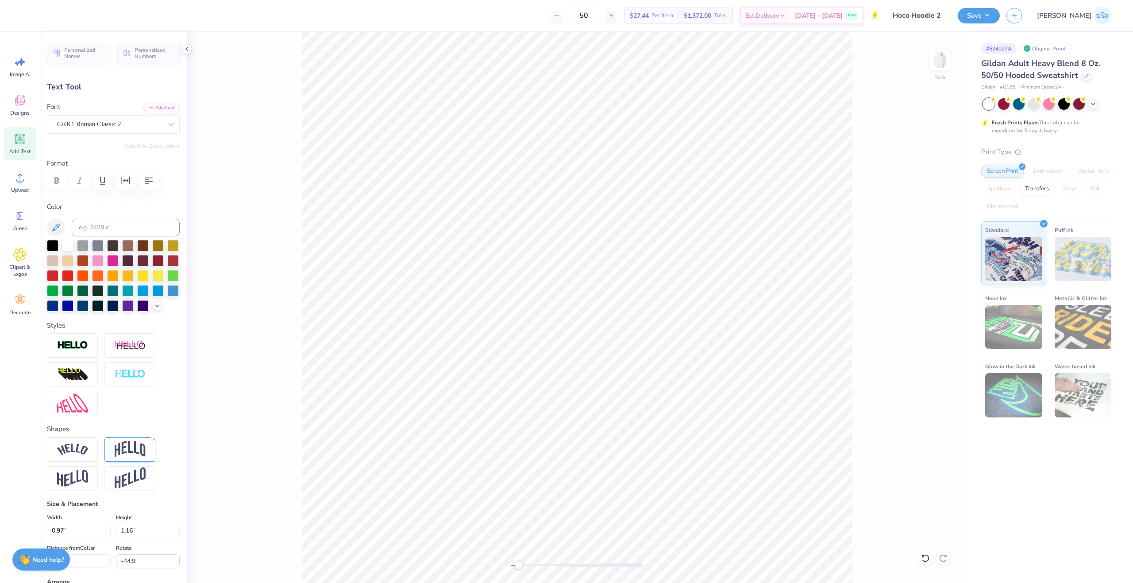
type textarea "KAQ"
type input "1.38"
type input "1.58"
type input "9.24"
type input "54.6"
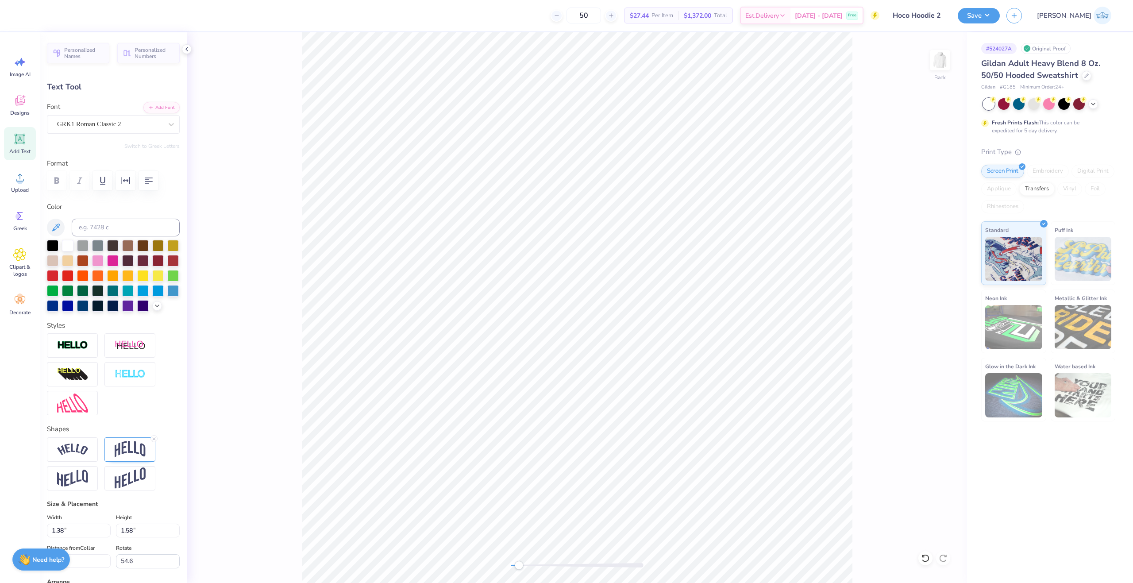
scroll to position [8, 1]
type textarea "KAQ"
type input "0.0"
type input "4.15"
type input "0.68"
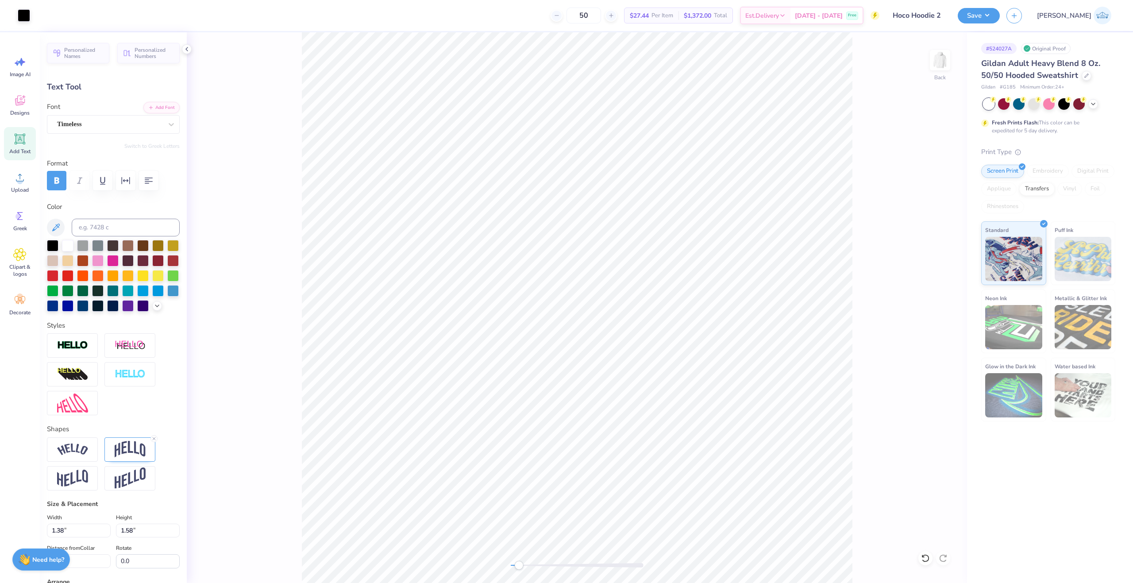
type input "3.00"
paste textarea "APPA ALPHA THETA"
type textarea "KAPPA ALPHA THETA"
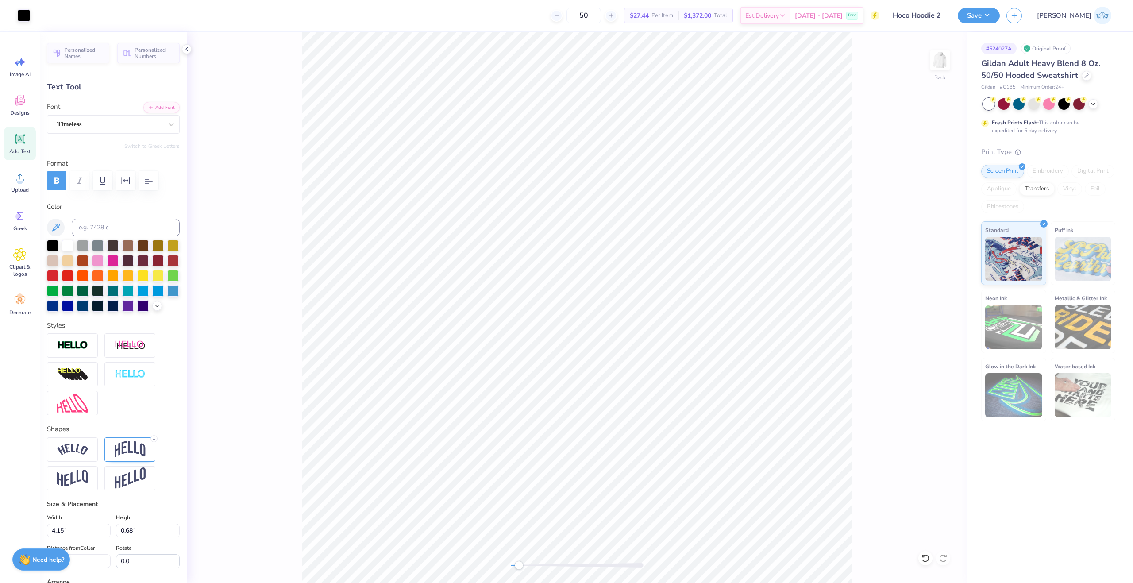
type input "7.76"
type input "0.82"
type input "2.93"
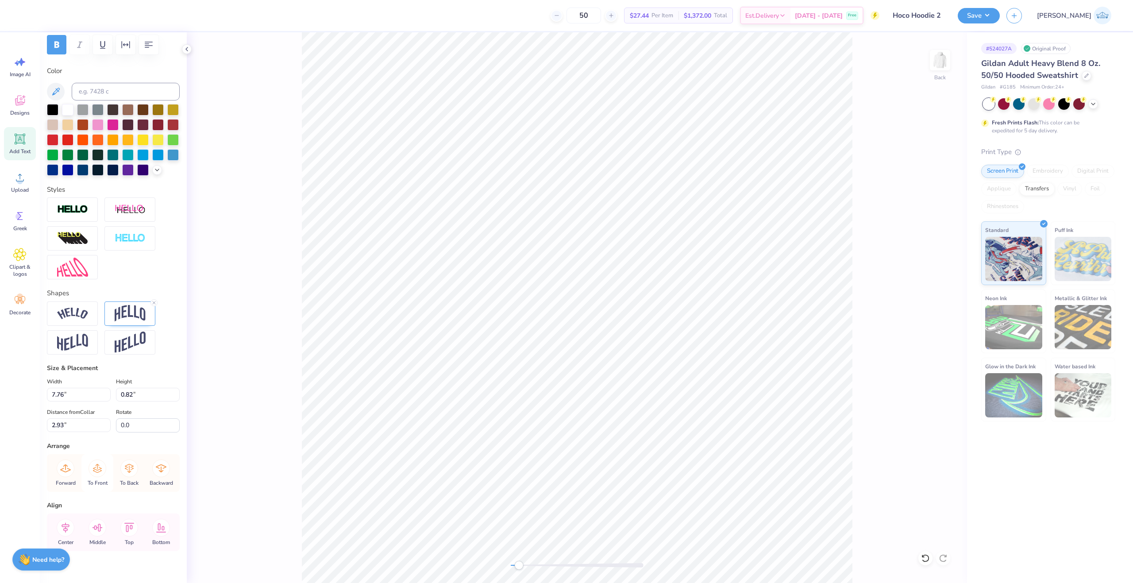
scroll to position [163, 0]
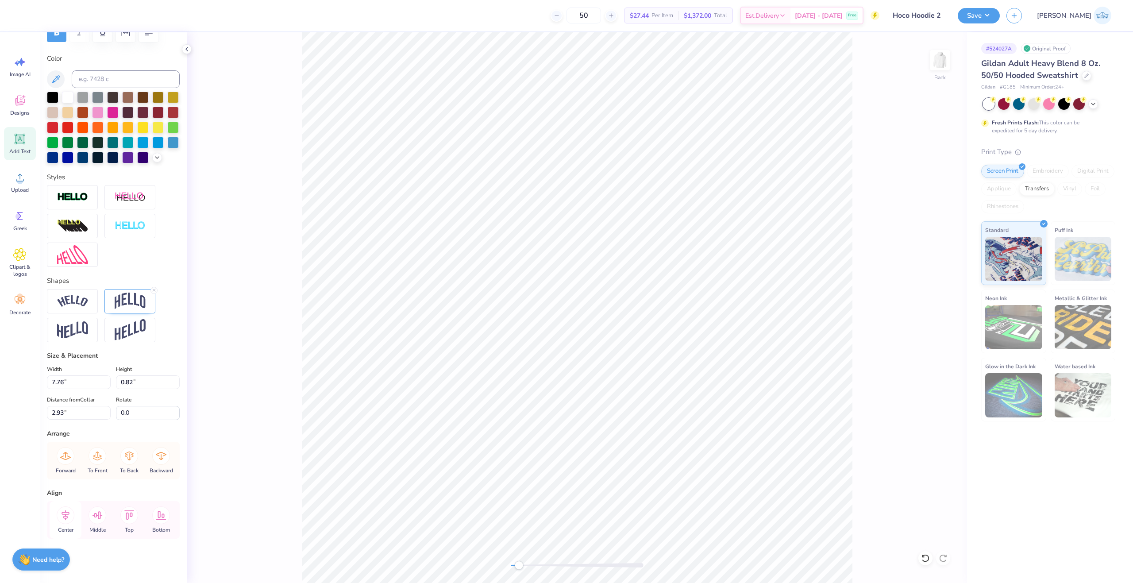
click at [69, 510] on icon at bounding box center [66, 515] width 18 height 18
type input "7.13"
type input "0.37"
type input "13.15"
type textarea "University of Pennsylvania"
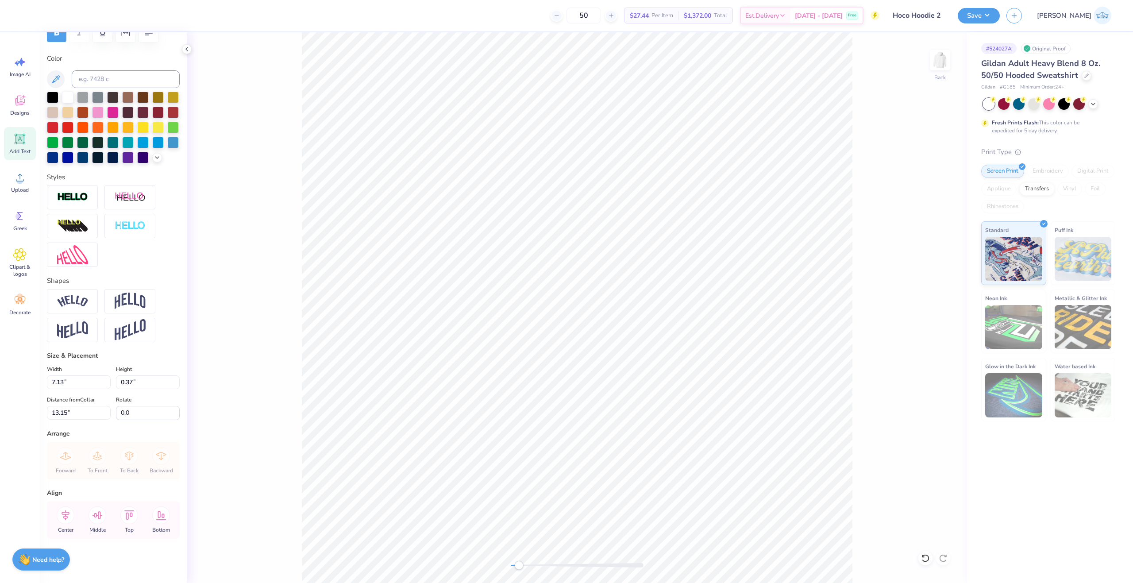
scroll to position [8, 5]
type input "6.19"
type input "0.49"
type input "13.09"
type textarea "UNIVERSITY OF PENNSYLVANIA"
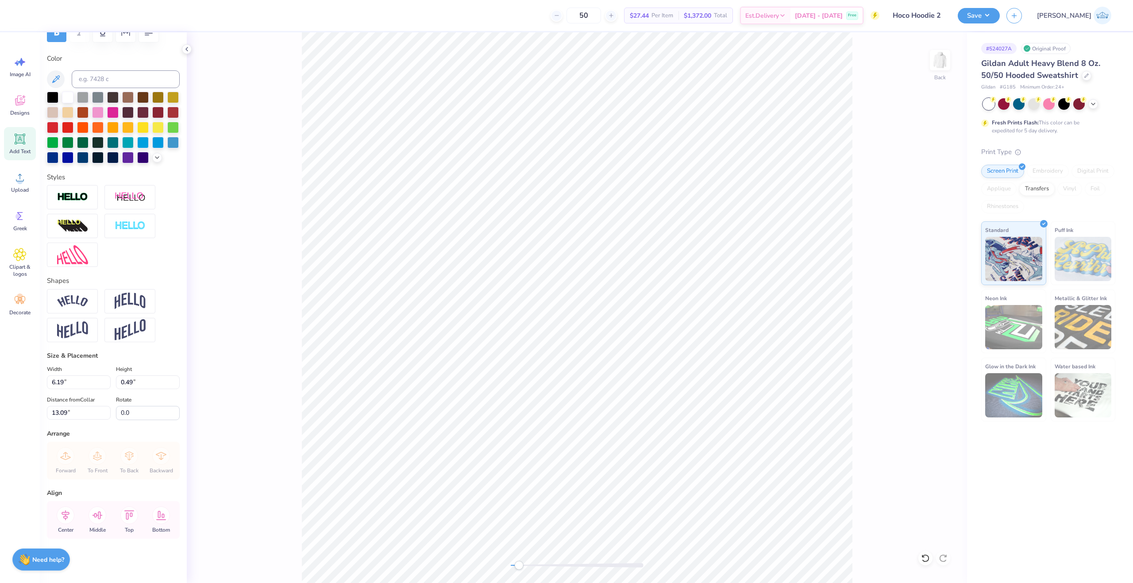
scroll to position [8, 7]
type input "7.95"
type input "0.37"
type input "13.15"
type input "0.29"
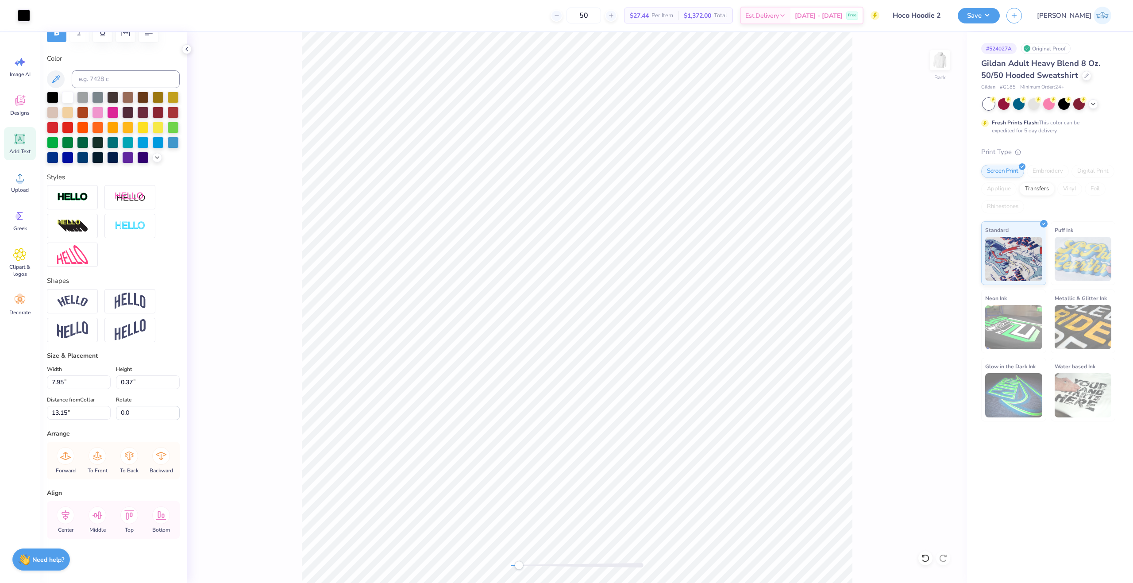
type input "0.13"
type input "7.95"
type input "0.37"
click at [62, 510] on icon at bounding box center [66, 515] width 18 height 18
type input "0.88"
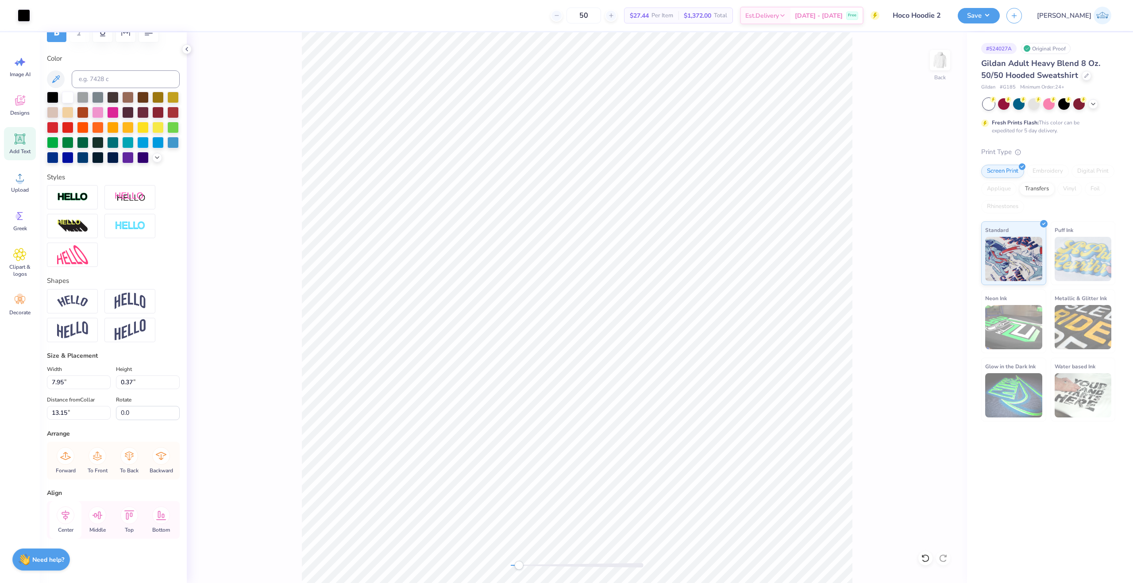
type input "0.31"
type input "13.65"
click at [67, 513] on icon at bounding box center [66, 515] width 18 height 18
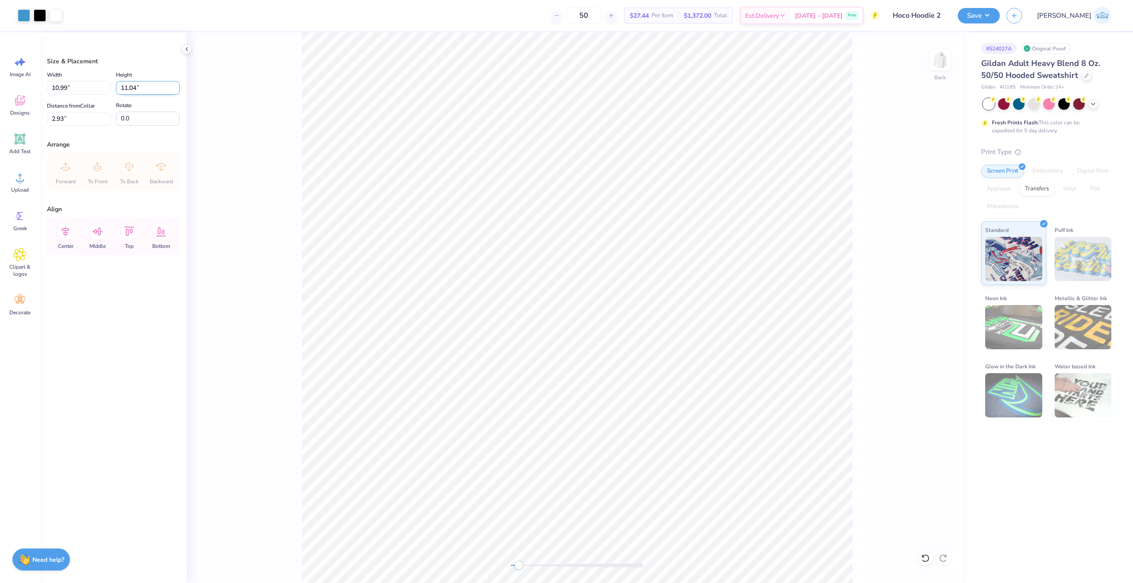
click at [124, 88] on input "11.04" at bounding box center [148, 88] width 64 height 14
type input "10"
type input "9.96"
type input "10.00"
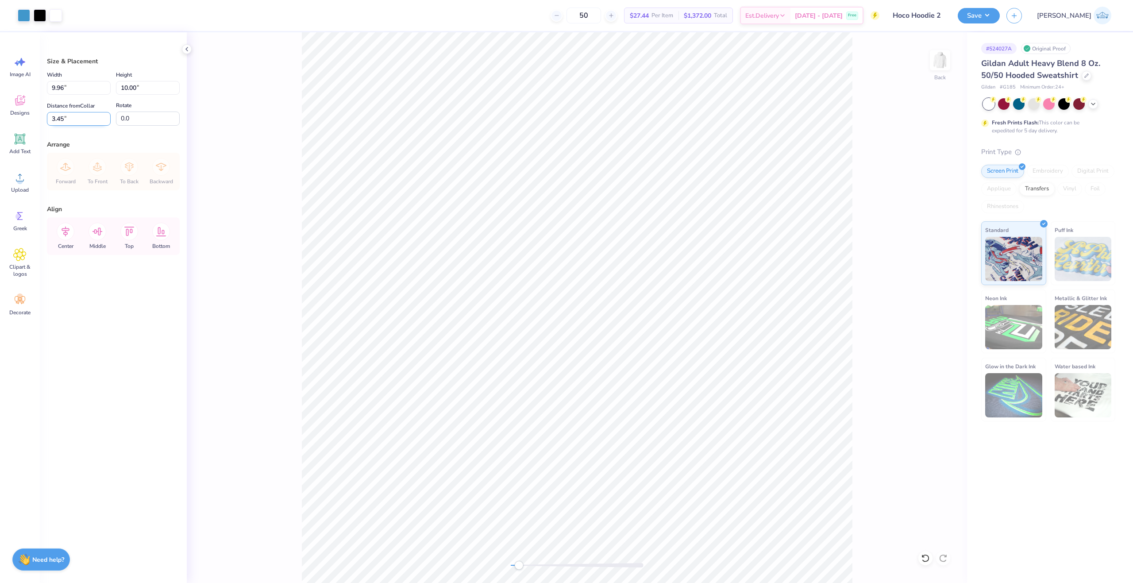
click at [66, 120] on input "3.45" at bounding box center [79, 119] width 64 height 14
type input "3.00"
click at [551, 404] on li "Duplicate" at bounding box center [549, 405] width 69 height 17
type input "4.63"
click at [680, 465] on li "Group" at bounding box center [667, 463] width 69 height 17
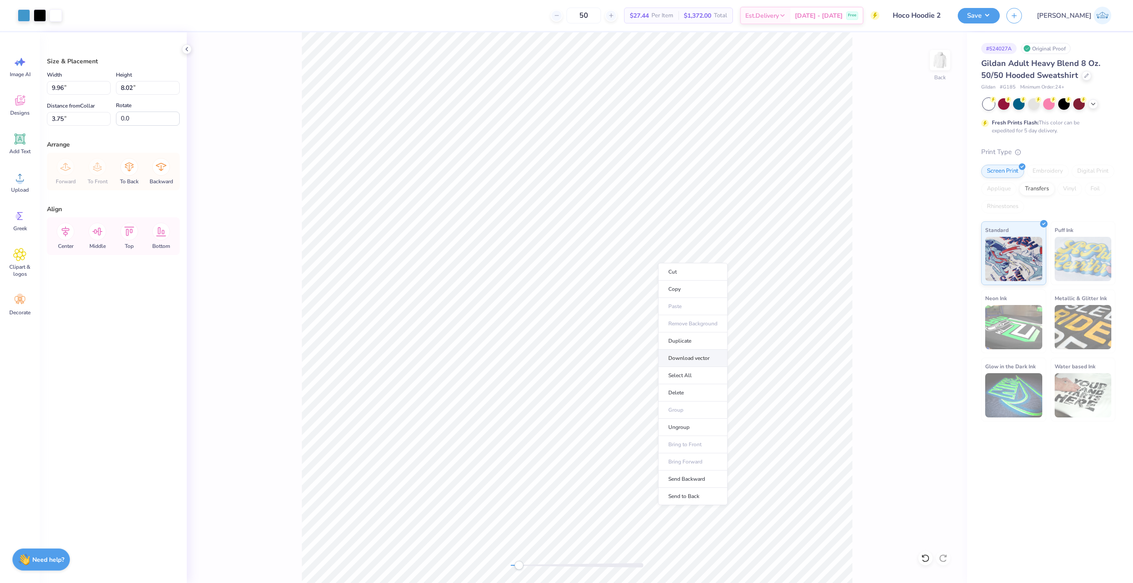
click at [689, 361] on li "Download vector" at bounding box center [692, 358] width 69 height 17
click at [294, 224] on div "Back" at bounding box center [577, 307] width 780 height 551
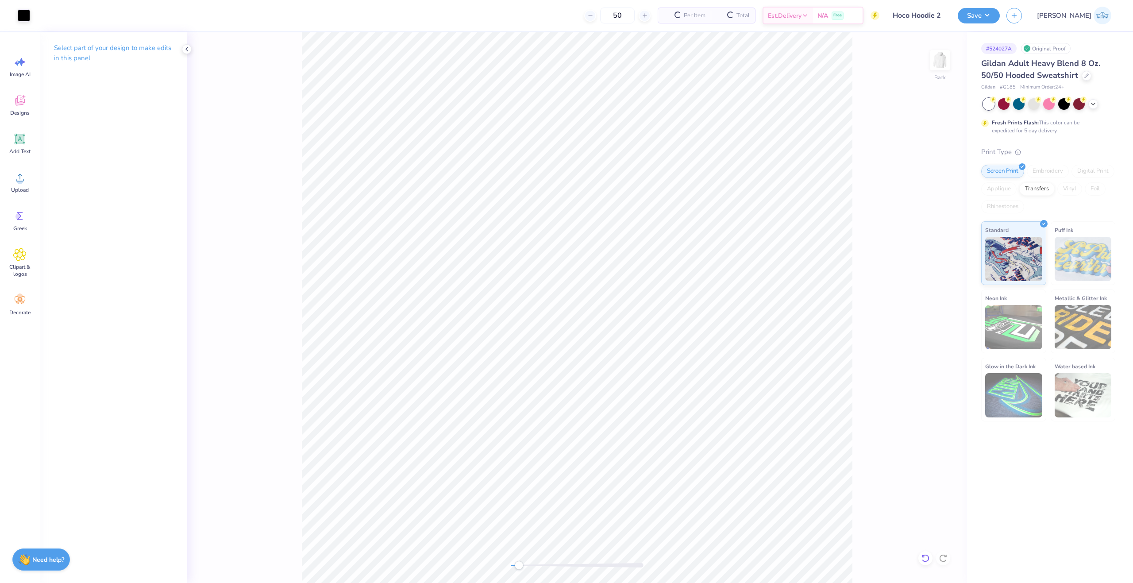
click at [930, 560] on div at bounding box center [926, 558] width 14 height 14
click at [20, 185] on div "Upload" at bounding box center [20, 182] width 32 height 33
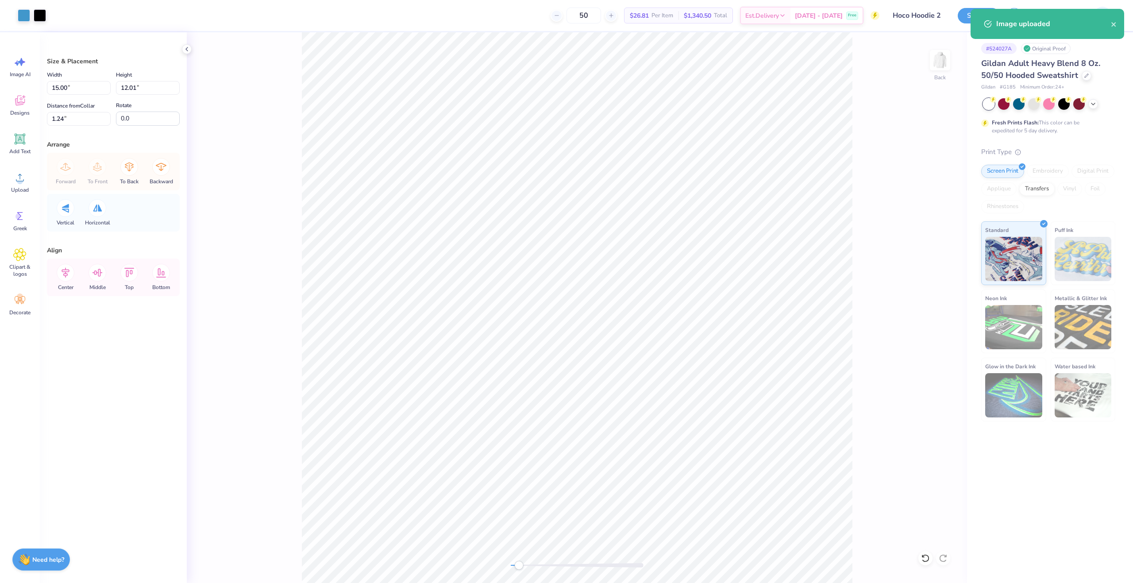
click at [919, 555] on div "Back" at bounding box center [577, 307] width 780 height 551
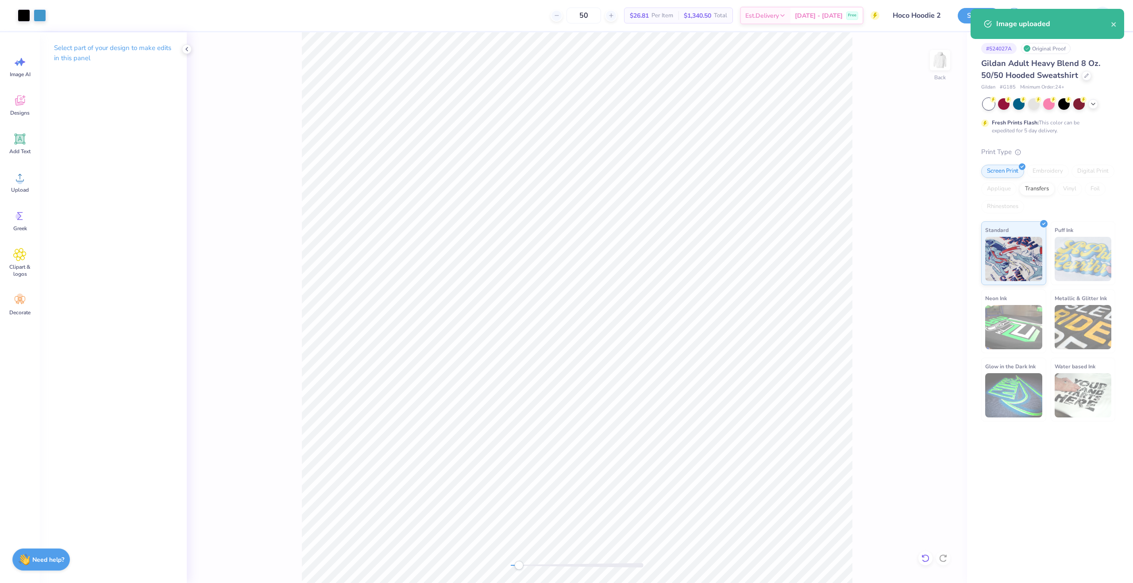
click at [923, 557] on icon at bounding box center [924, 556] width 2 height 2
click at [924, 561] on icon at bounding box center [926, 558] width 8 height 8
click at [293, 205] on div "Back" at bounding box center [577, 307] width 780 height 551
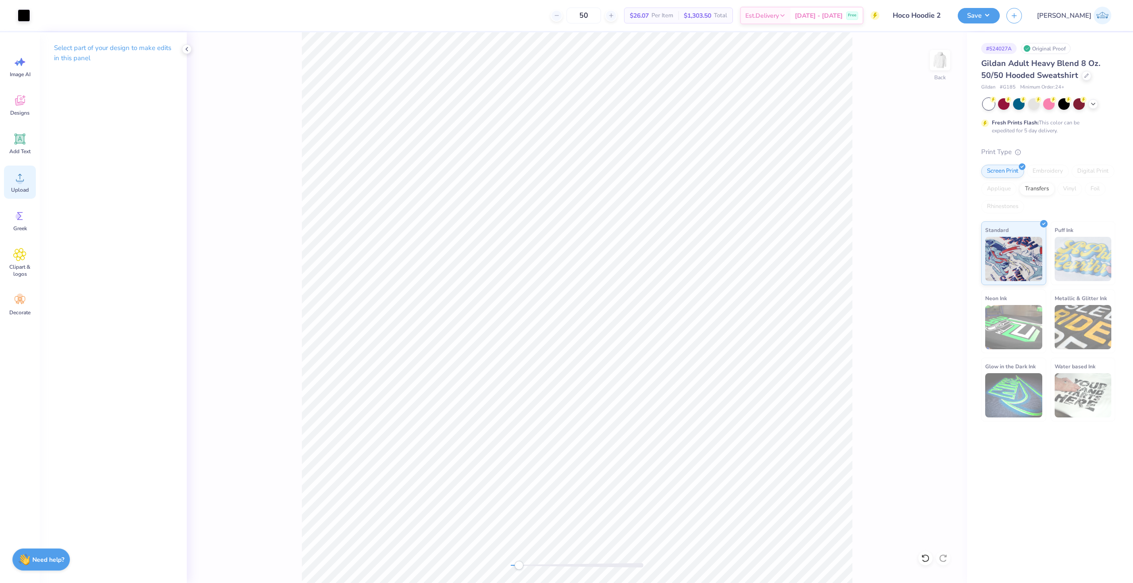
click at [27, 179] on div "Upload" at bounding box center [20, 182] width 32 height 33
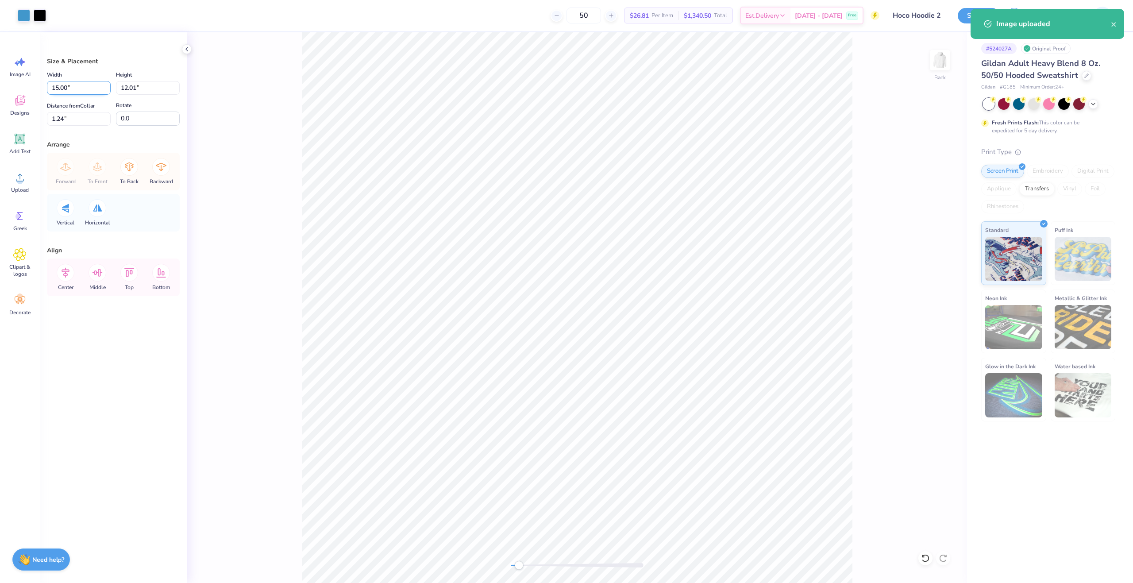
click at [72, 91] on input "15.00" at bounding box center [79, 88] width 64 height 14
click at [53, 87] on input "19.96" at bounding box center [79, 88] width 64 height 14
type input "15.00"
type input "12.02"
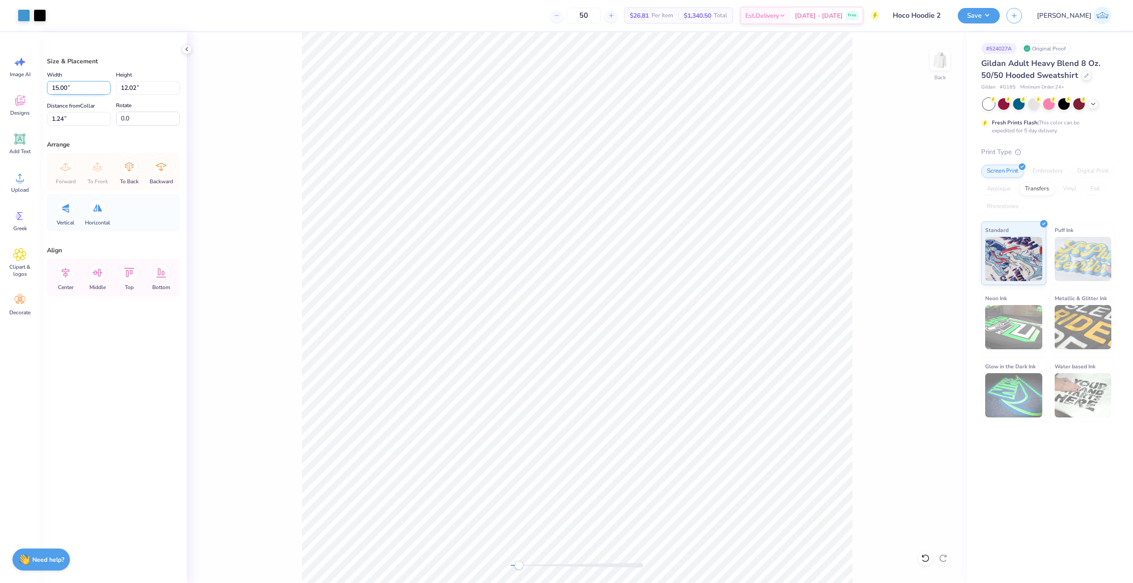
click at [53, 87] on input "15.00" at bounding box center [79, 88] width 64 height 14
type input "9.96"
click at [75, 90] on div "Width 9.96 9.96 " Height 12.02 12.02 " Distance from Collar 1.24 1.24 " Rotate …" at bounding box center [113, 97] width 133 height 56
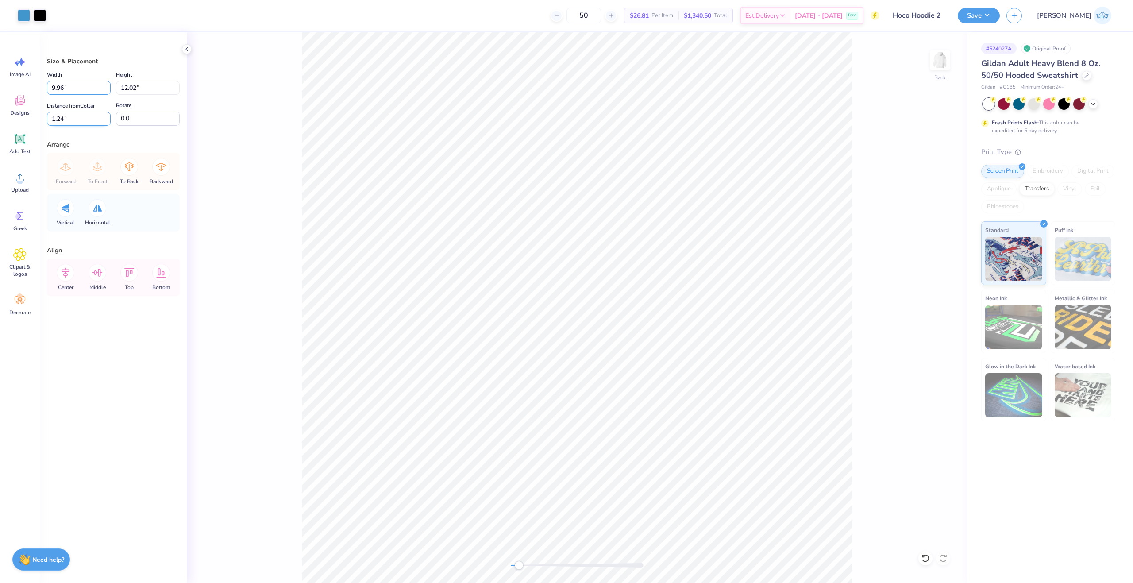
click at [75, 89] on input "9.96" at bounding box center [79, 88] width 64 height 14
type input "7.98"
click at [66, 119] on input "3.26" at bounding box center [79, 119] width 64 height 14
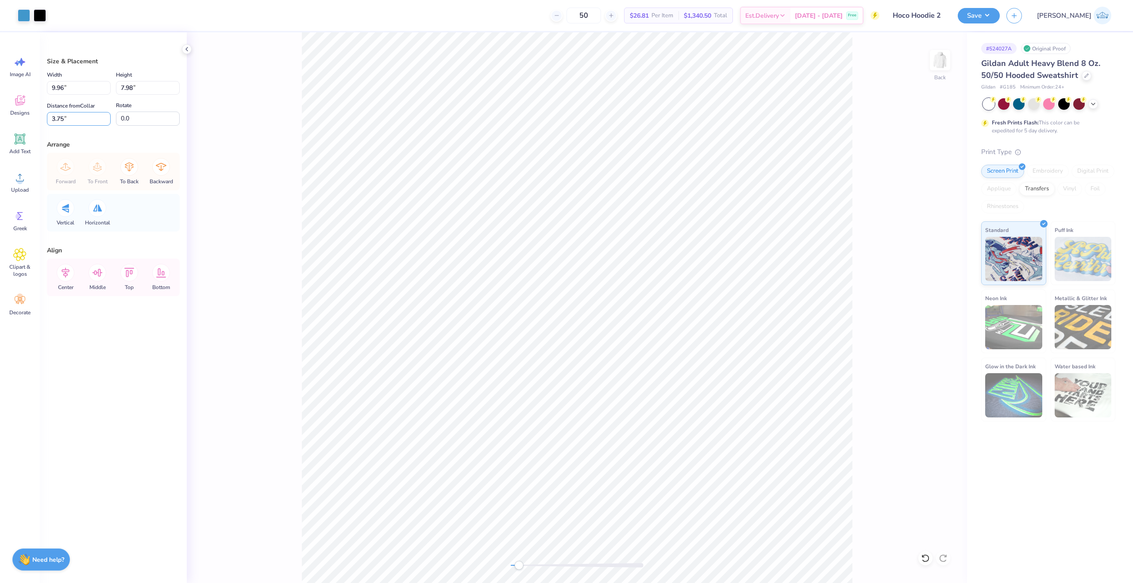
type input "3.75"
click at [672, 523] on li "Send Backward" at bounding box center [665, 528] width 69 height 17
click at [134, 164] on icon at bounding box center [129, 167] width 18 height 18
click at [67, 266] on icon at bounding box center [66, 273] width 18 height 18
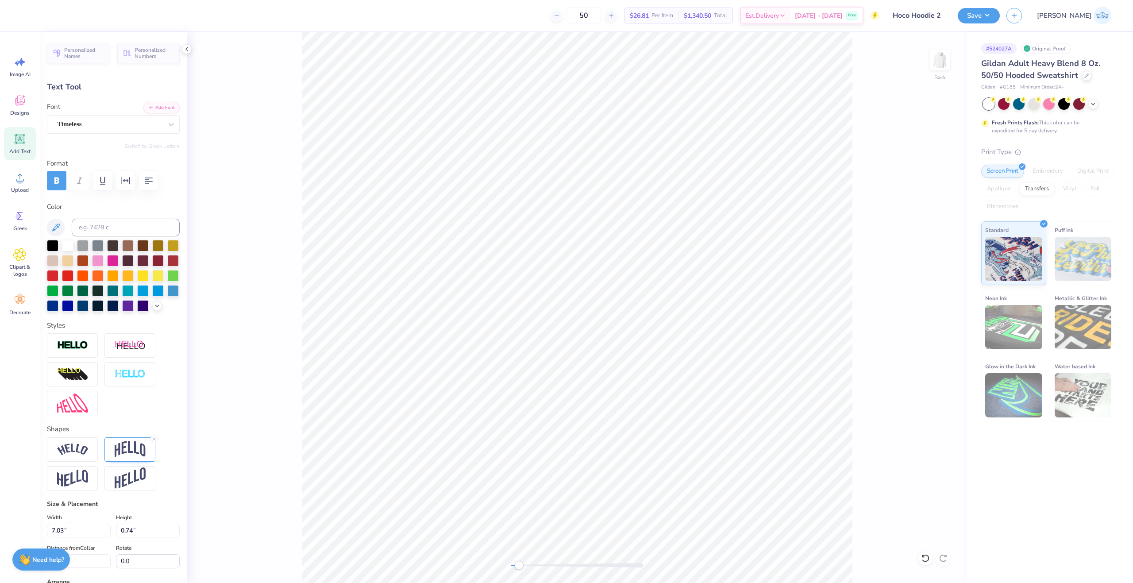
scroll to position [163, 0]
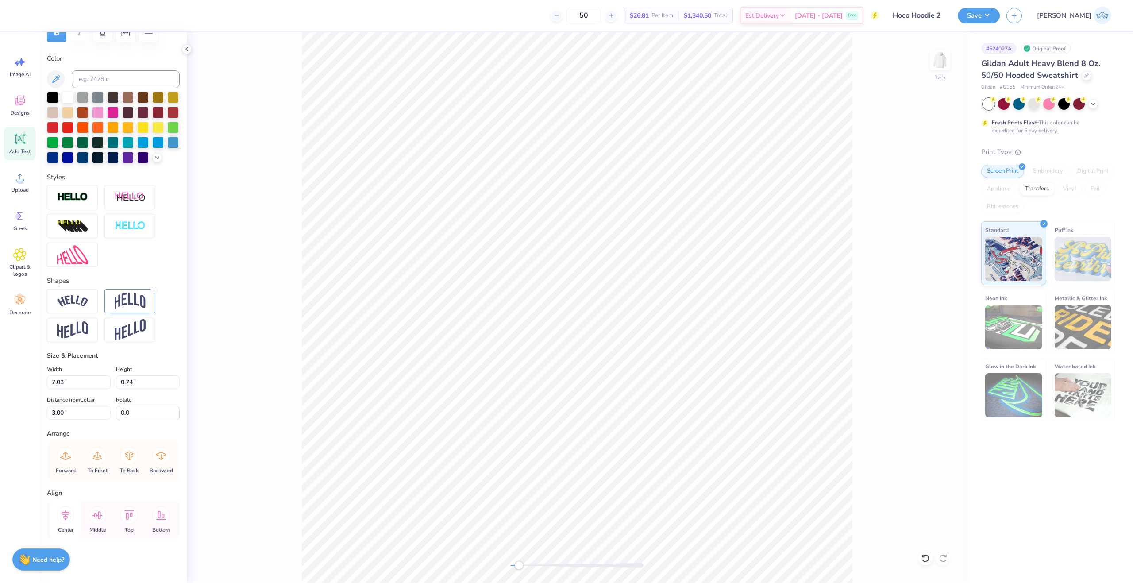
click at [67, 516] on icon at bounding box center [66, 515] width 8 height 10
type input "7.20"
type input "0.34"
type input "12.26"
click at [63, 520] on icon at bounding box center [66, 515] width 18 height 18
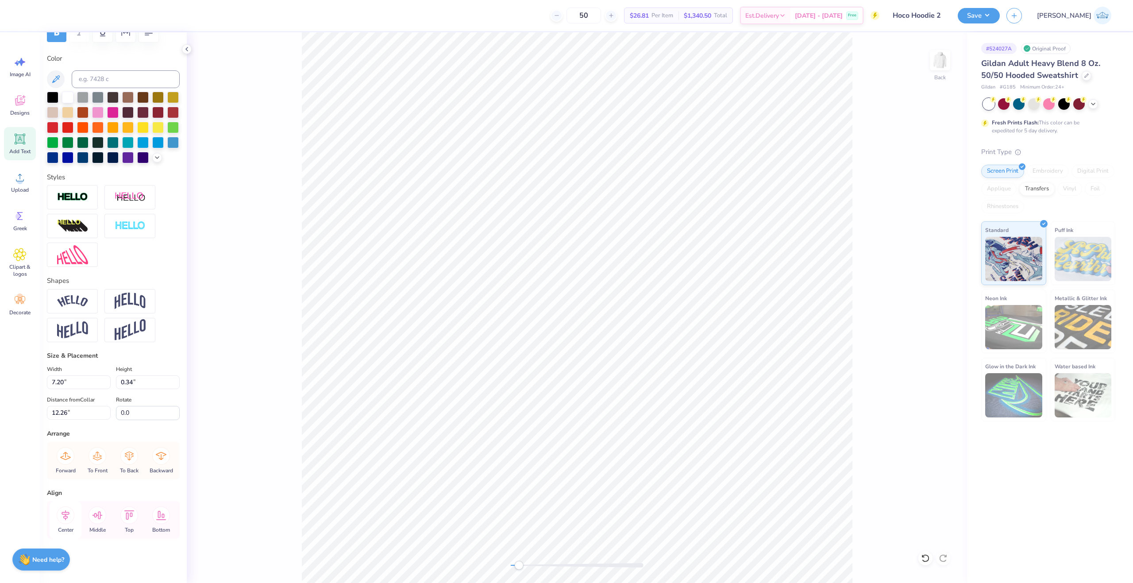
type input "0.80"
type input "0.28"
type input "12.72"
click at [62, 510] on icon at bounding box center [66, 515] width 18 height 18
type input "1.32"
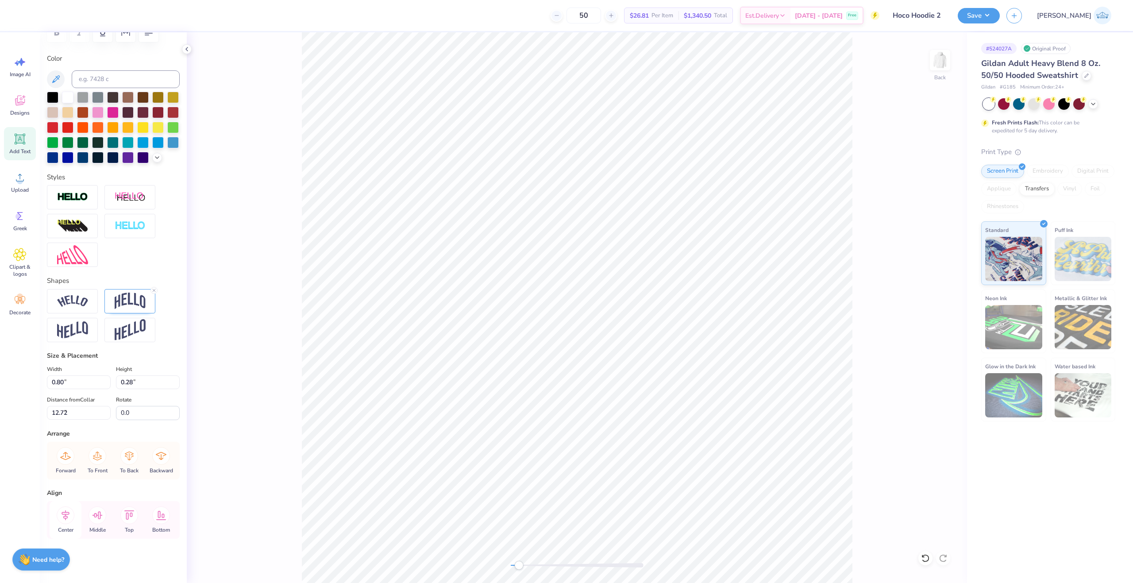
type input "1.44"
type input "8.68"
type input "54.6"
type input "1.42"
type input "8.90"
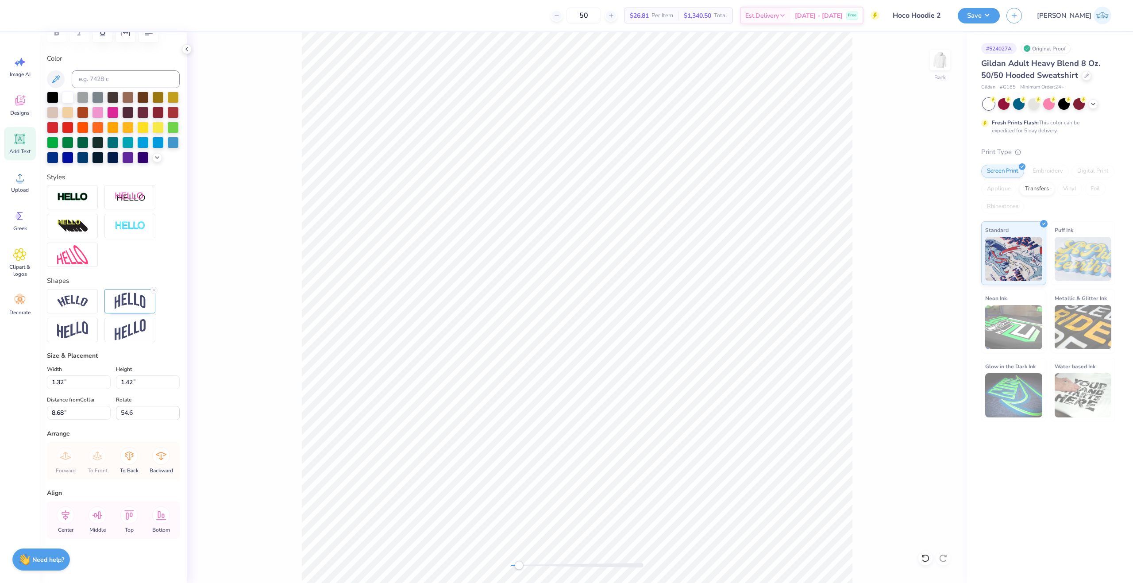
type input "-44.9"
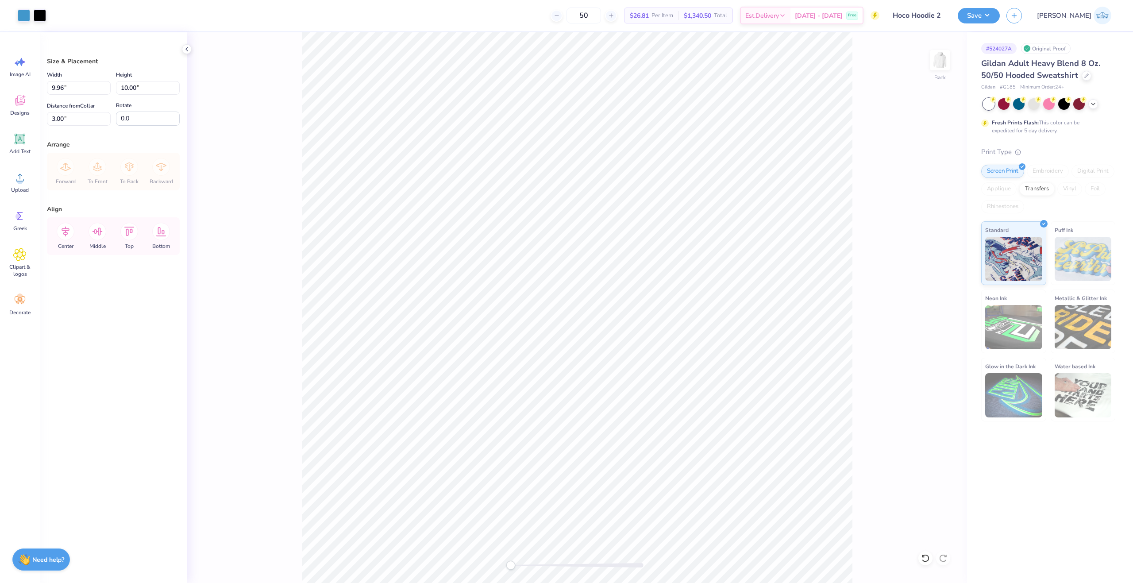
click at [479, 566] on div "Back" at bounding box center [577, 307] width 780 height 551
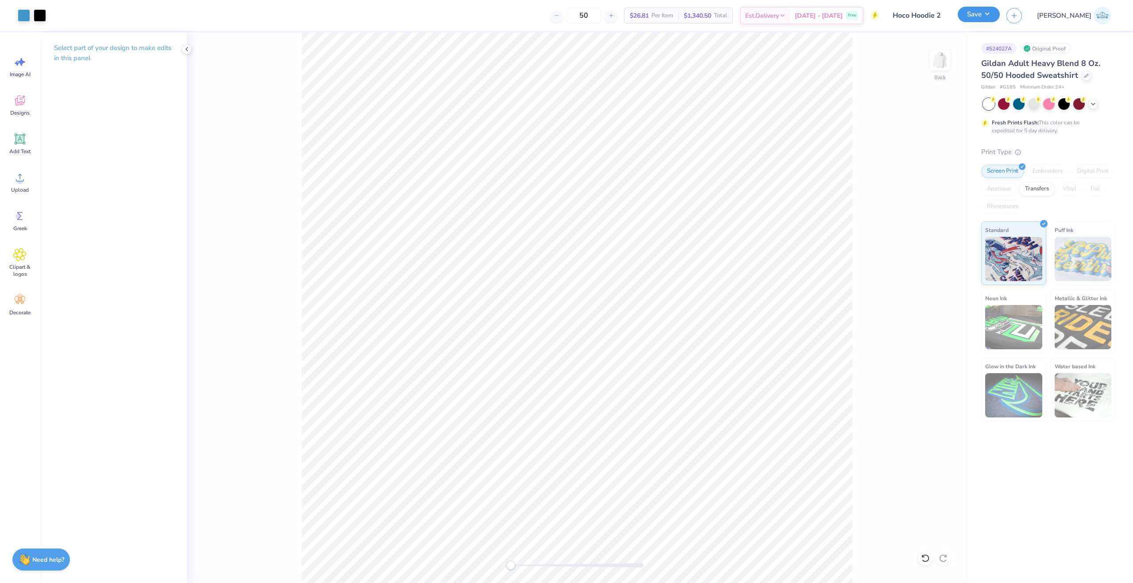
click at [1000, 17] on button "Save" at bounding box center [979, 14] width 42 height 15
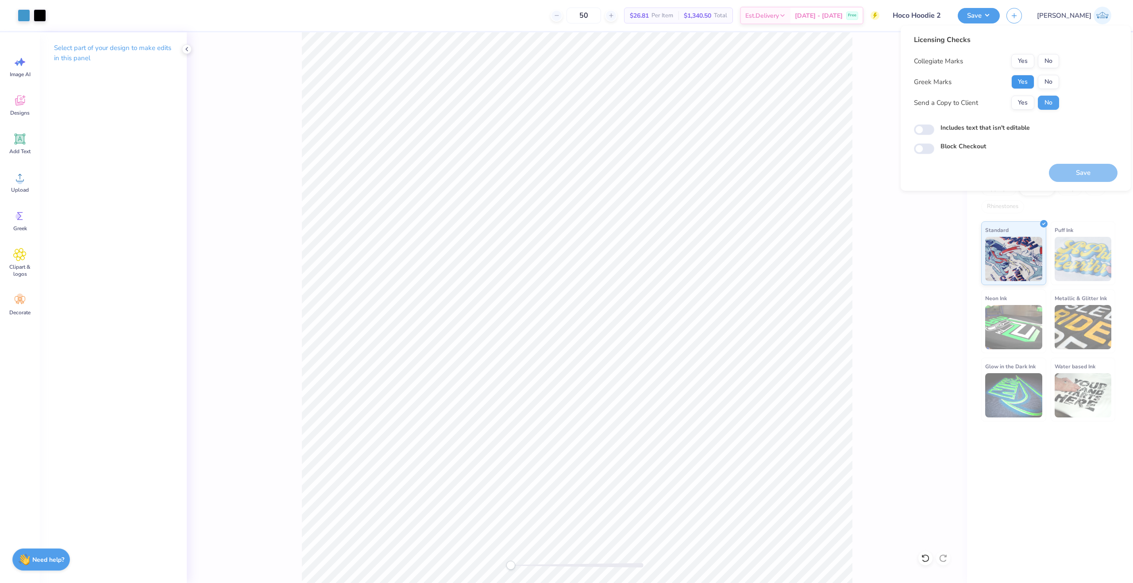
click at [1015, 86] on button "Yes" at bounding box center [1023, 82] width 23 height 14
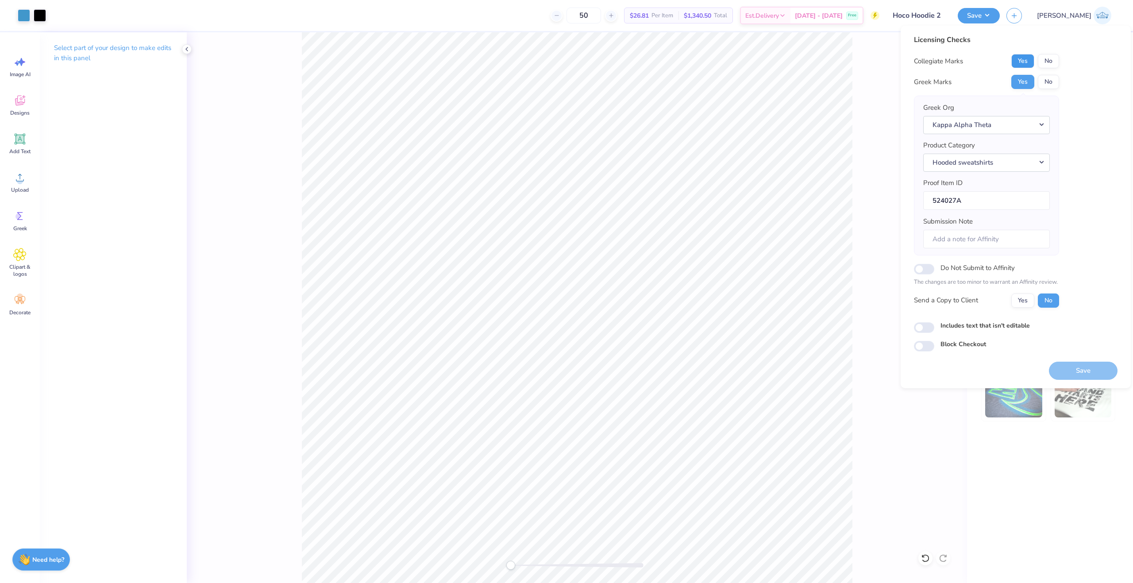
click at [1016, 65] on button "Yes" at bounding box center [1023, 61] width 23 height 14
click at [1024, 301] on button "Yes" at bounding box center [1023, 300] width 23 height 14
click at [914, 330] on div "Licensing Checks Collegiate Marks Yes No Greek Marks Yes No Greek Org Kappa Alp…" at bounding box center [1016, 207] width 230 height 363
click at [917, 329] on input "Includes text that isn't editable" at bounding box center [924, 327] width 20 height 11
checkbox input "true"
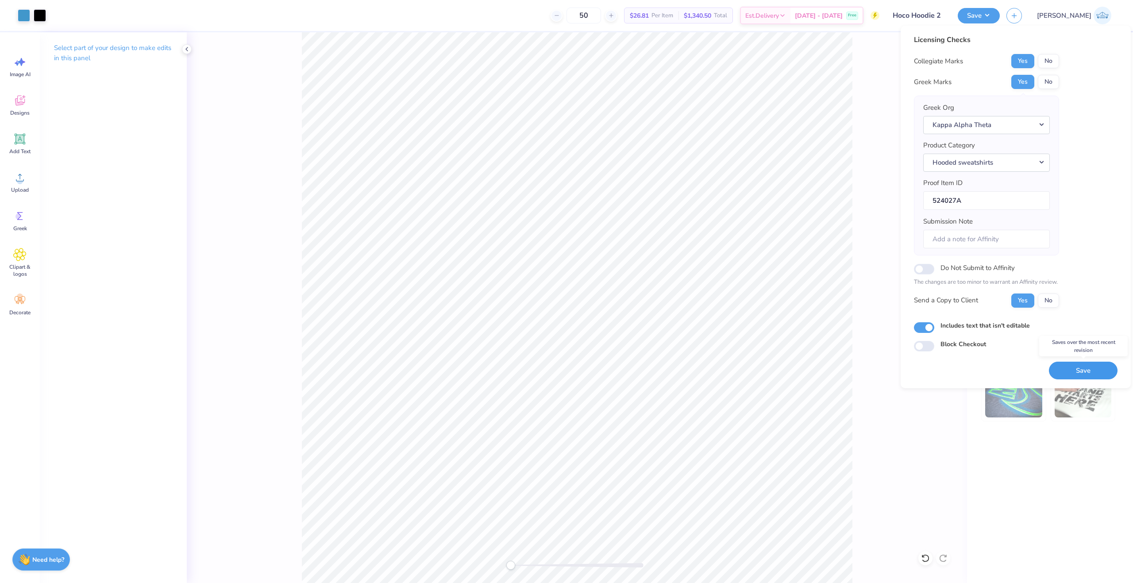
click at [1086, 375] on button "Save" at bounding box center [1083, 371] width 69 height 18
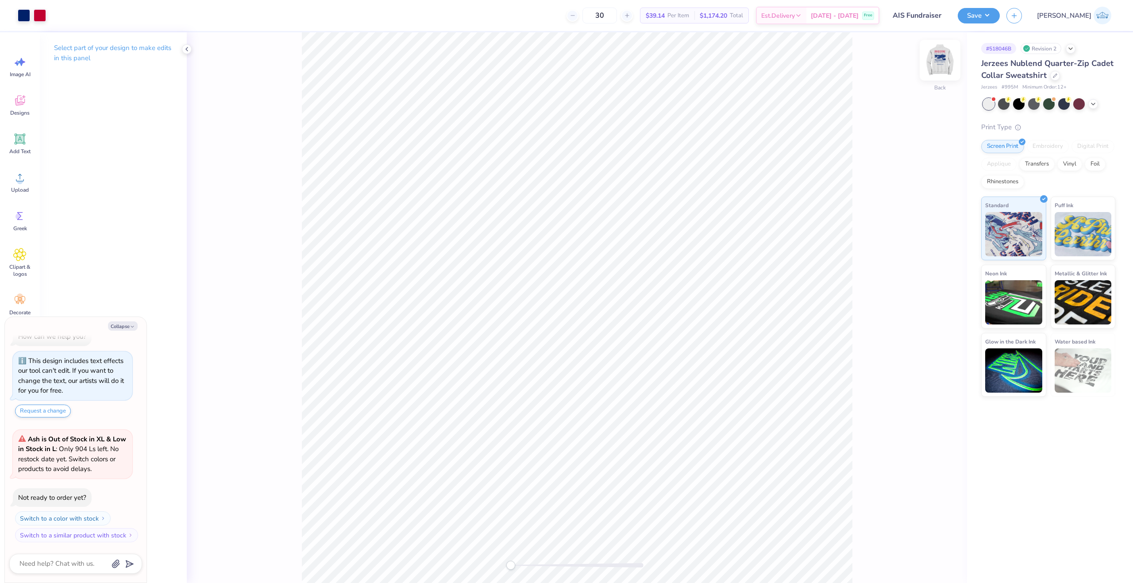
click at [936, 72] on div "Back" at bounding box center [940, 65] width 20 height 31
drag, startPoint x: 518, startPoint y: 566, endPoint x: 525, endPoint y: 566, distance: 7.5
click at [525, 566] on div at bounding box center [577, 565] width 133 height 4
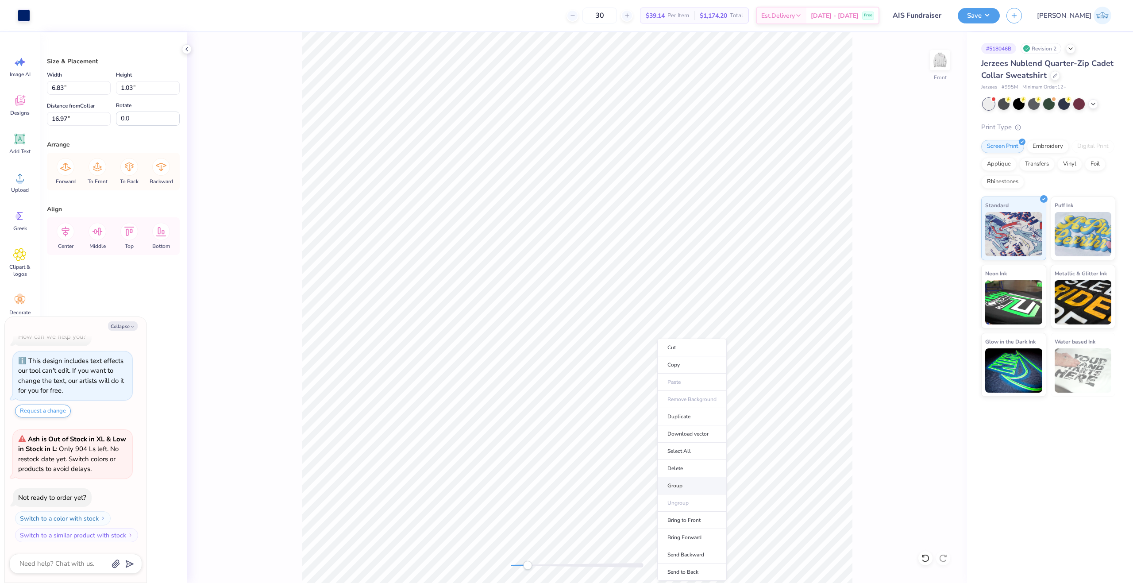
click at [696, 481] on li "Group" at bounding box center [691, 485] width 69 height 17
drag, startPoint x: 528, startPoint y: 566, endPoint x: 514, endPoint y: 565, distance: 14.7
click at [514, 565] on div at bounding box center [577, 565] width 133 height 4
drag, startPoint x: 592, startPoint y: 564, endPoint x: 519, endPoint y: 569, distance: 73.2
click at [519, 569] on div at bounding box center [577, 565] width 133 height 9
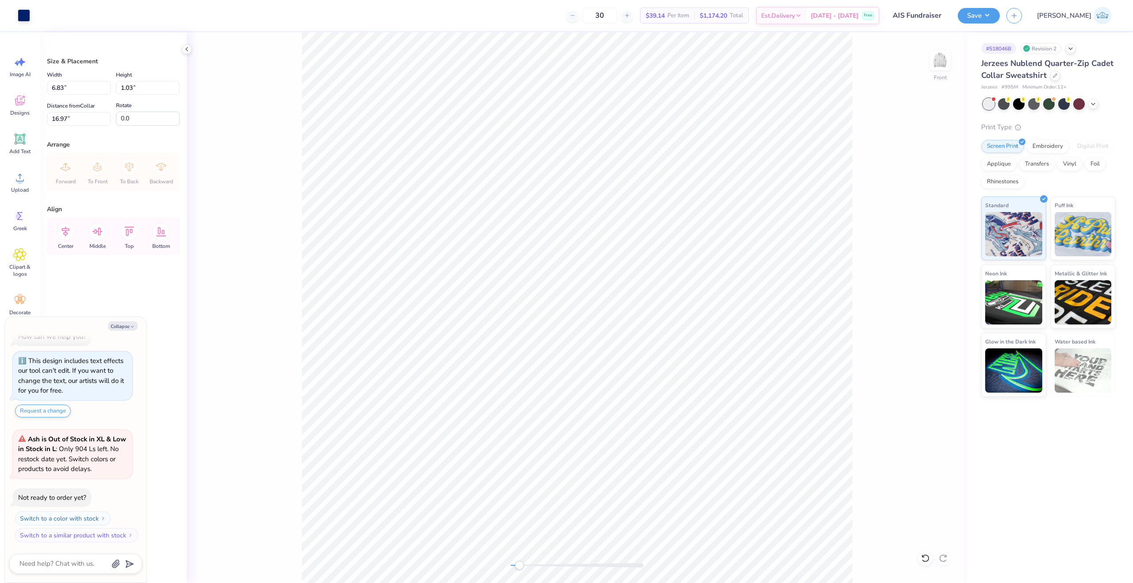
type textarea "x"
type input "0.98"
type input "2.31"
type input "3.00"
type textarea "x"
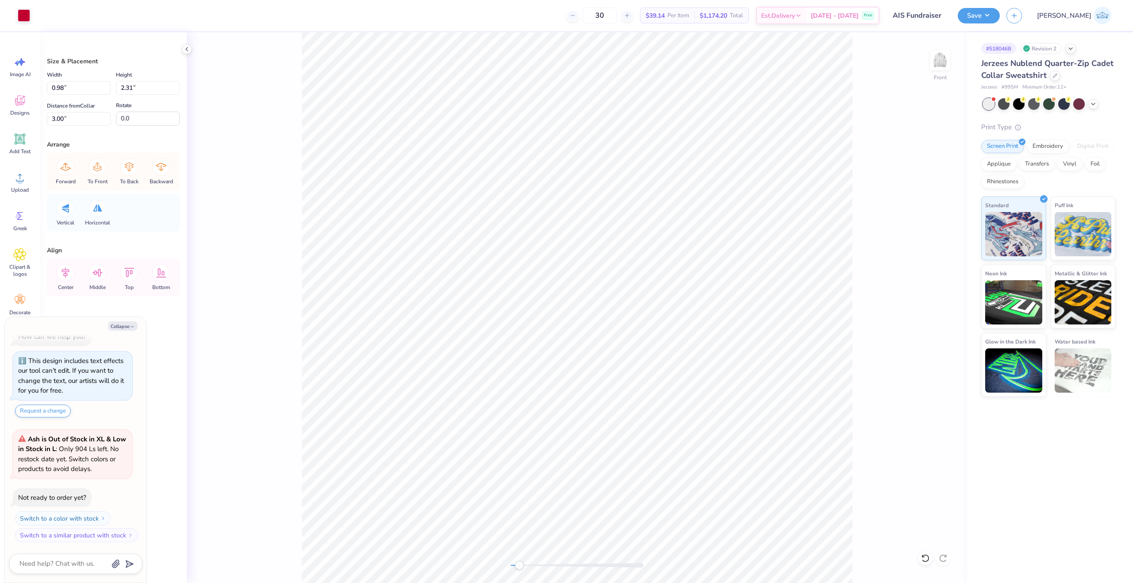
type input "1.45"
type input "2.24"
type input "3.04"
type textarea "x"
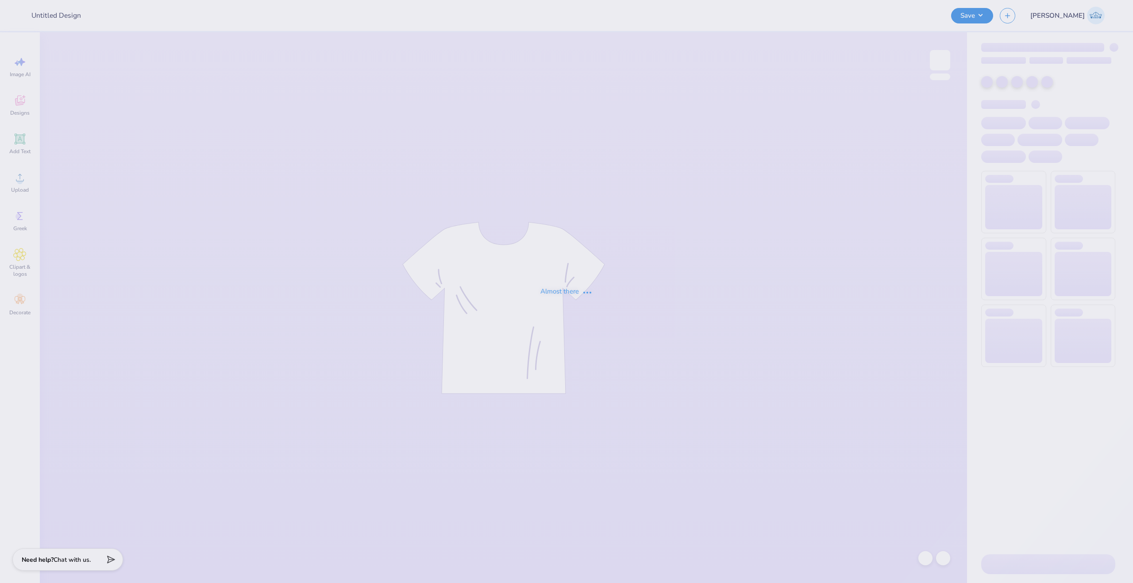
type input "AIS Fundraiser"
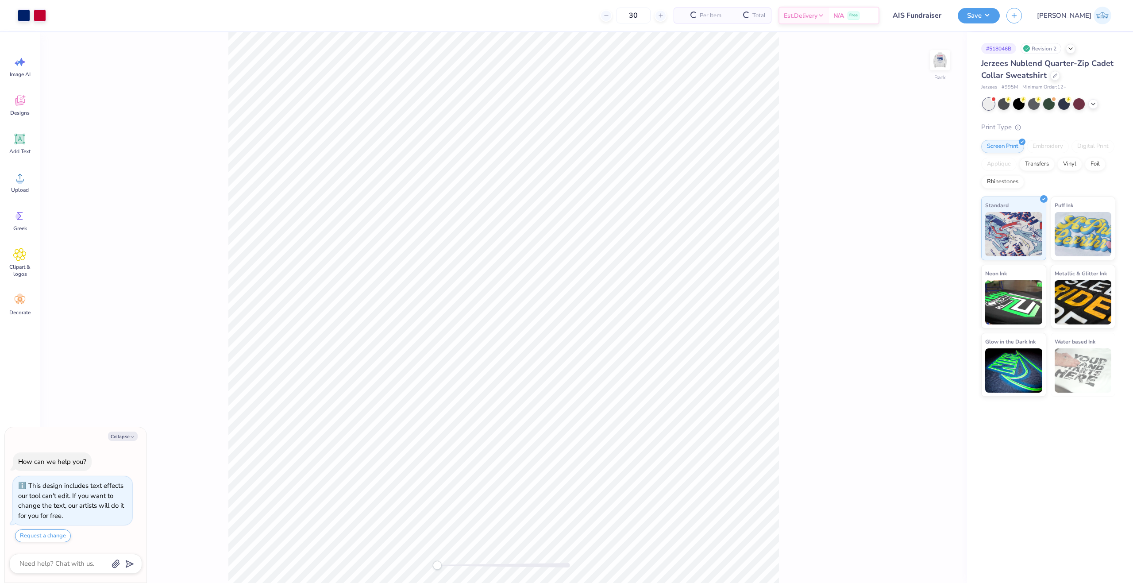
scroll to position [15, 0]
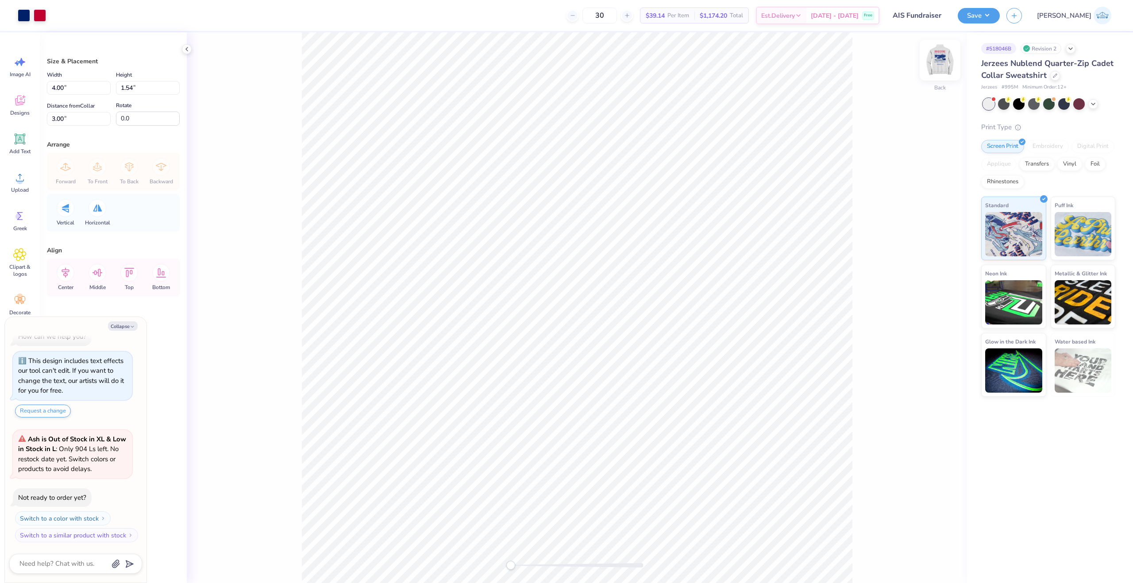
click at [937, 56] on img at bounding box center [940, 59] width 35 height 35
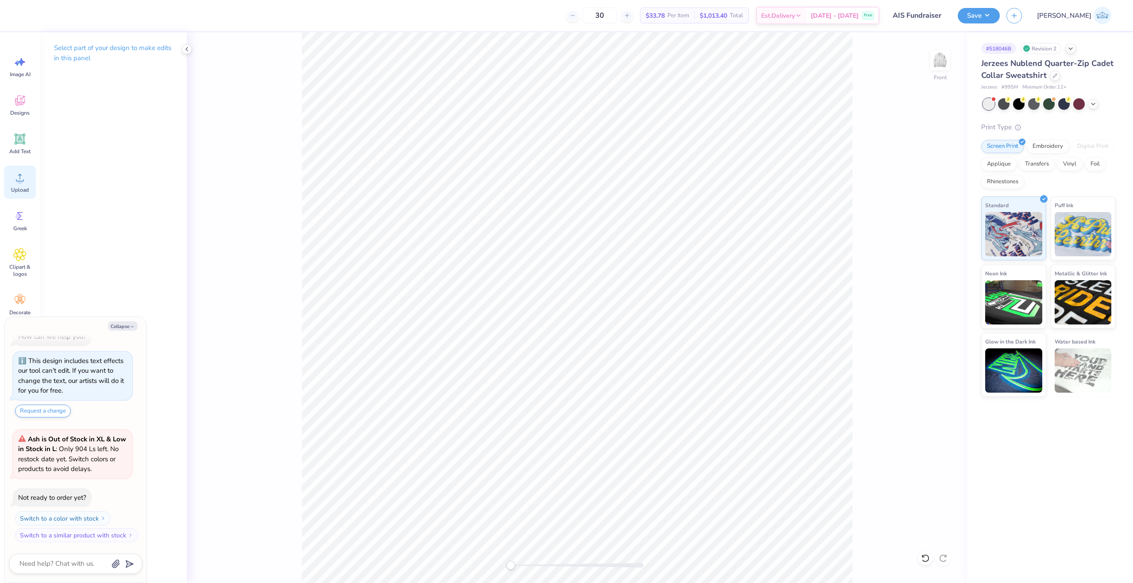
click at [22, 191] on span "Upload" at bounding box center [20, 189] width 18 height 7
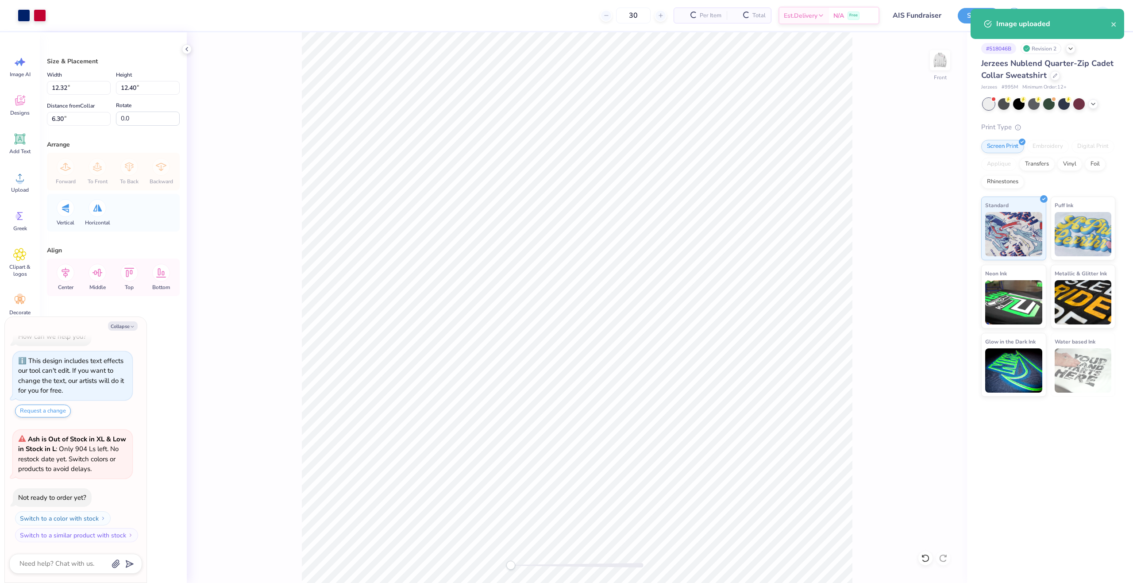
type textarea "x"
click at [128, 85] on input "12.40" at bounding box center [148, 88] width 64 height 14
type input "15"
type textarea "x"
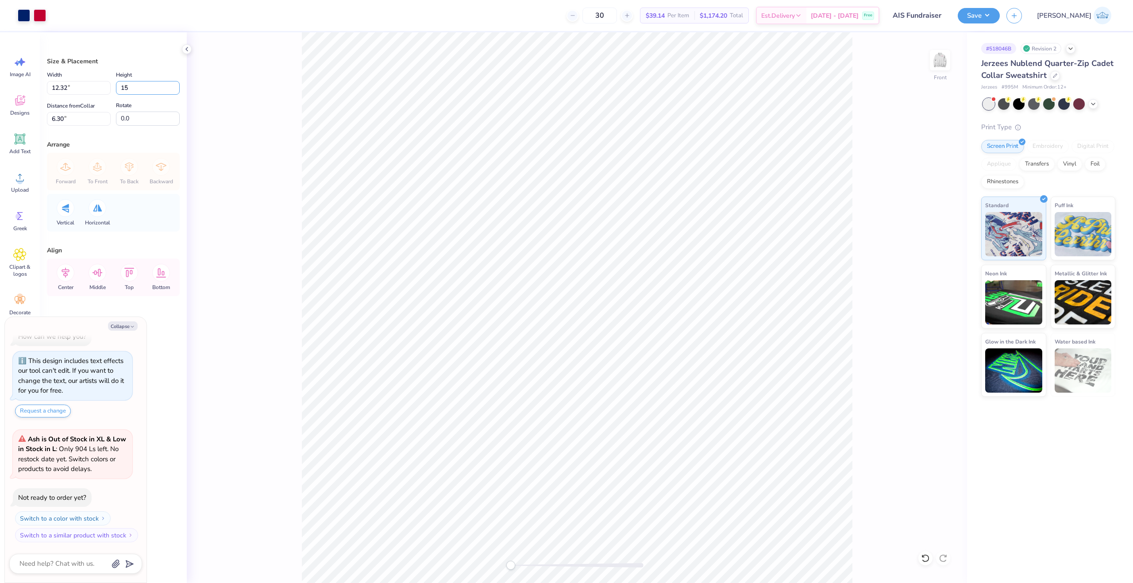
type input "14.90"
type input "15.00"
type input "5.00"
click at [58, 94] on input "14.90" at bounding box center [79, 88] width 64 height 14
type input "12"
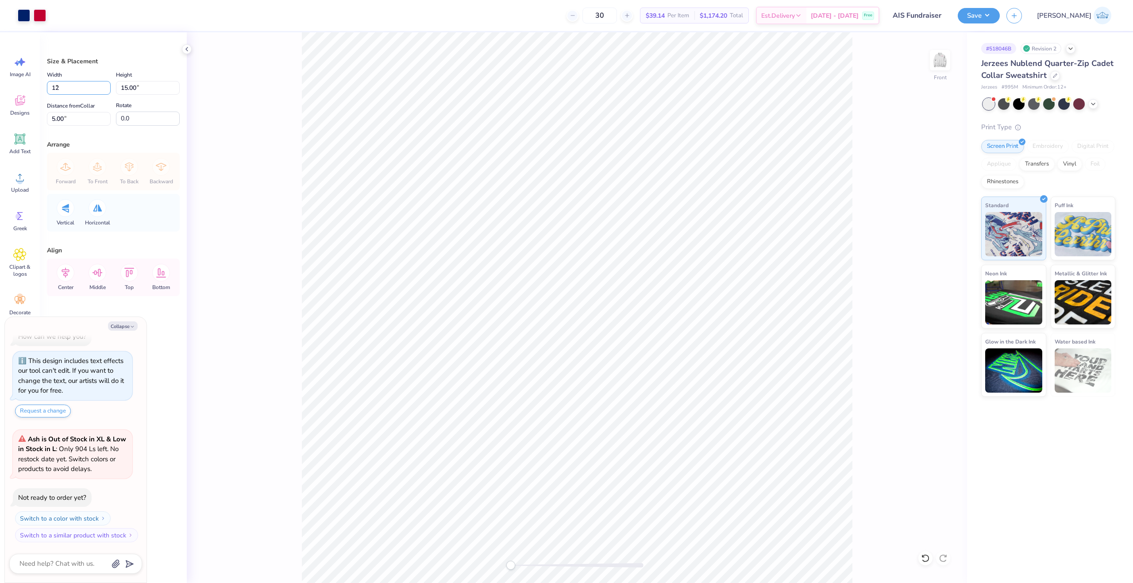
type textarea "x"
type input "12.00"
type input "12.08"
click at [57, 119] on input "6.46" at bounding box center [79, 119] width 64 height 14
type input "3"
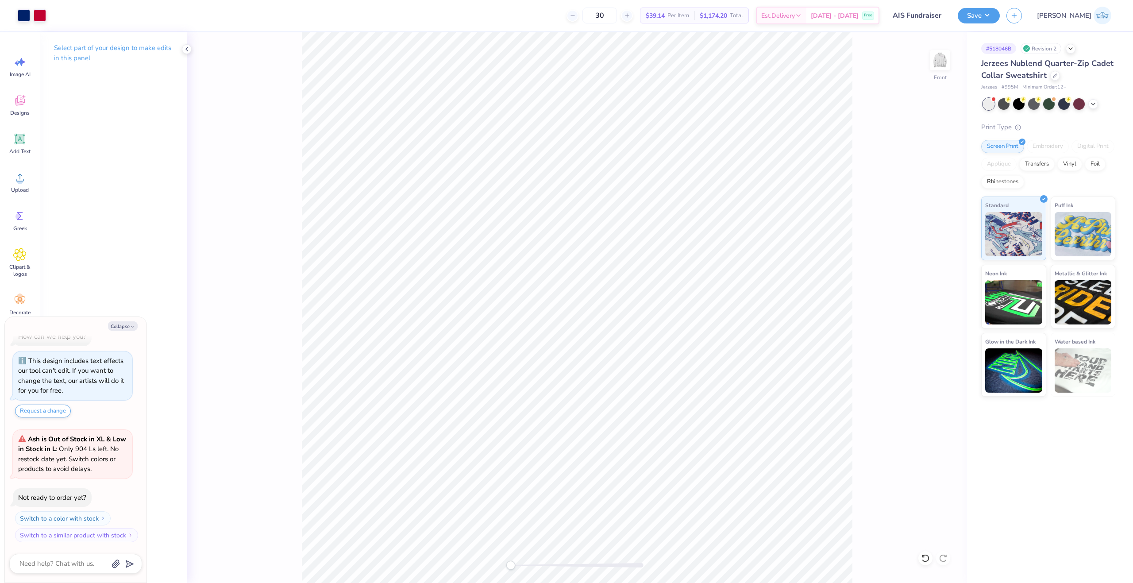
click at [954, 66] on div "Front" at bounding box center [577, 307] width 780 height 551
click at [928, 62] on div "Front" at bounding box center [577, 307] width 780 height 551
click at [943, 62] on img at bounding box center [940, 59] width 35 height 35
click at [1000, 18] on button "Save" at bounding box center [979, 14] width 42 height 15
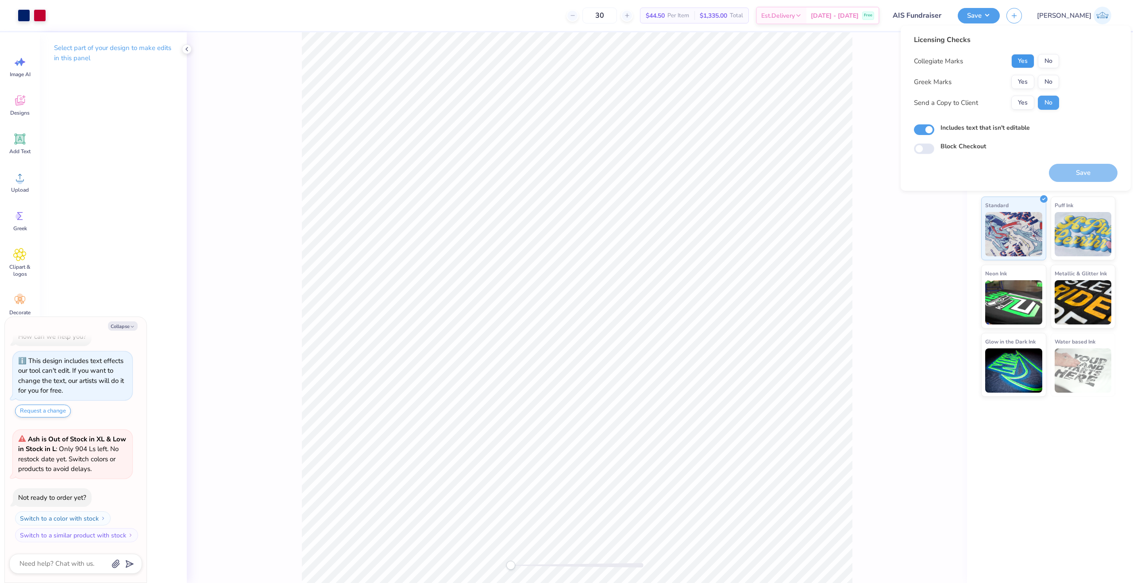
click at [1028, 60] on button "Yes" at bounding box center [1023, 61] width 23 height 14
click at [1045, 83] on button "No" at bounding box center [1048, 82] width 21 height 14
click at [1028, 103] on button "Yes" at bounding box center [1023, 103] width 23 height 14
click at [1062, 167] on button "Save" at bounding box center [1083, 173] width 69 height 18
type textarea "x"
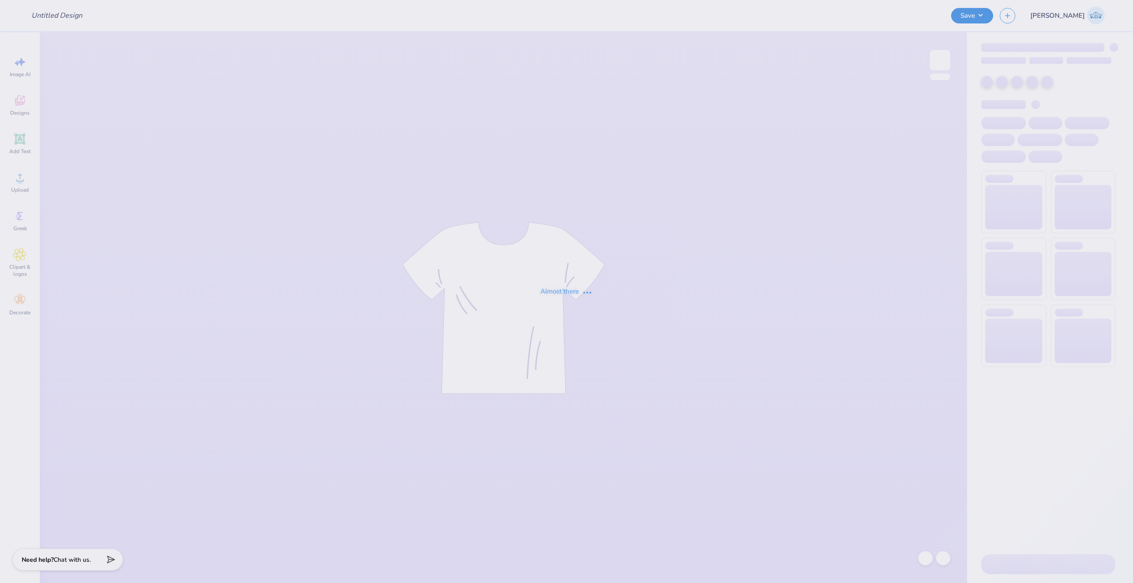
type input "SWE SHIRTS 3"
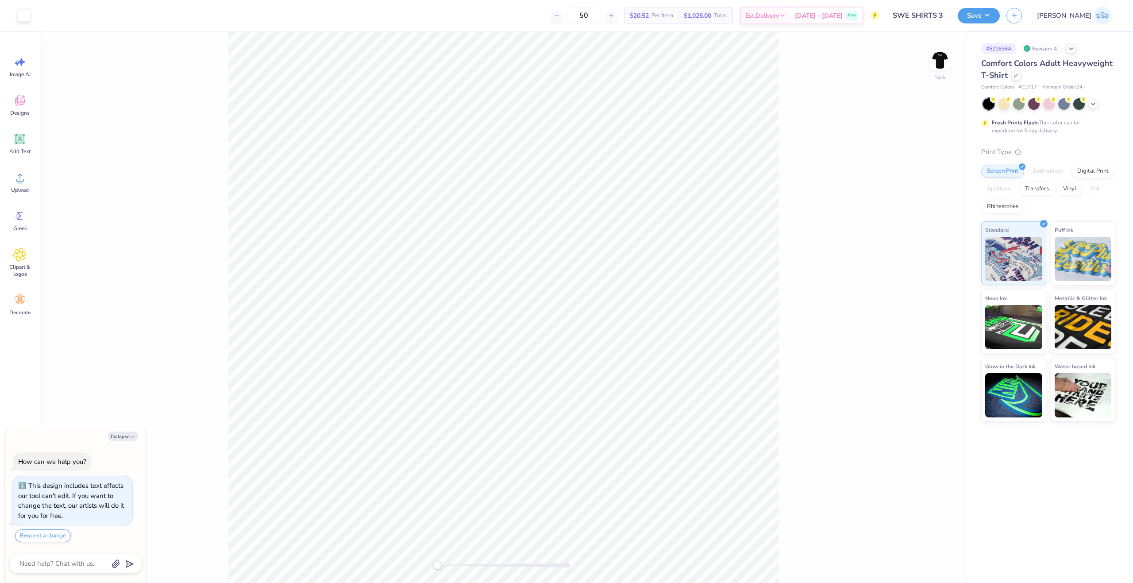
click at [1133, 389] on div "# 521636A Revision 4 Comfort Colors Adult Heavyweight T-Shirt Comfort Colors # …" at bounding box center [1050, 226] width 166 height 389
click at [1094, 104] on icon at bounding box center [1093, 103] width 7 height 7
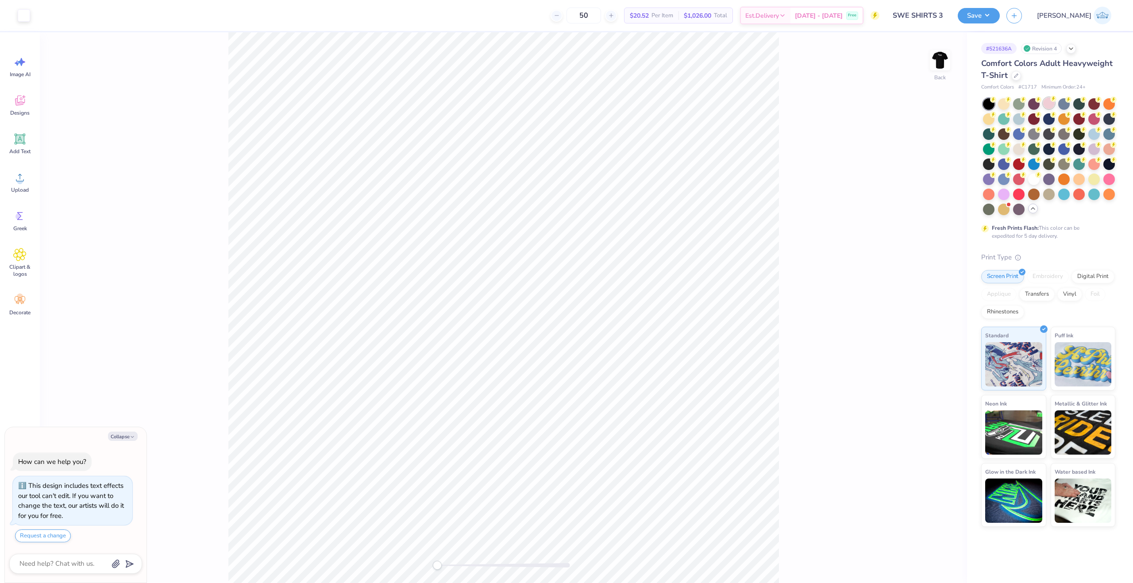
click at [1054, 104] on div at bounding box center [1049, 103] width 12 height 12
click at [28, 13] on div at bounding box center [24, 14] width 12 height 12
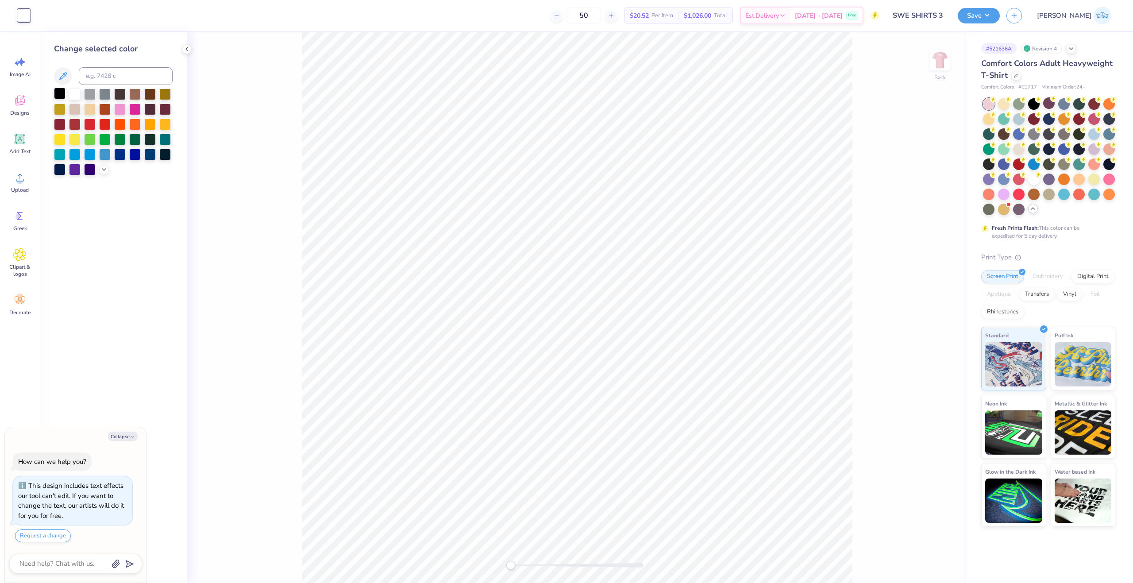
click at [58, 91] on div at bounding box center [60, 94] width 12 height 12
click at [937, 62] on img at bounding box center [940, 59] width 35 height 35
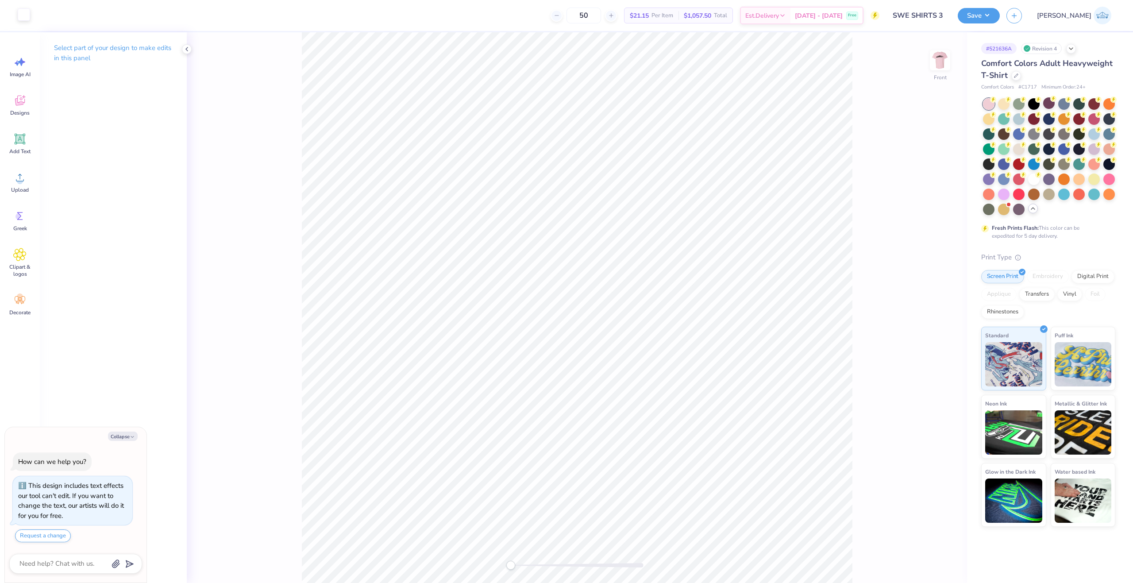
click at [27, 19] on div at bounding box center [24, 14] width 12 height 12
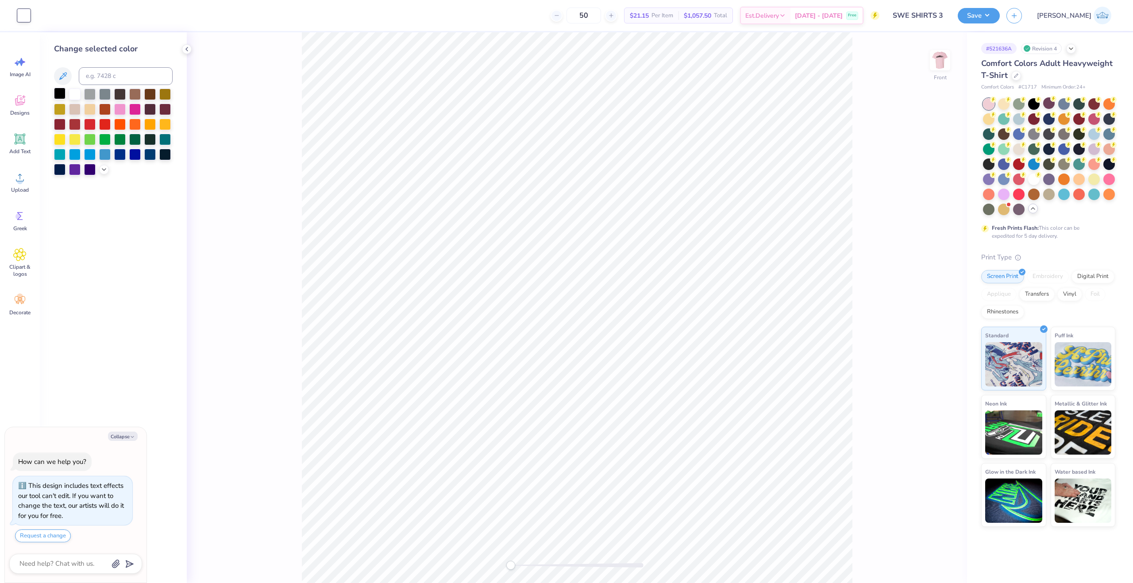
click at [60, 92] on div at bounding box center [60, 94] width 12 height 12
type textarea "x"
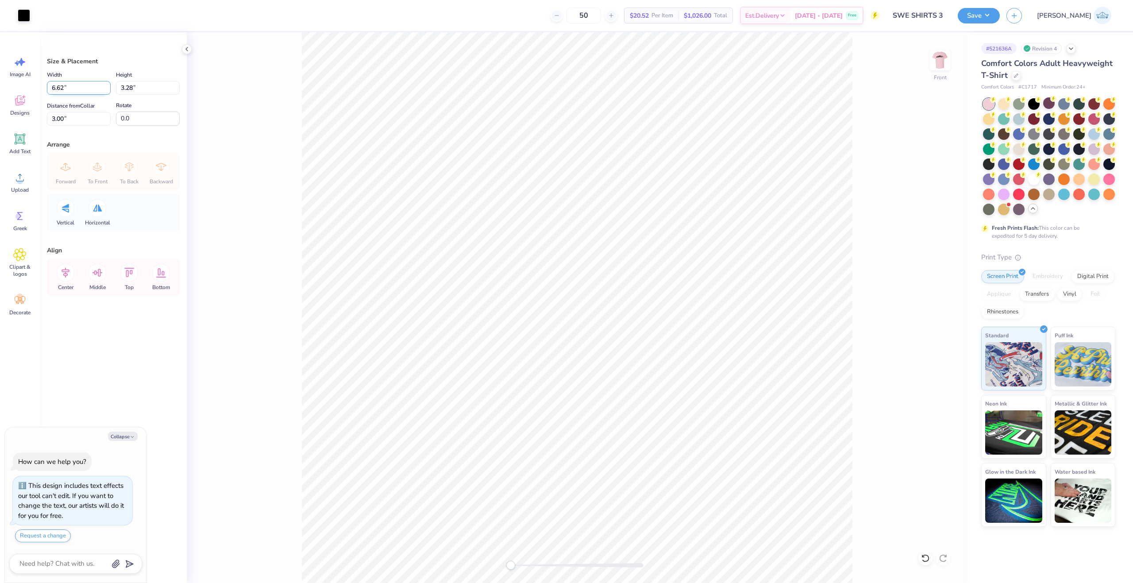
click at [81, 93] on input "6.62" at bounding box center [79, 88] width 64 height 14
type input "12"
click at [69, 113] on input "3.00" at bounding box center [79, 119] width 64 height 14
type textarea "x"
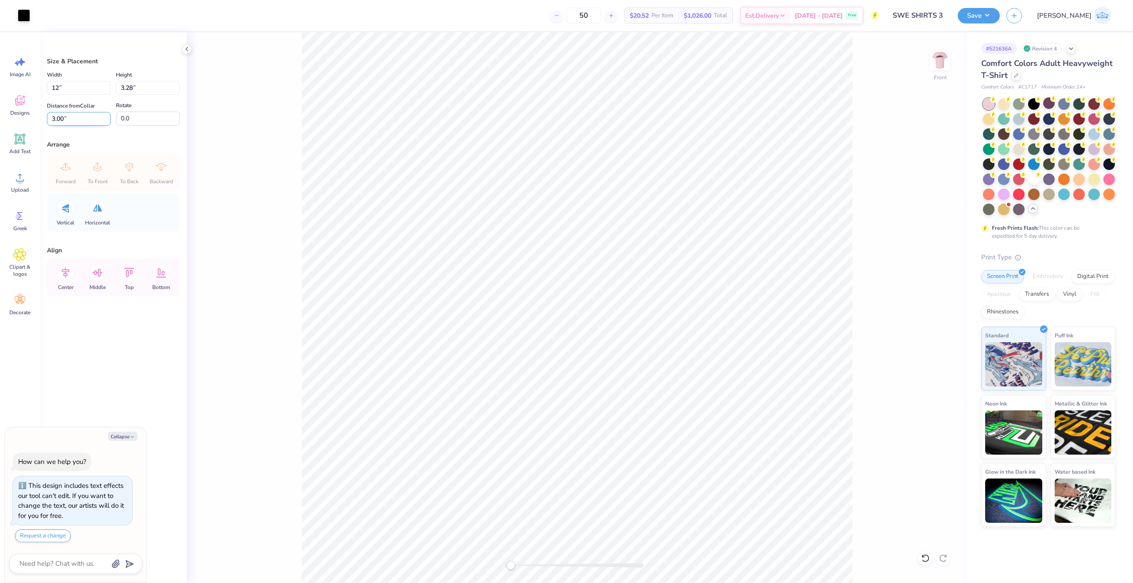
type input "12.00"
type input "5.94"
click at [69, 113] on input "1.67" at bounding box center [79, 119] width 64 height 14
type input "3"
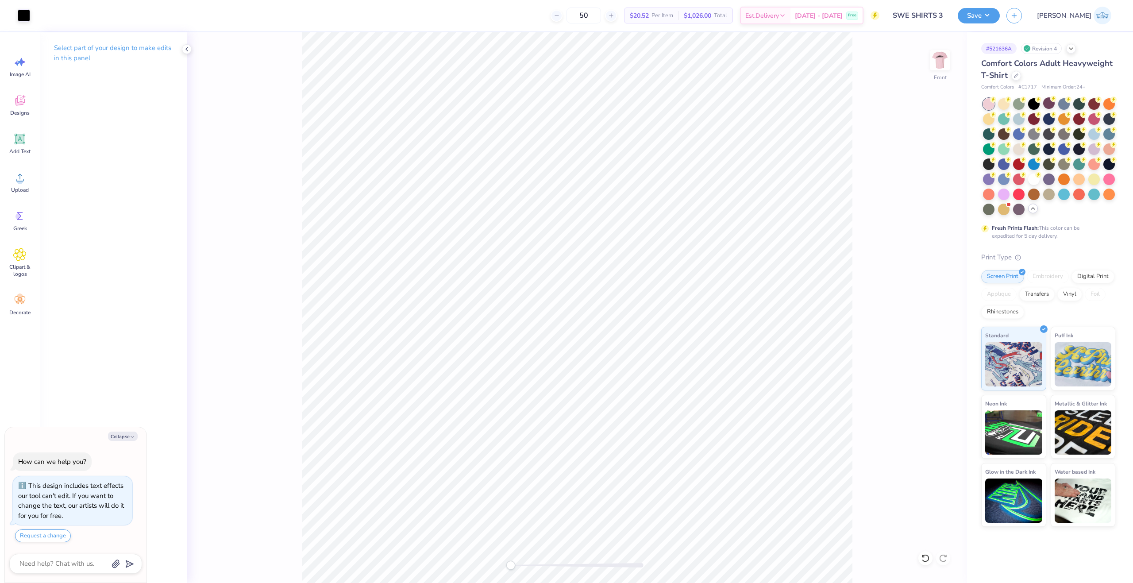
type textarea "x"
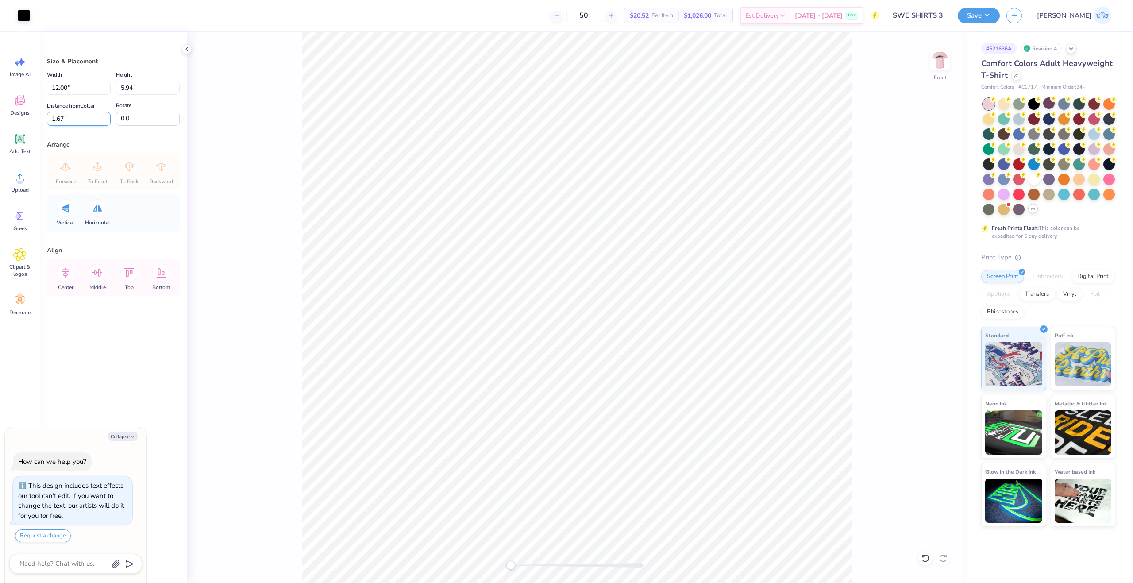
click at [60, 116] on input "1.67" at bounding box center [79, 119] width 64 height 14
type input "3"
click at [211, 257] on div "Front" at bounding box center [577, 307] width 780 height 551
click at [934, 58] on img at bounding box center [940, 59] width 35 height 35
click at [1015, 79] on div at bounding box center [1017, 75] width 10 height 10
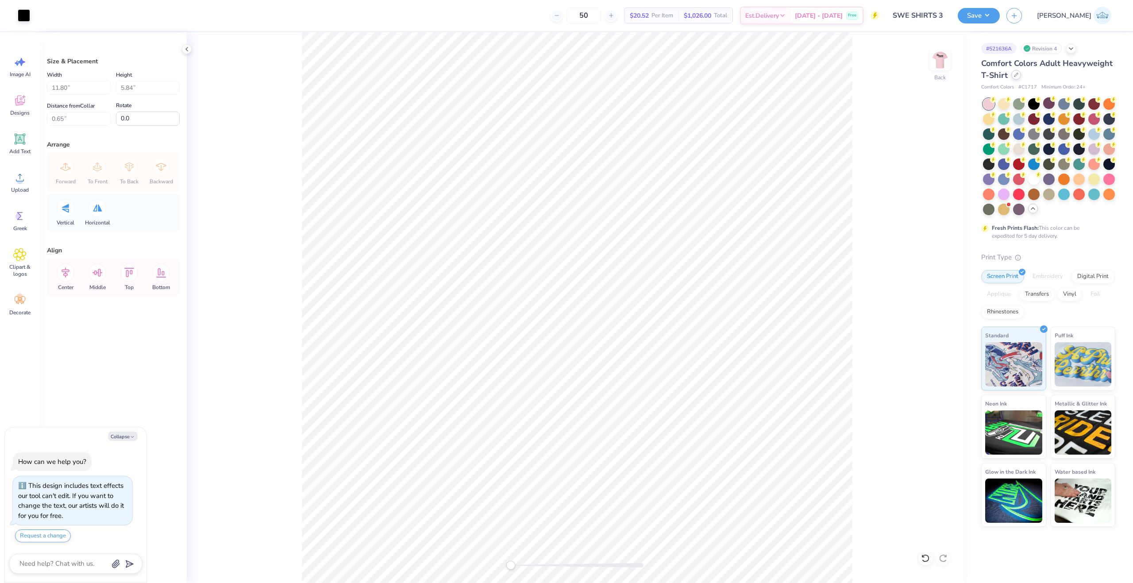
type textarea "x"
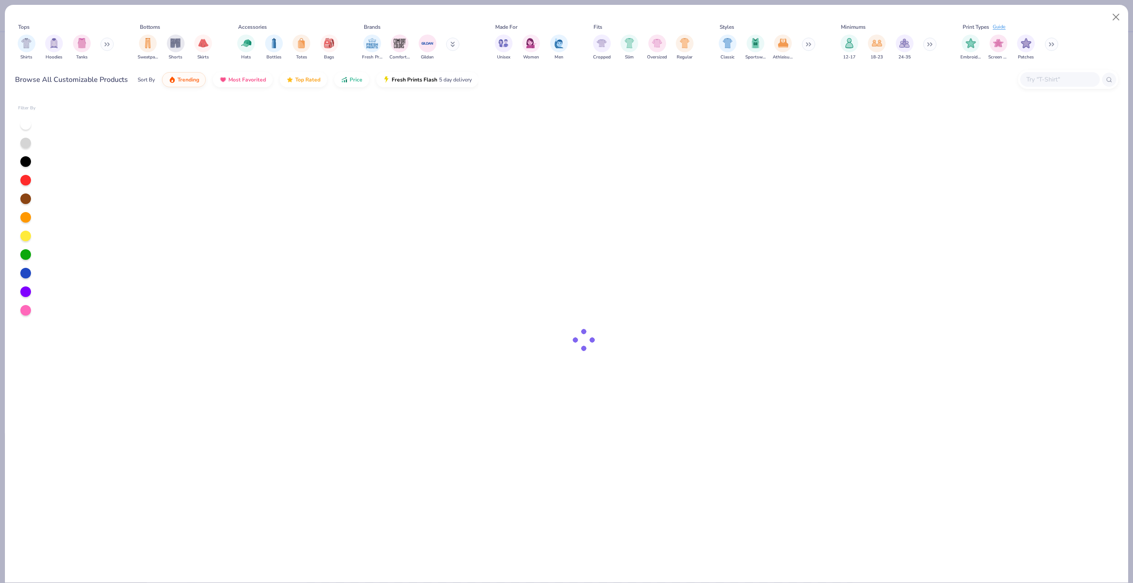
click at [1061, 76] on input "text" at bounding box center [1060, 79] width 68 height 10
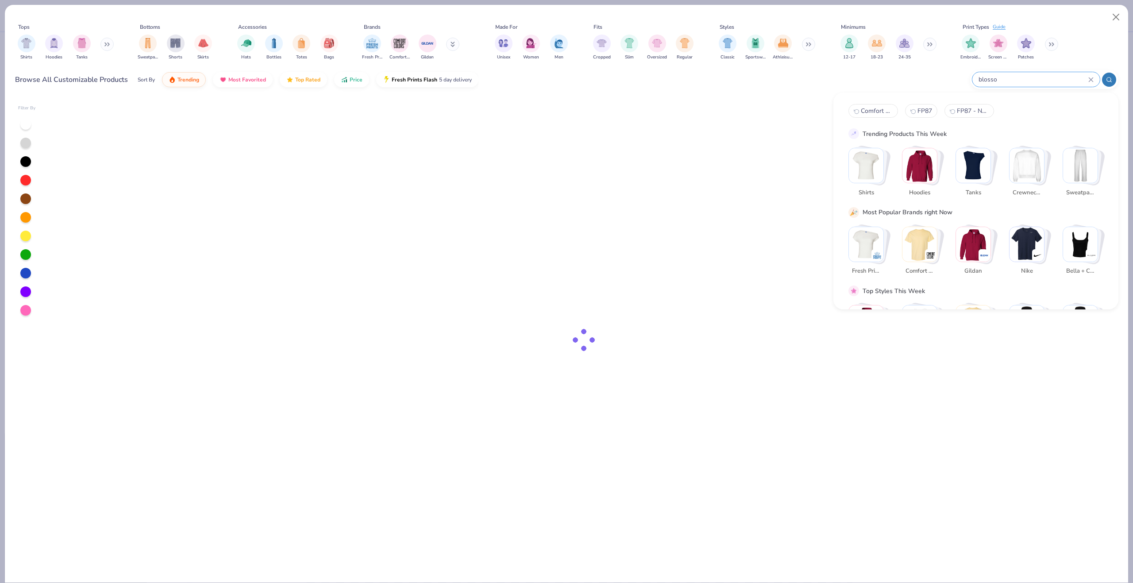
type input "blossom"
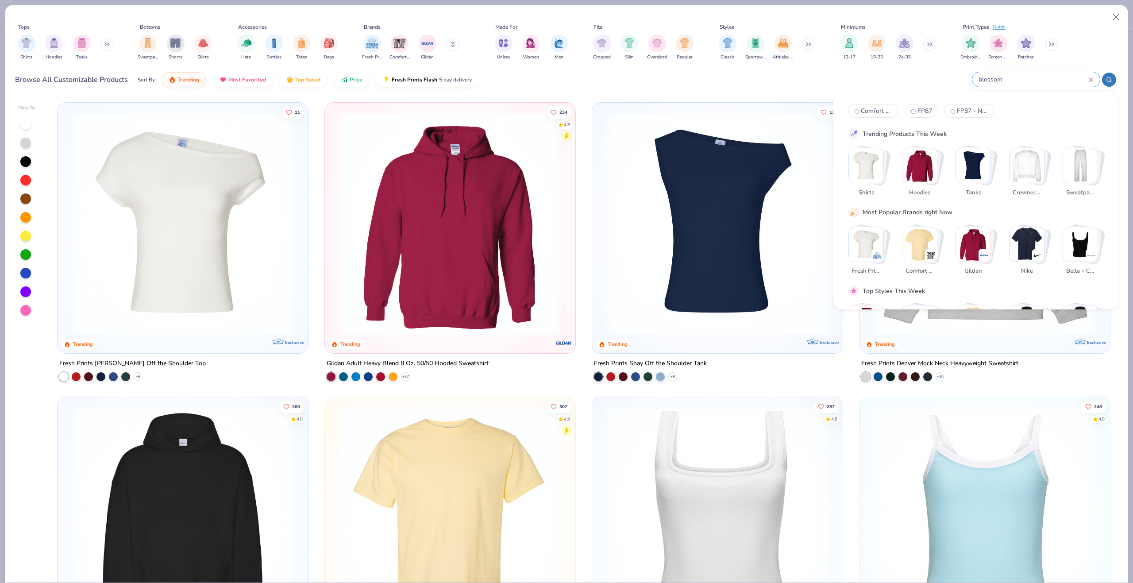
type textarea "x"
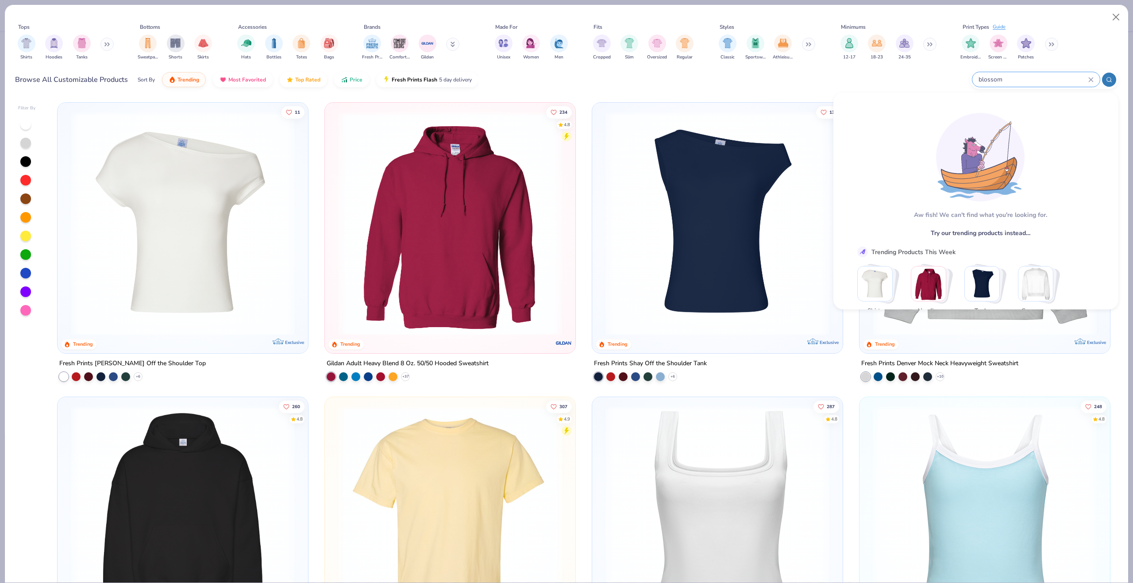
type input "blossom"
click at [1115, 22] on button "Close" at bounding box center [1116, 17] width 17 height 17
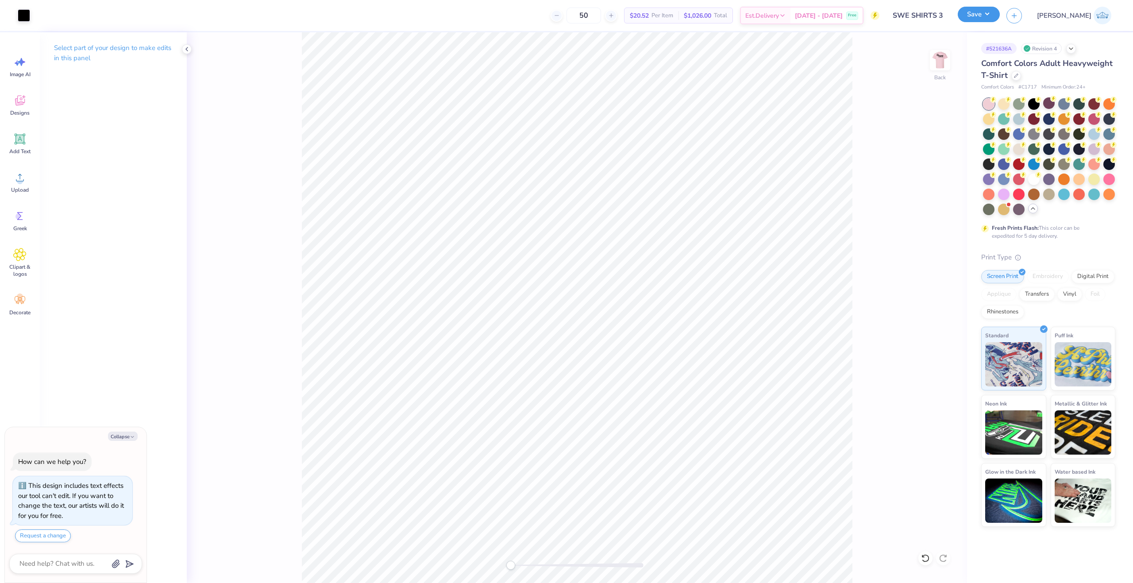
click at [1000, 18] on button "Save" at bounding box center [979, 14] width 42 height 15
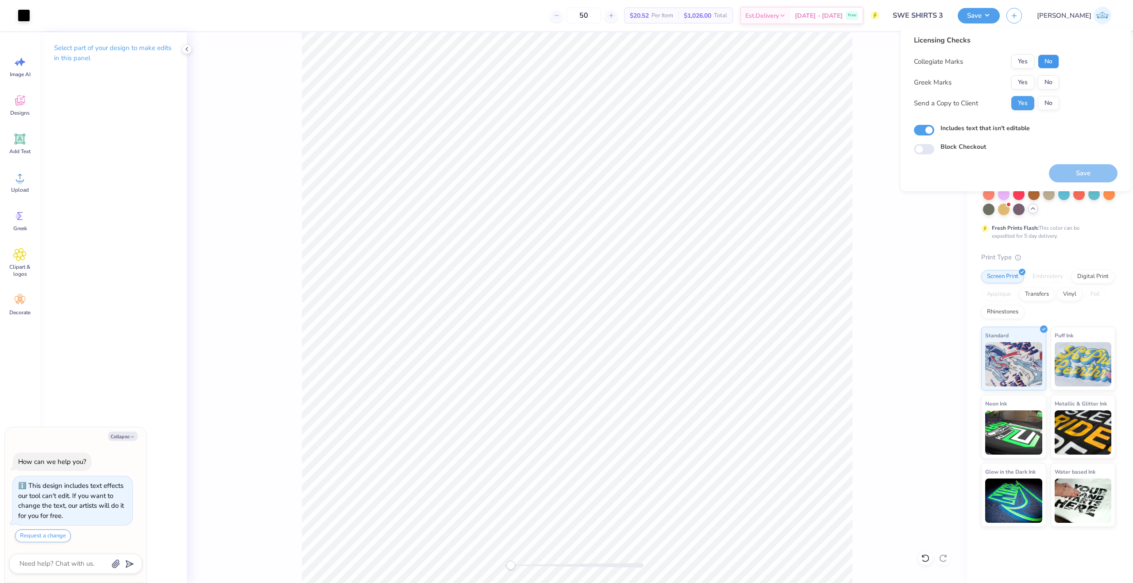
click at [1050, 61] on button "No" at bounding box center [1048, 61] width 21 height 14
click at [1055, 86] on button "No" at bounding box center [1048, 82] width 21 height 14
click at [1077, 179] on button "Save" at bounding box center [1083, 173] width 69 height 18
type textarea "x"
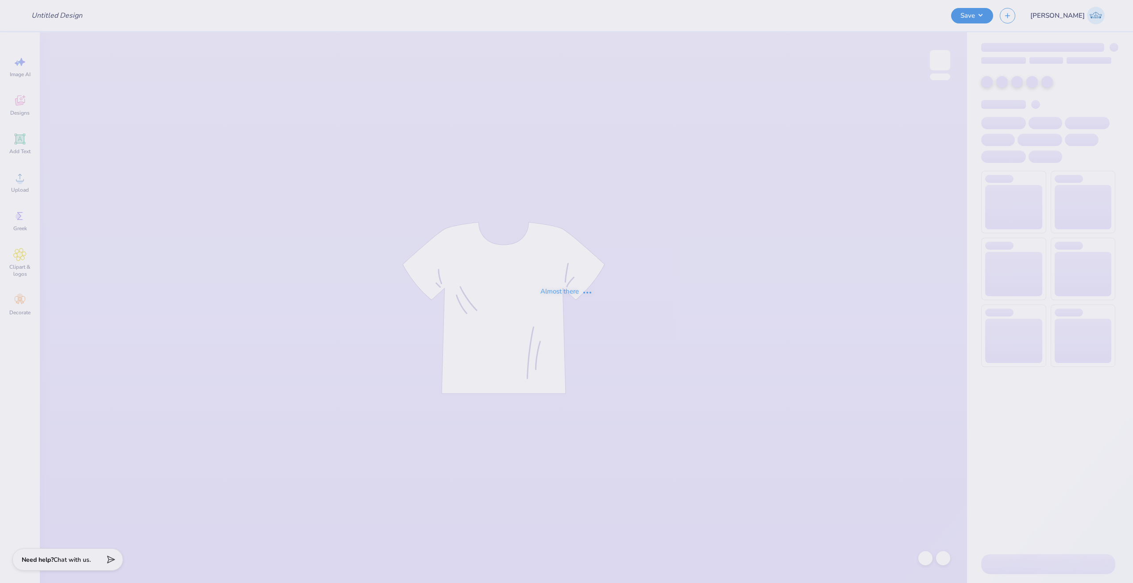
type input "Rooted Plant + Coffee Merch"
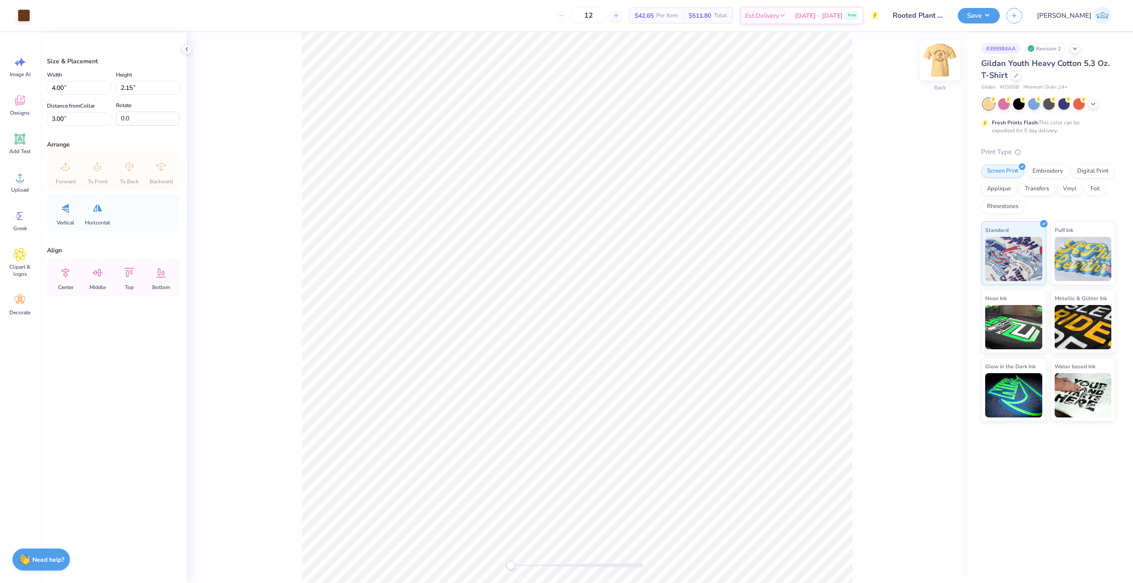
click at [932, 69] on img at bounding box center [940, 59] width 35 height 35
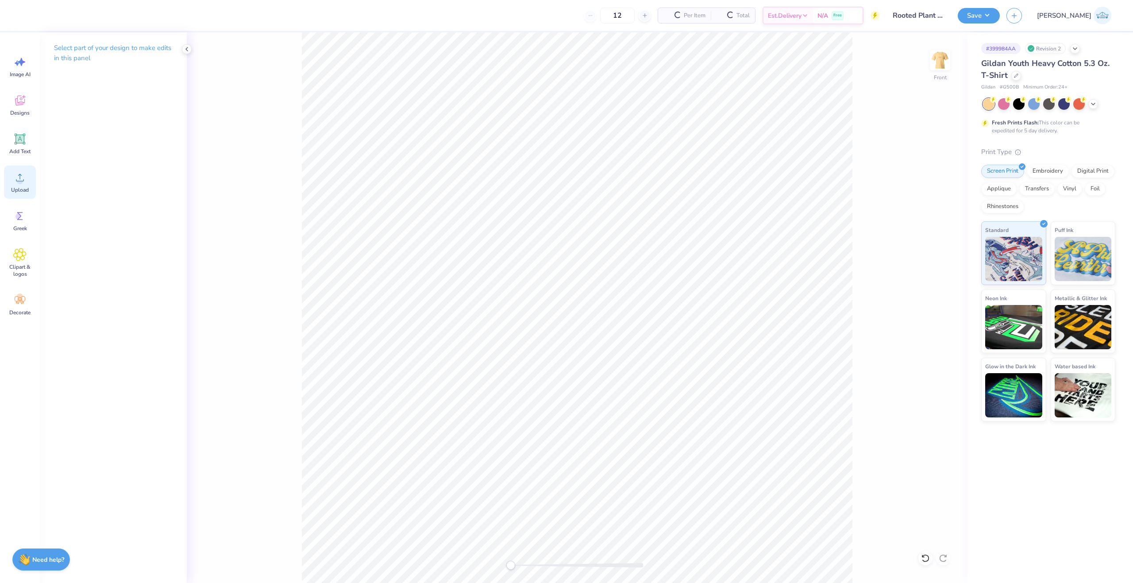
click at [23, 167] on div "Upload" at bounding box center [20, 182] width 32 height 33
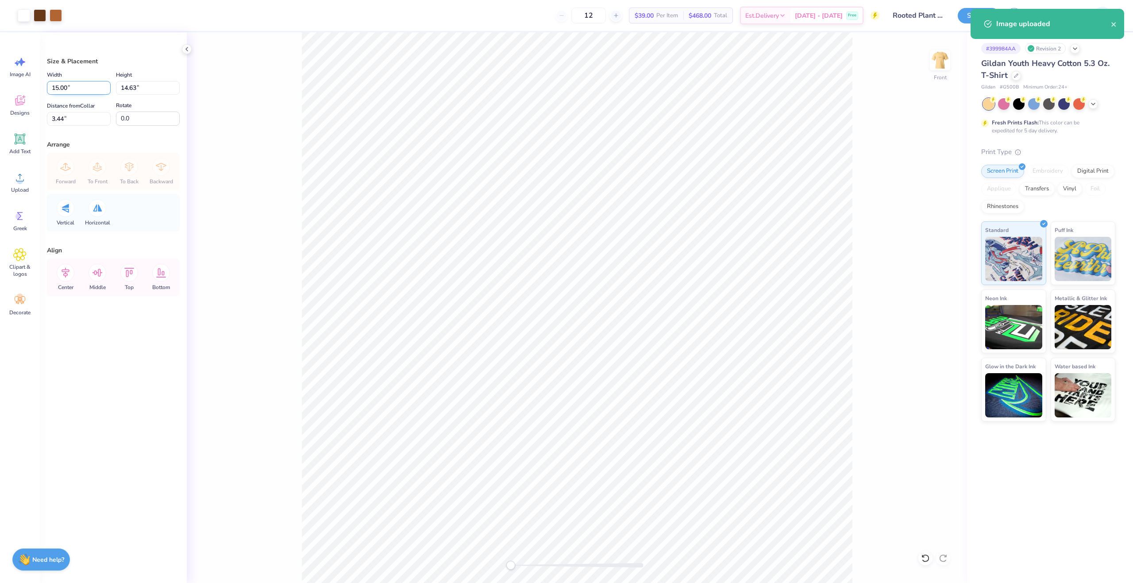
click at [56, 83] on input "15.00" at bounding box center [79, 88] width 64 height 14
type input "7.00"
type input "6.83"
click at [130, 86] on input "6.83" at bounding box center [148, 88] width 64 height 14
drag, startPoint x: 81, startPoint y: 114, endPoint x: 75, endPoint y: 117, distance: 7.1
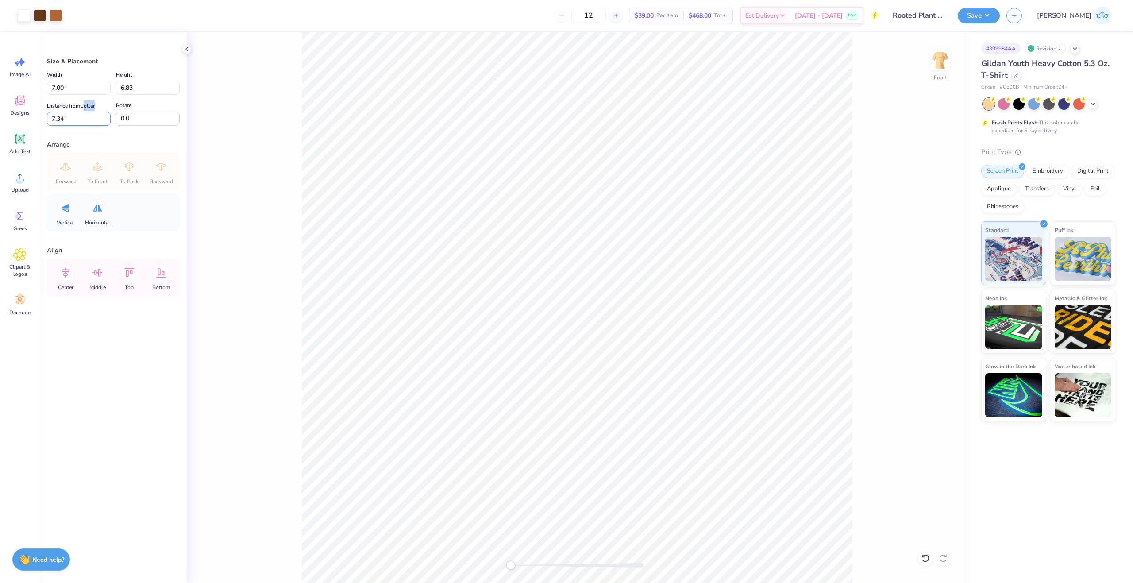
click at [75, 117] on div "Distance from Collar 7.34 7.34 "" at bounding box center [79, 112] width 64 height 25
click at [75, 117] on input "7.34" at bounding box center [79, 119] width 64 height 14
type input "2"
click at [293, 358] on div "Front" at bounding box center [577, 307] width 780 height 551
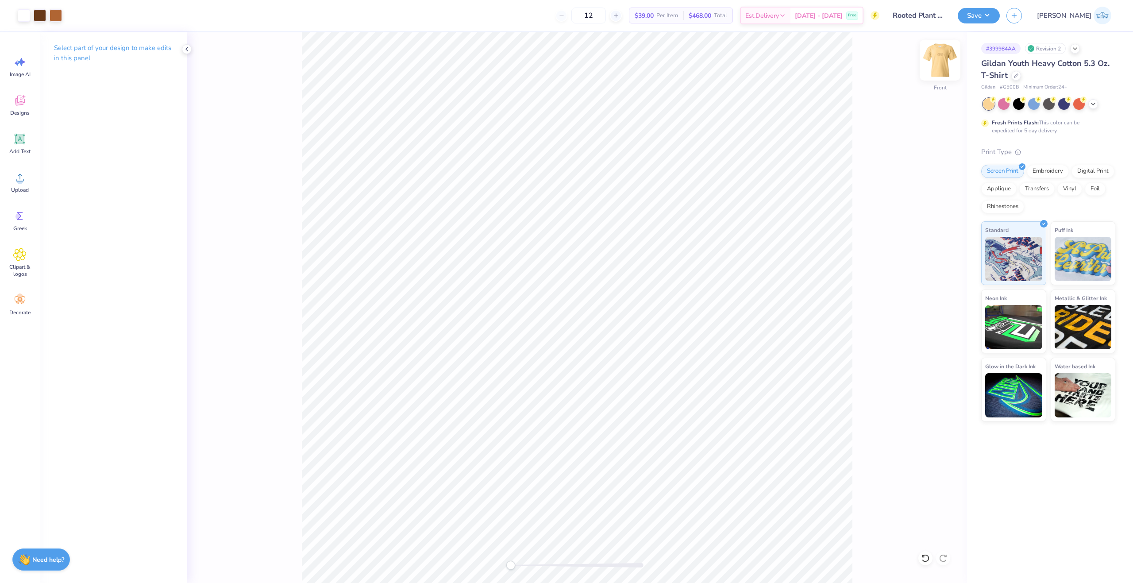
click at [935, 59] on img at bounding box center [940, 59] width 35 height 35
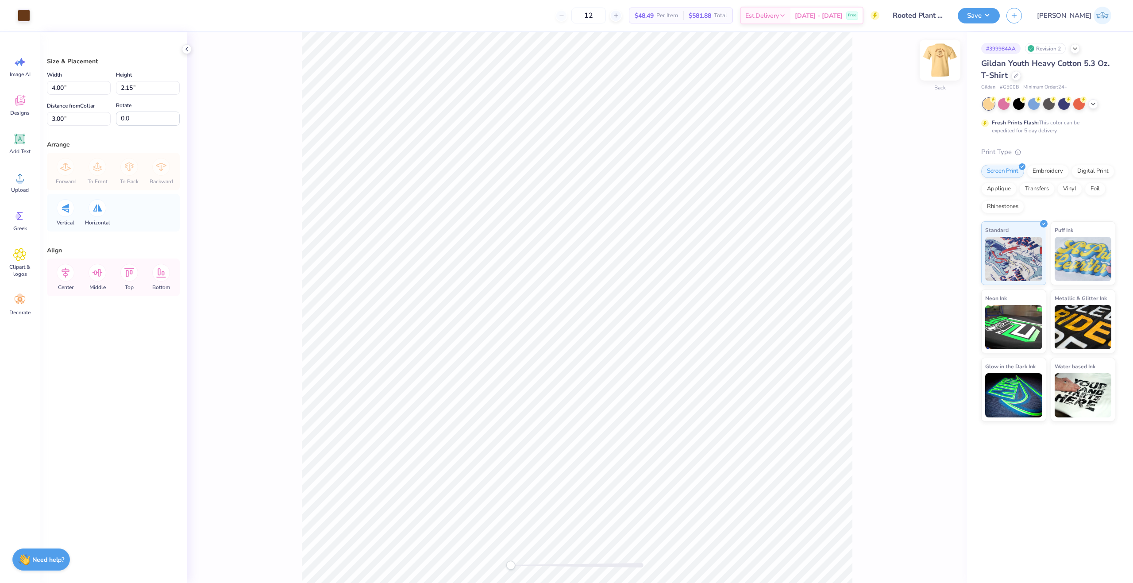
click at [946, 64] on img at bounding box center [940, 59] width 35 height 35
click at [66, 94] on input "7.00" at bounding box center [79, 88] width 64 height 14
click at [60, 122] on input "2.00" at bounding box center [79, 119] width 64 height 14
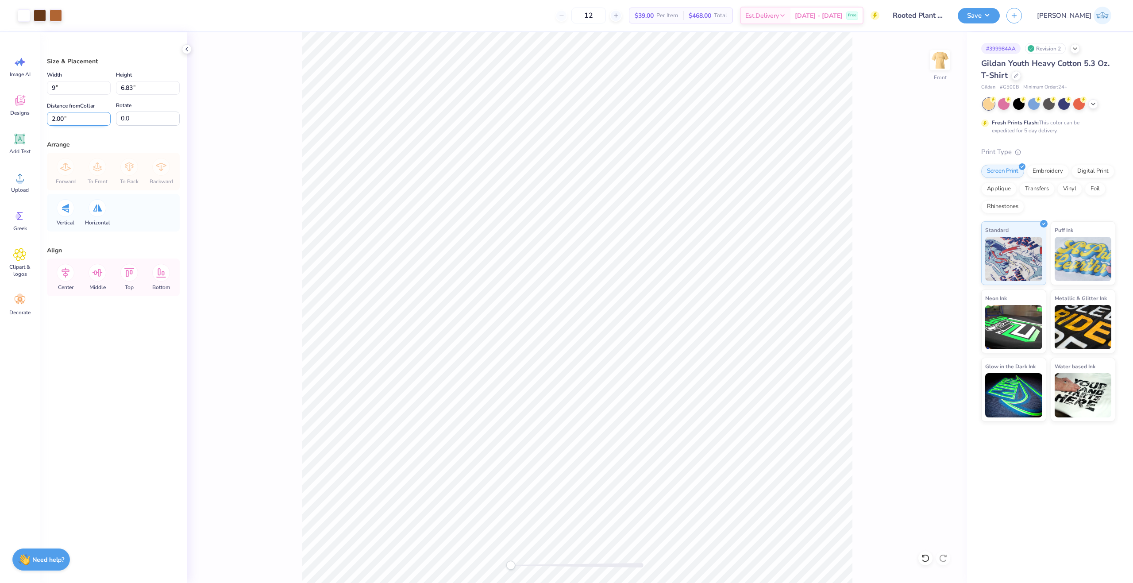
type input "9.00"
type input "8.78"
click at [60, 122] on input "1.02" at bounding box center [79, 119] width 64 height 14
type input "3"
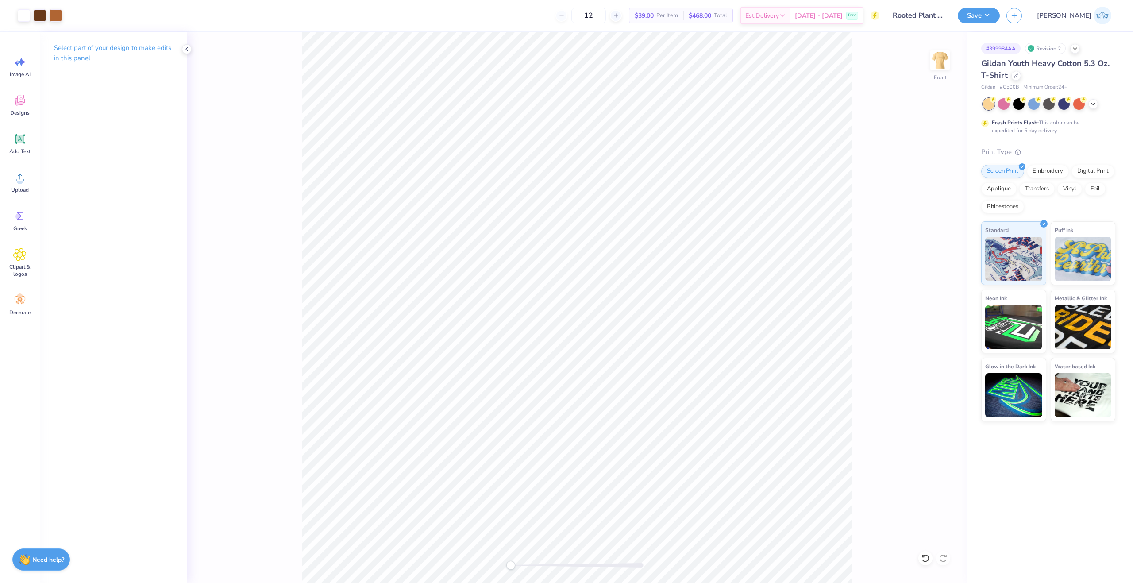
click at [940, 66] on img at bounding box center [940, 60] width 18 height 18
click at [1004, 13] on div "Art colors 12 $39.00 Per Item $468.00 Total Est. Delivery [DATE] - [DATE] Free …" at bounding box center [566, 15] width 1133 height 31
click at [1000, 19] on button "Save" at bounding box center [979, 14] width 42 height 15
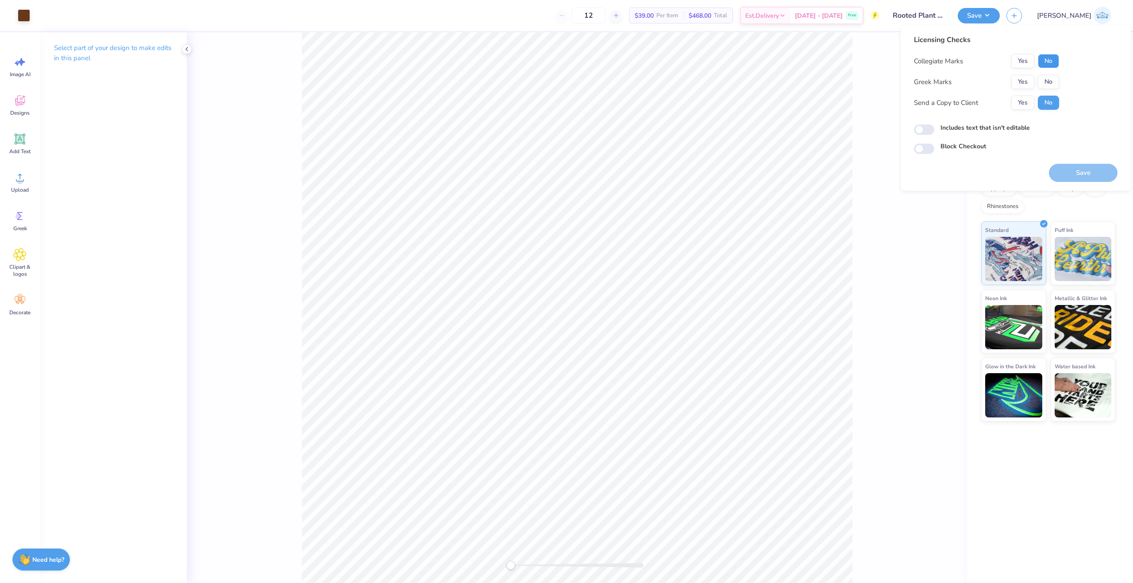
click at [1041, 64] on button "No" at bounding box center [1048, 61] width 21 height 14
click at [1045, 85] on button "No" at bounding box center [1048, 82] width 21 height 14
click at [1026, 105] on button "Yes" at bounding box center [1023, 103] width 23 height 14
drag, startPoint x: 940, startPoint y: 128, endPoint x: 934, endPoint y: 128, distance: 6.2
click at [937, 128] on div "Includes text that isn't editable" at bounding box center [1016, 128] width 204 height 10
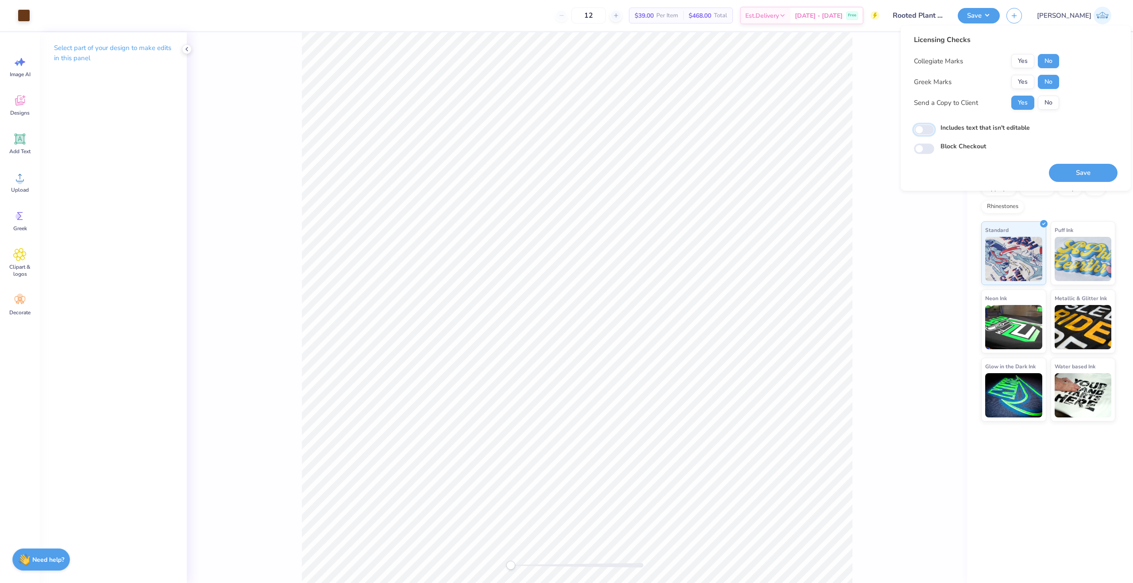
click at [930, 128] on input "Includes text that isn't editable" at bounding box center [924, 129] width 20 height 11
checkbox input "true"
click at [1066, 168] on button "Save" at bounding box center [1083, 173] width 69 height 18
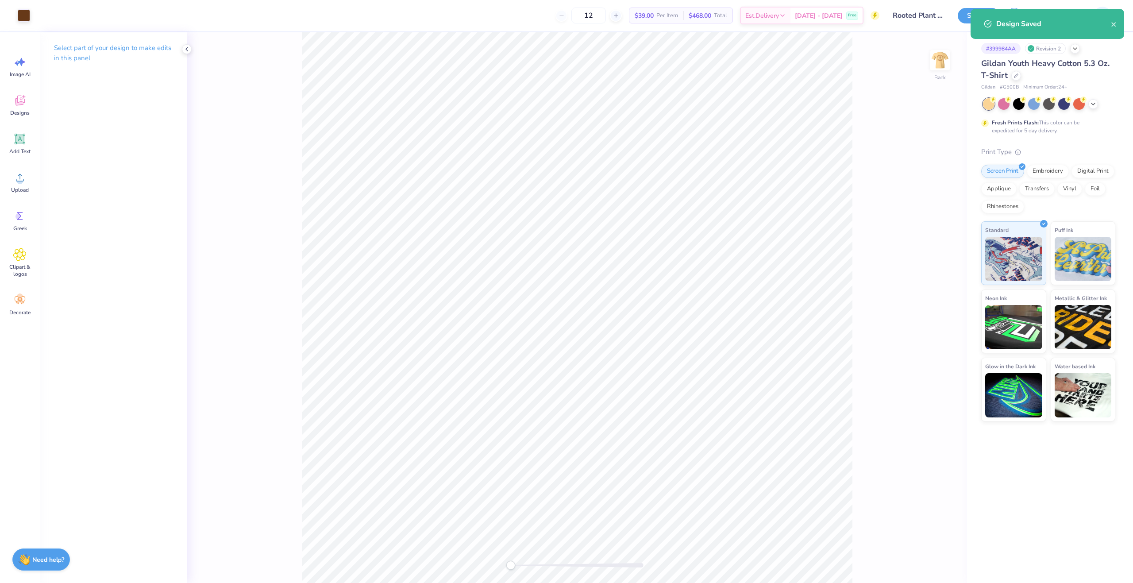
click at [205, 420] on div "Back" at bounding box center [577, 307] width 780 height 551
